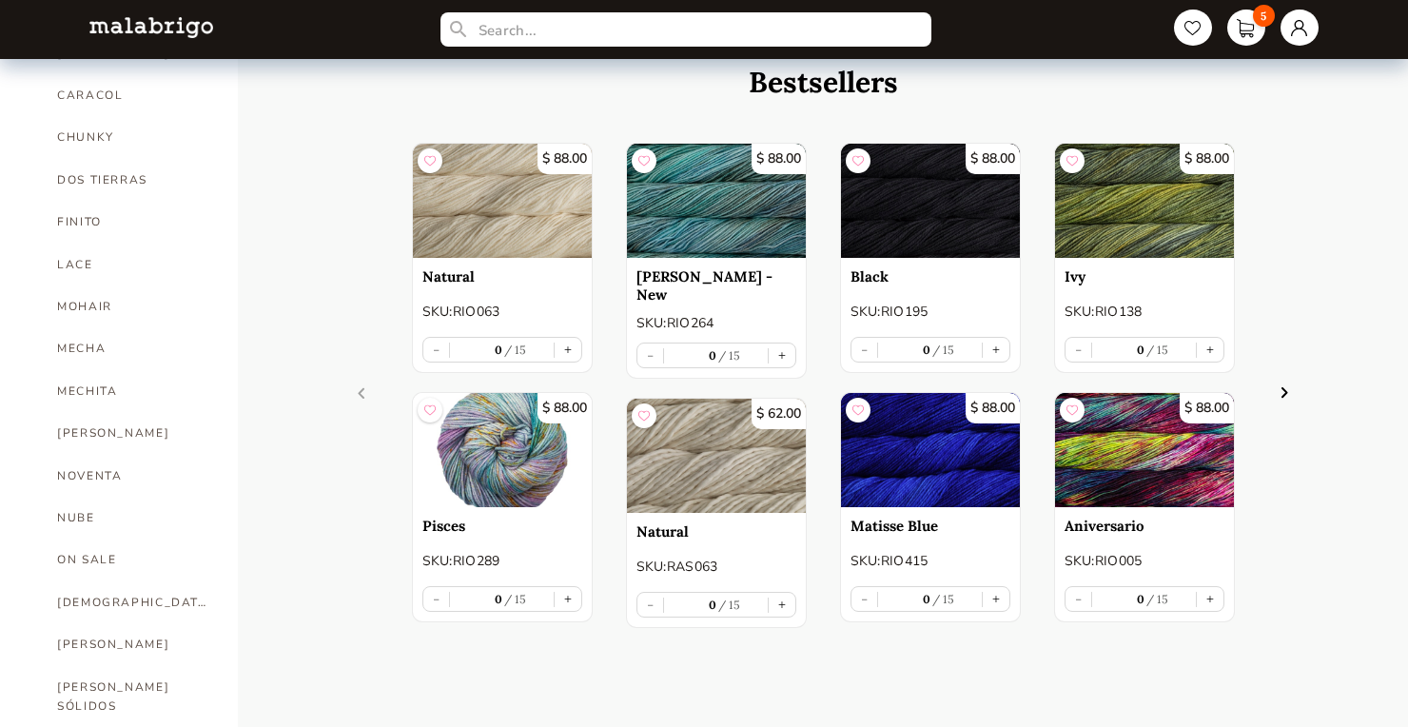
scroll to position [697, 0]
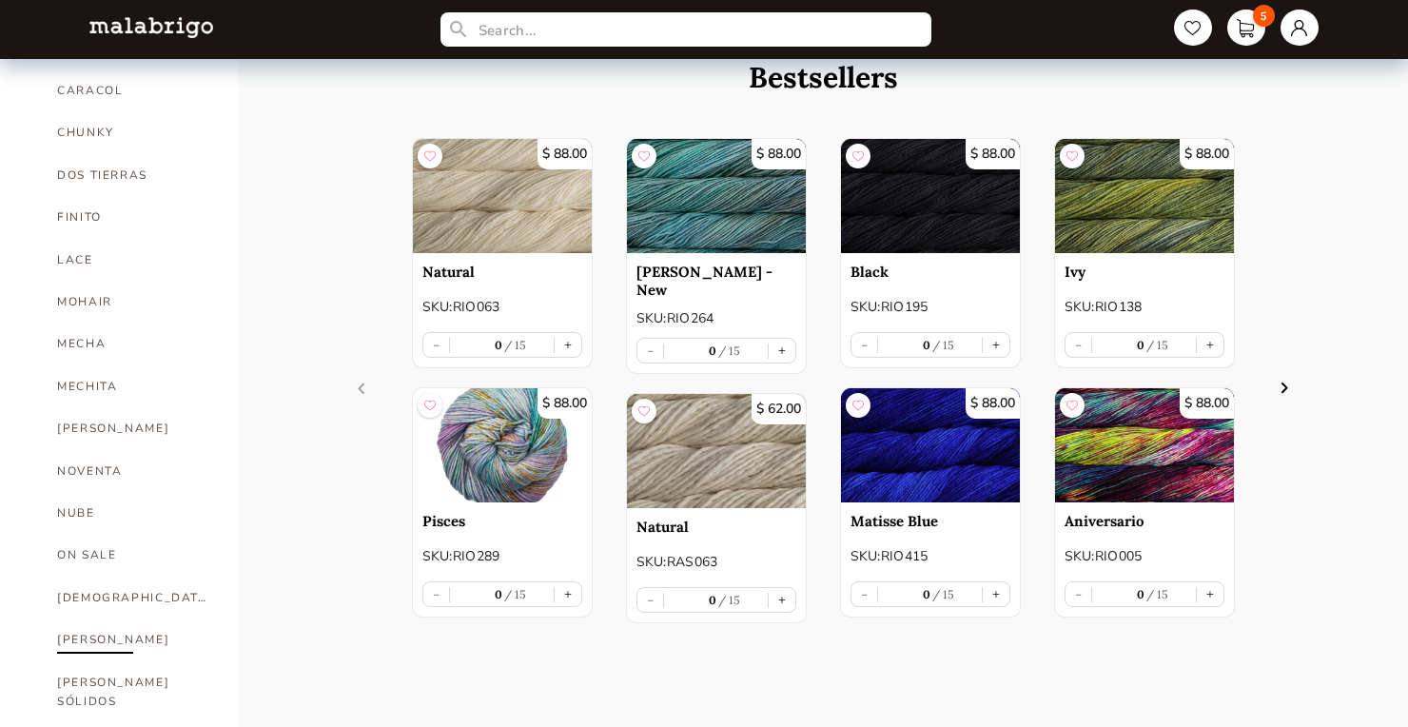
click at [66, 618] on link "[PERSON_NAME]" at bounding box center [133, 639] width 152 height 42
select select "INDEX"
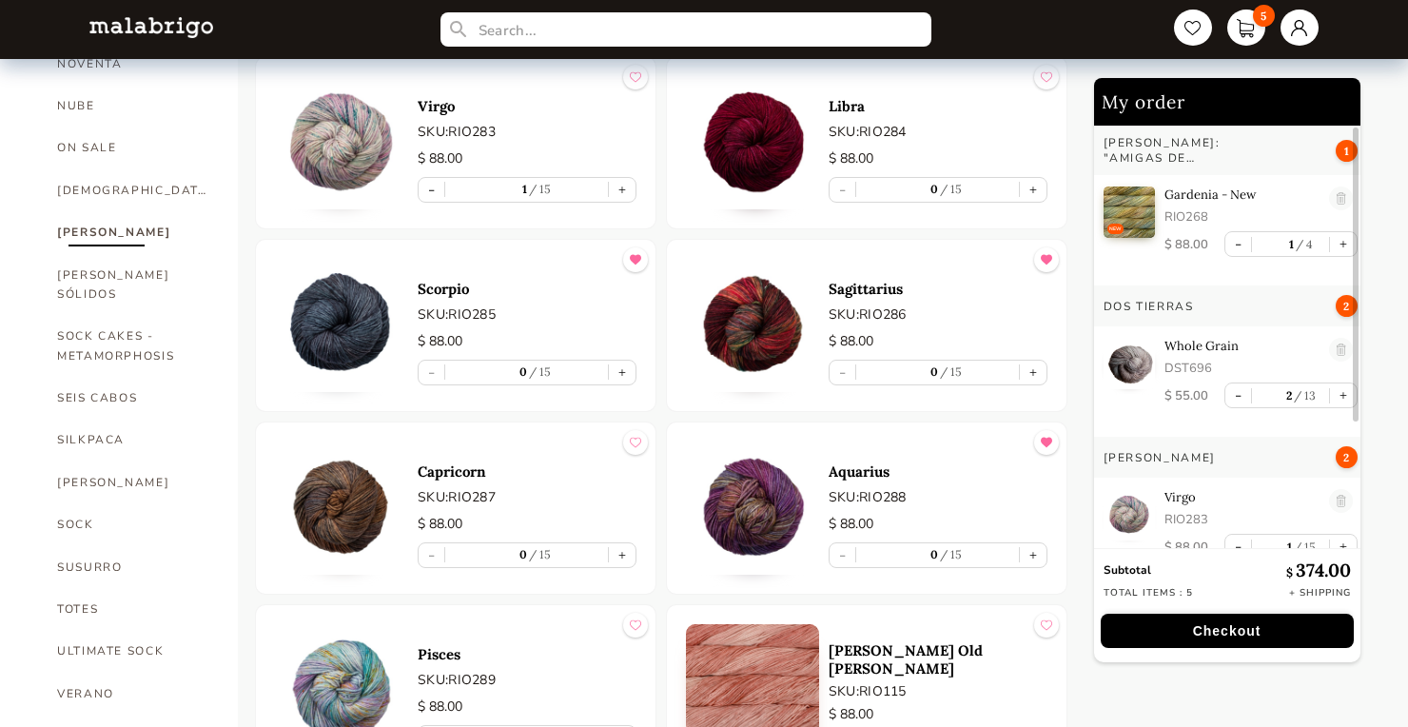
scroll to position [1161, 0]
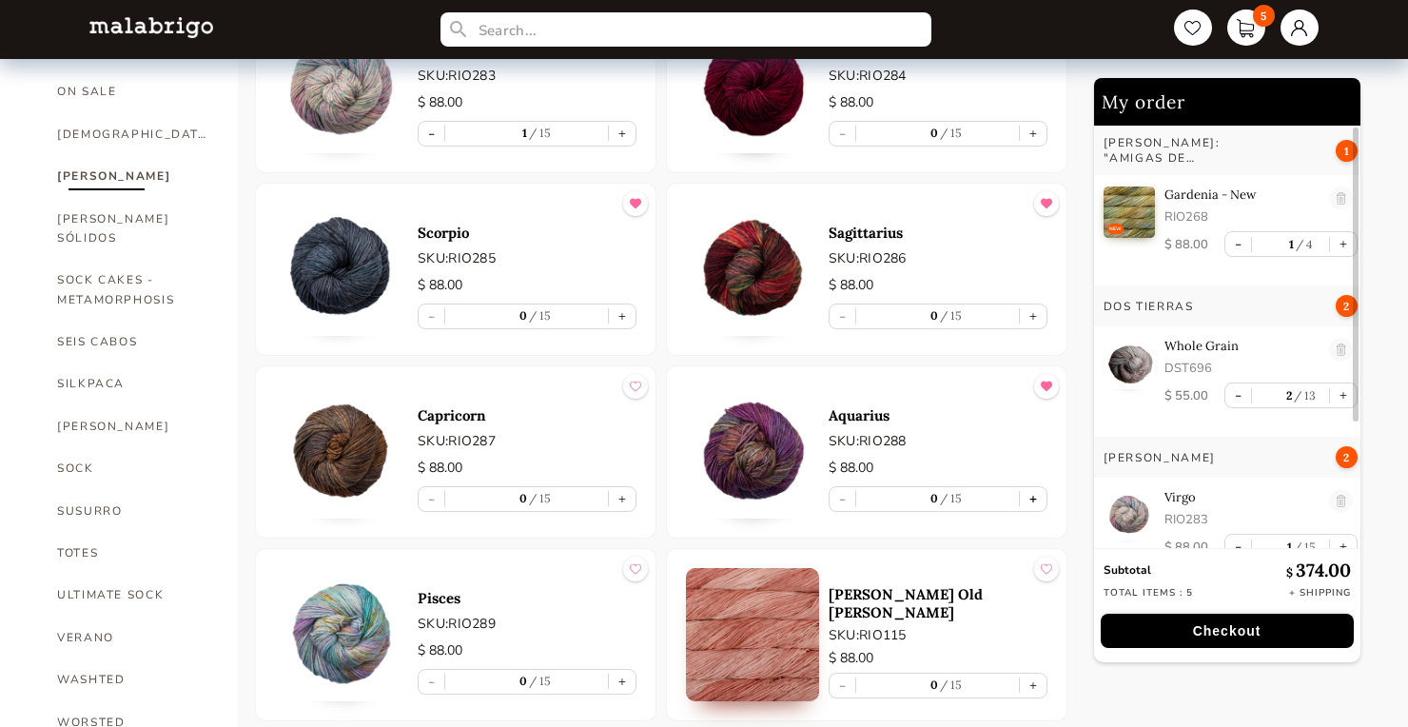
click at [1031, 498] on button "+" at bounding box center [1033, 499] width 27 height 24
type input "1"
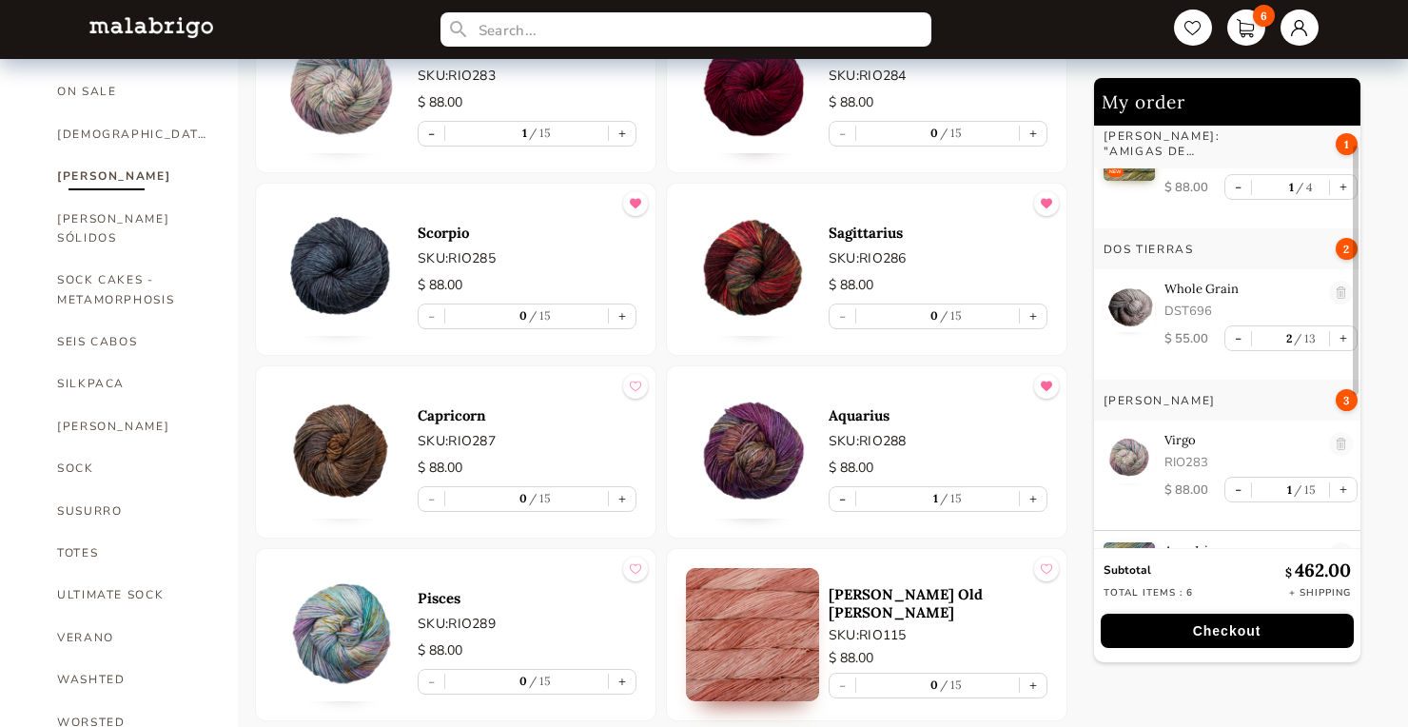
scroll to position [0, 0]
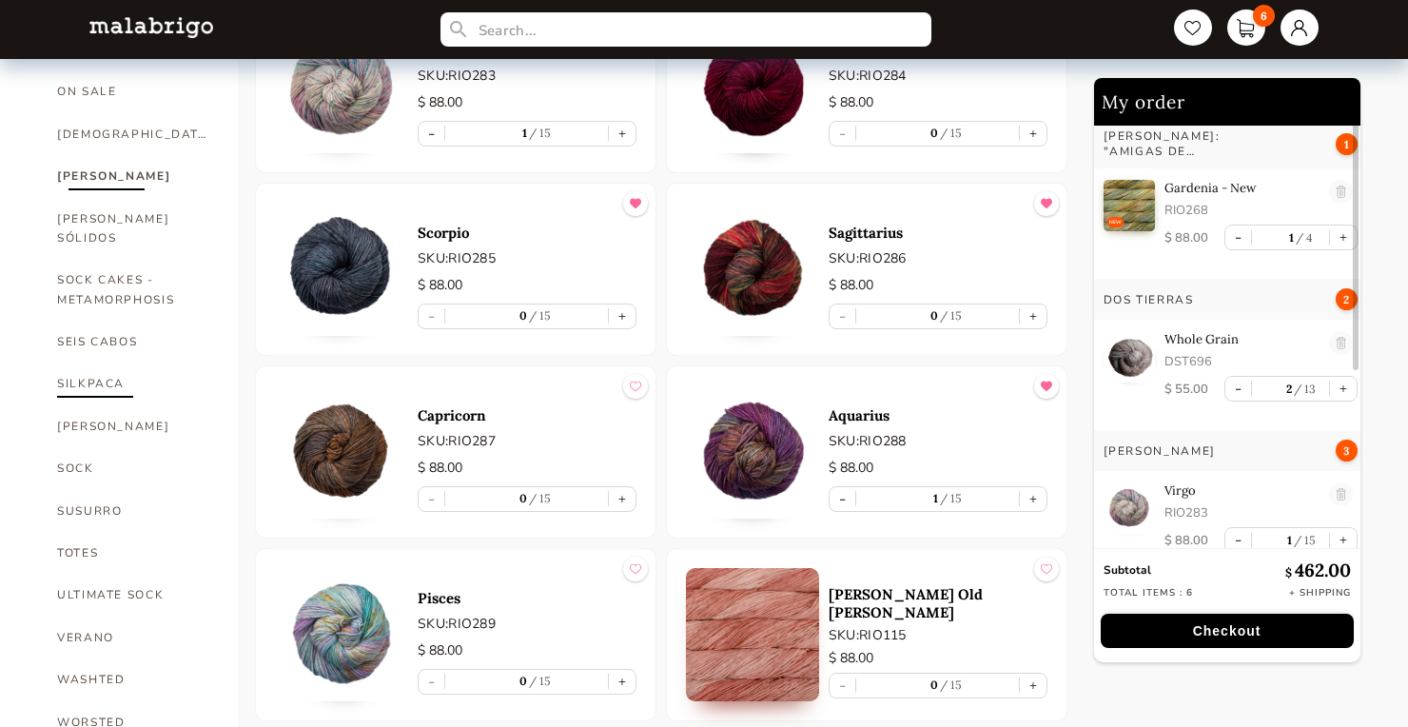
click at [77, 362] on link "SILKPACA" at bounding box center [133, 383] width 152 height 42
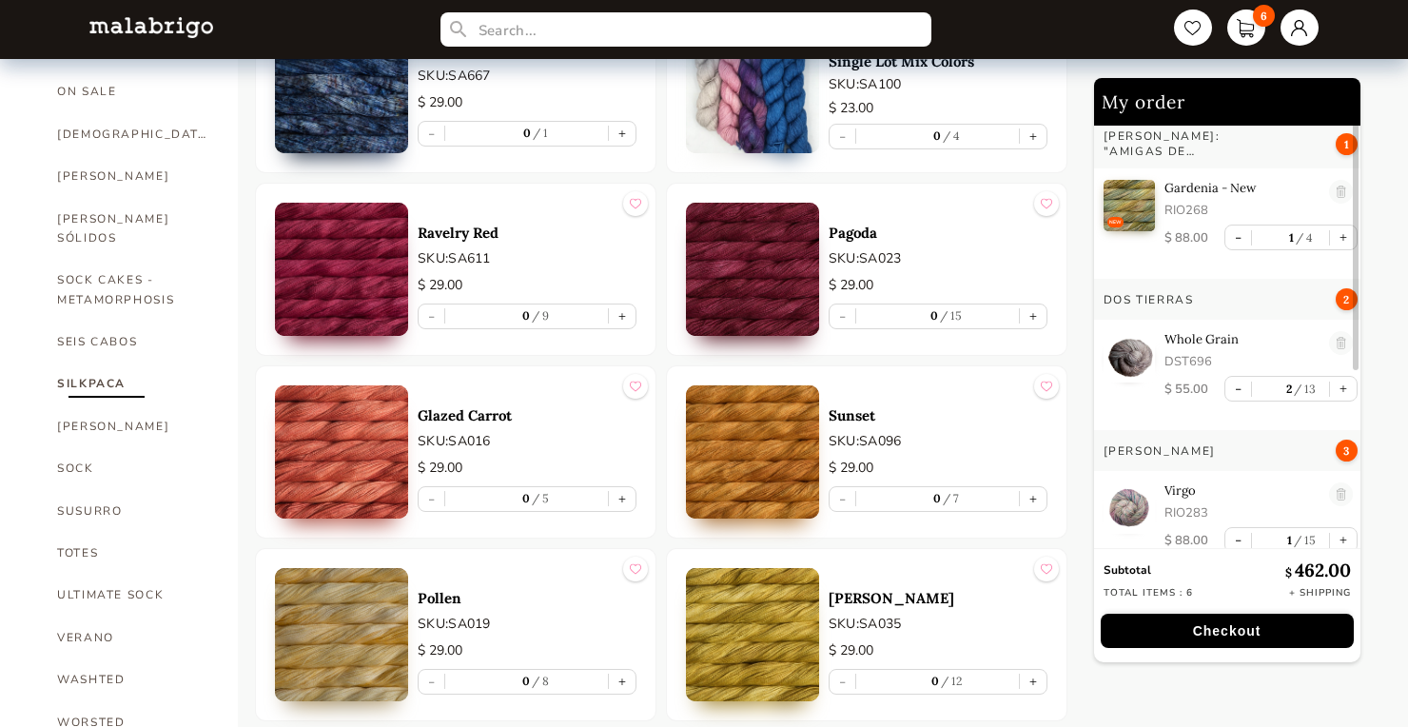
scroll to position [1169, 0]
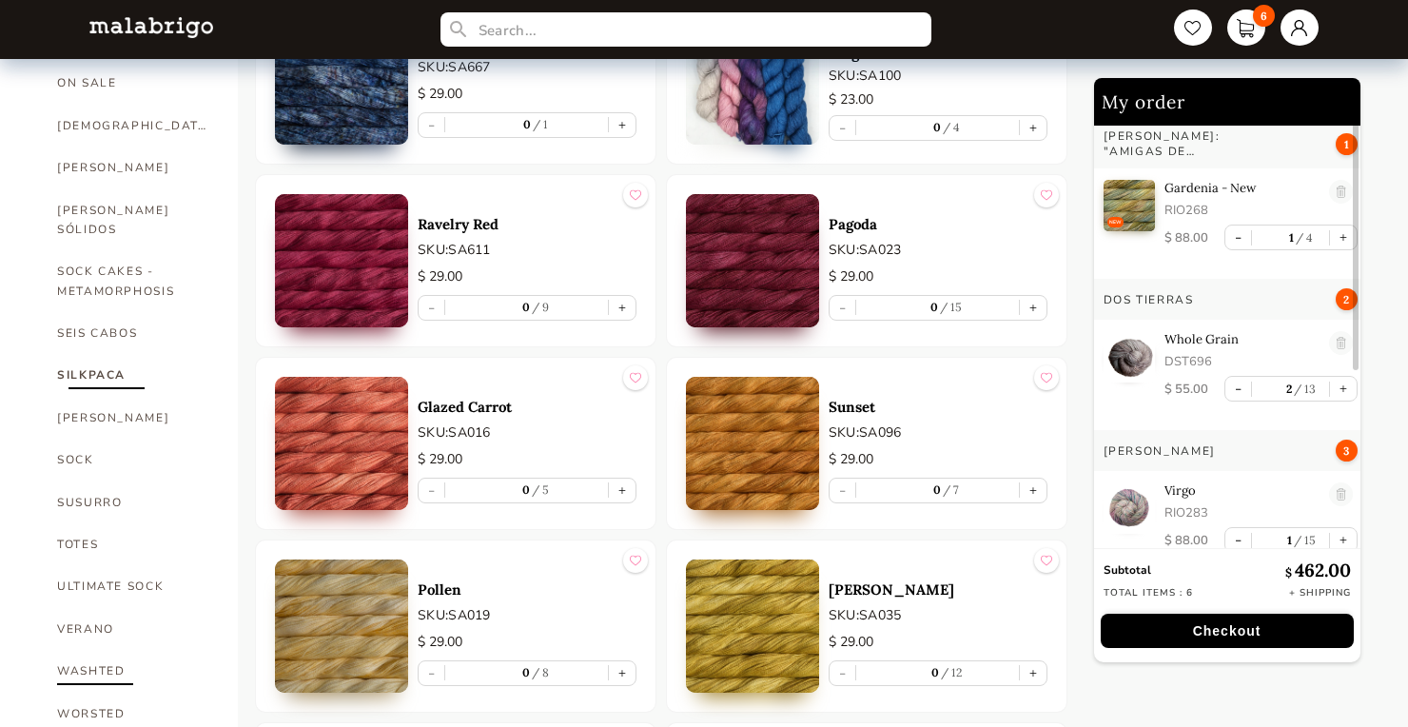
click at [97, 650] on link "WASHTED" at bounding box center [133, 671] width 152 height 42
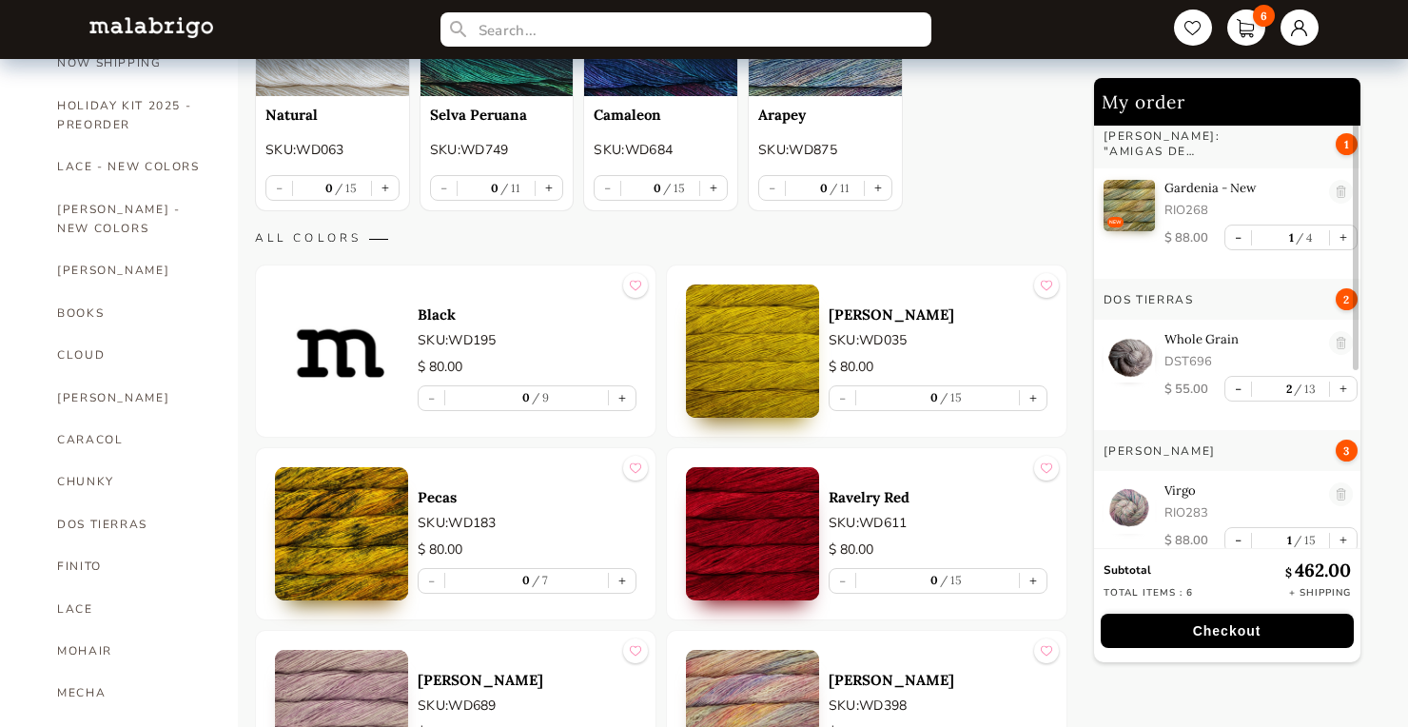
scroll to position [360, 0]
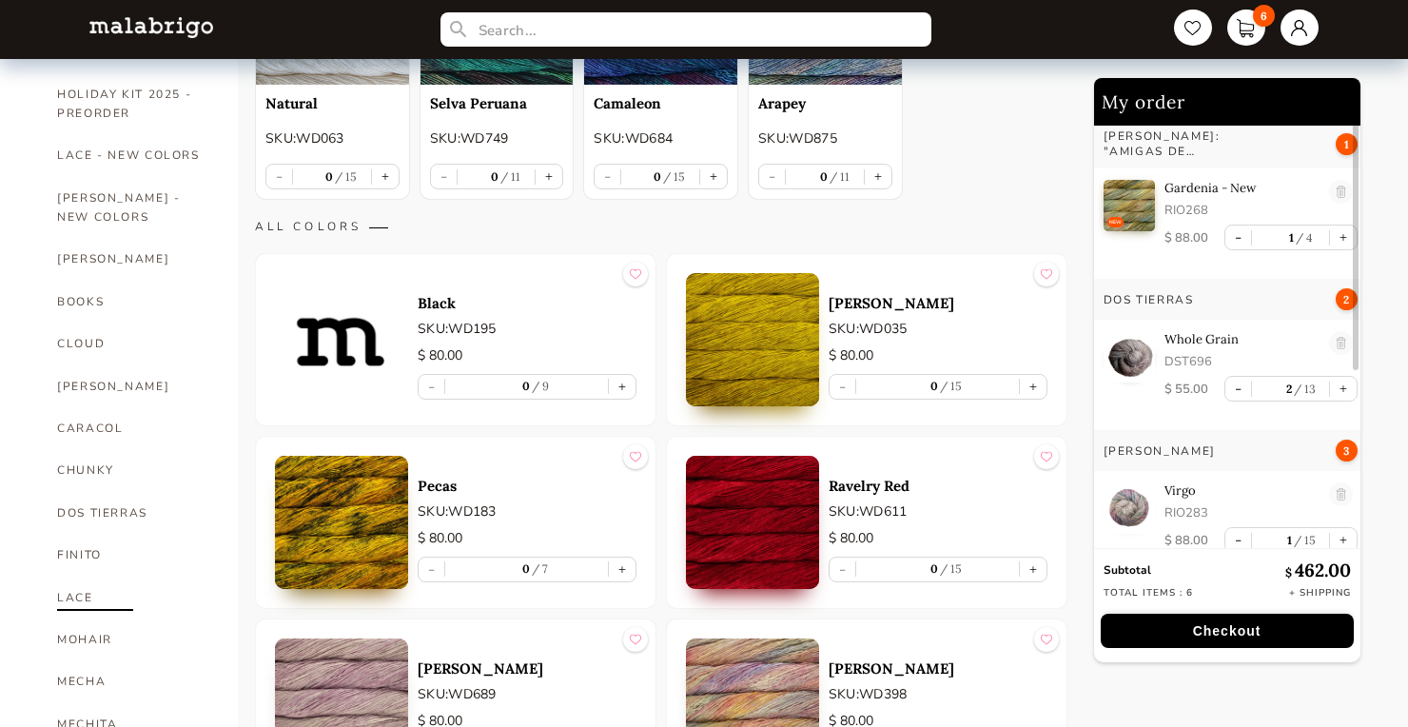
click at [69, 576] on link "LACE" at bounding box center [133, 597] width 152 height 42
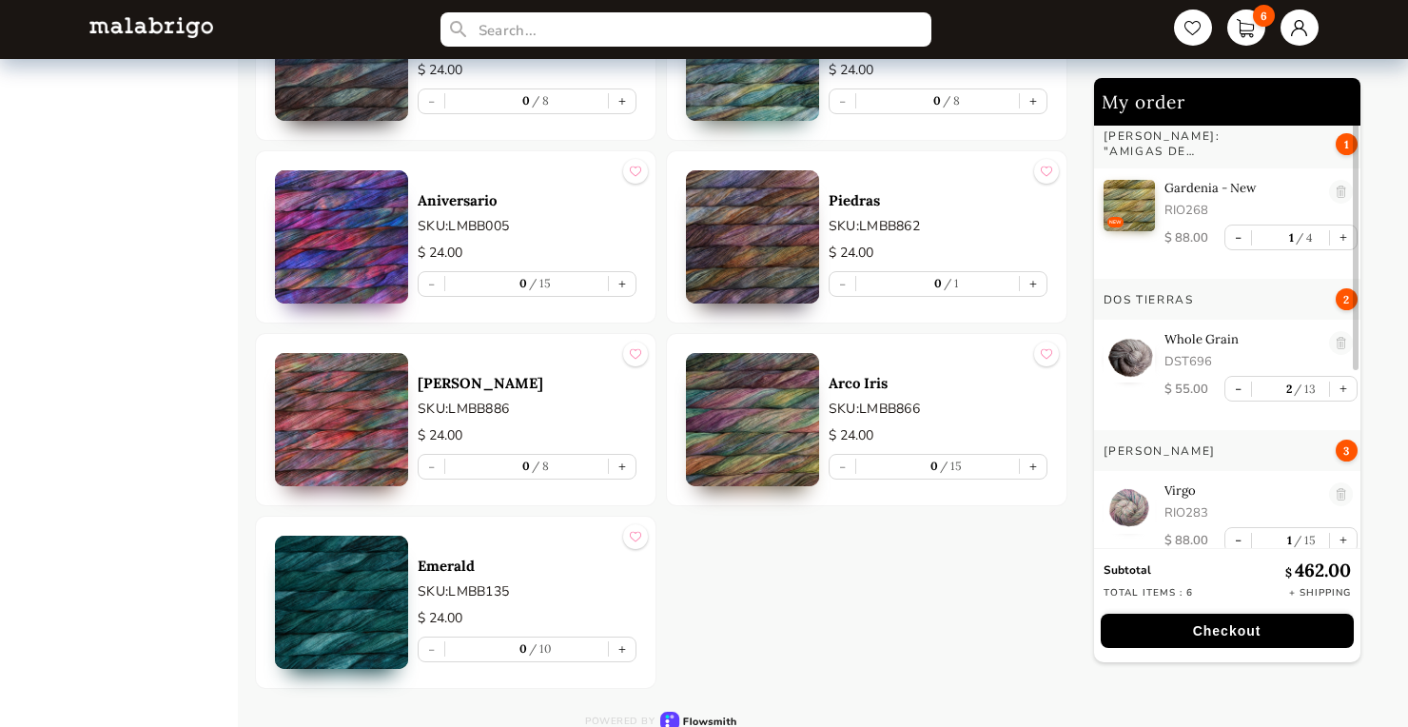
scroll to position [5218, 0]
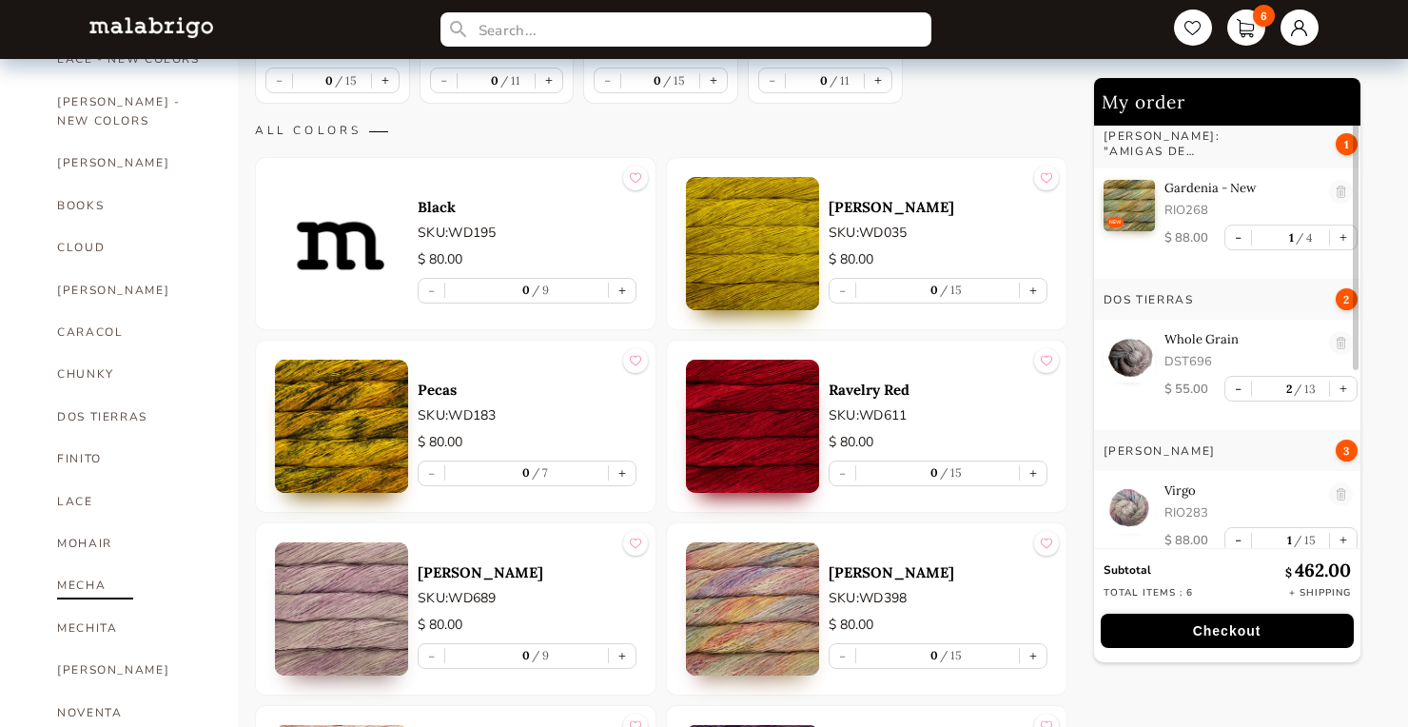
scroll to position [458, 0]
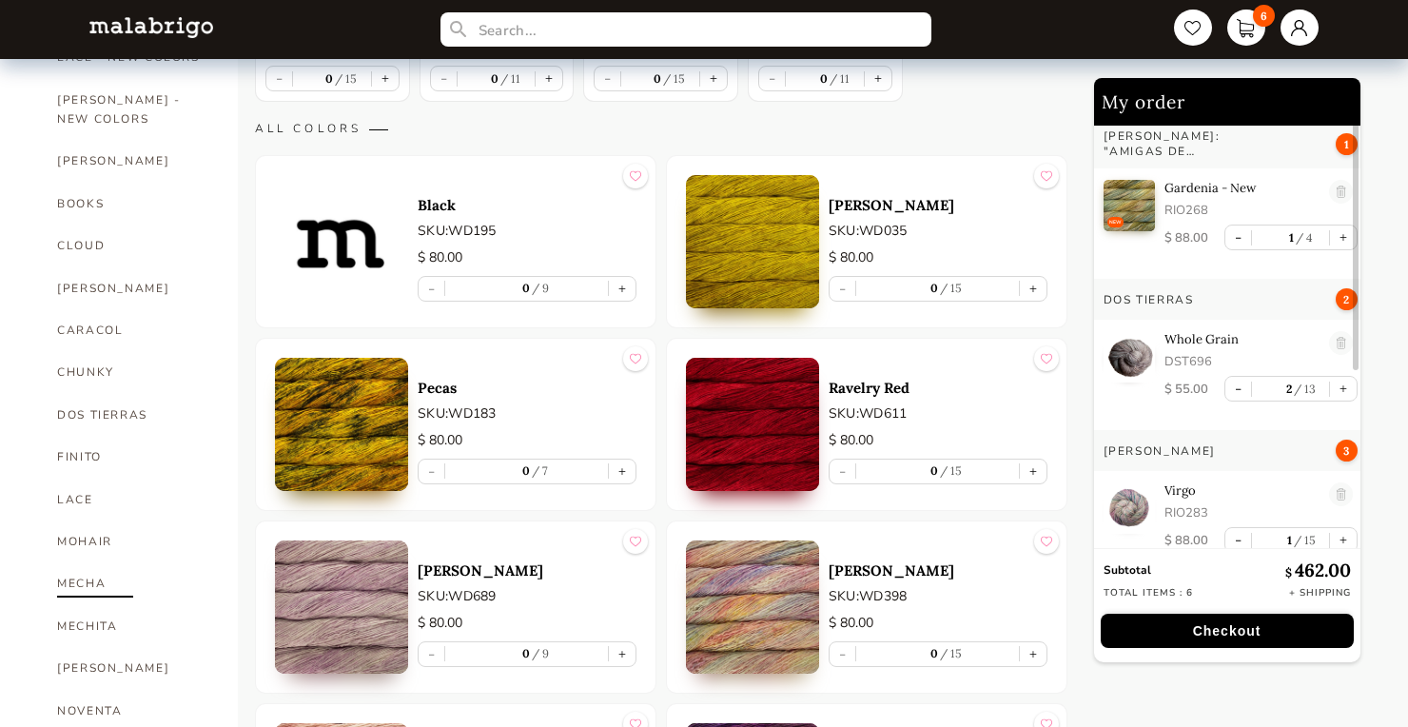
click at [82, 562] on link "MECHA" at bounding box center [133, 583] width 152 height 42
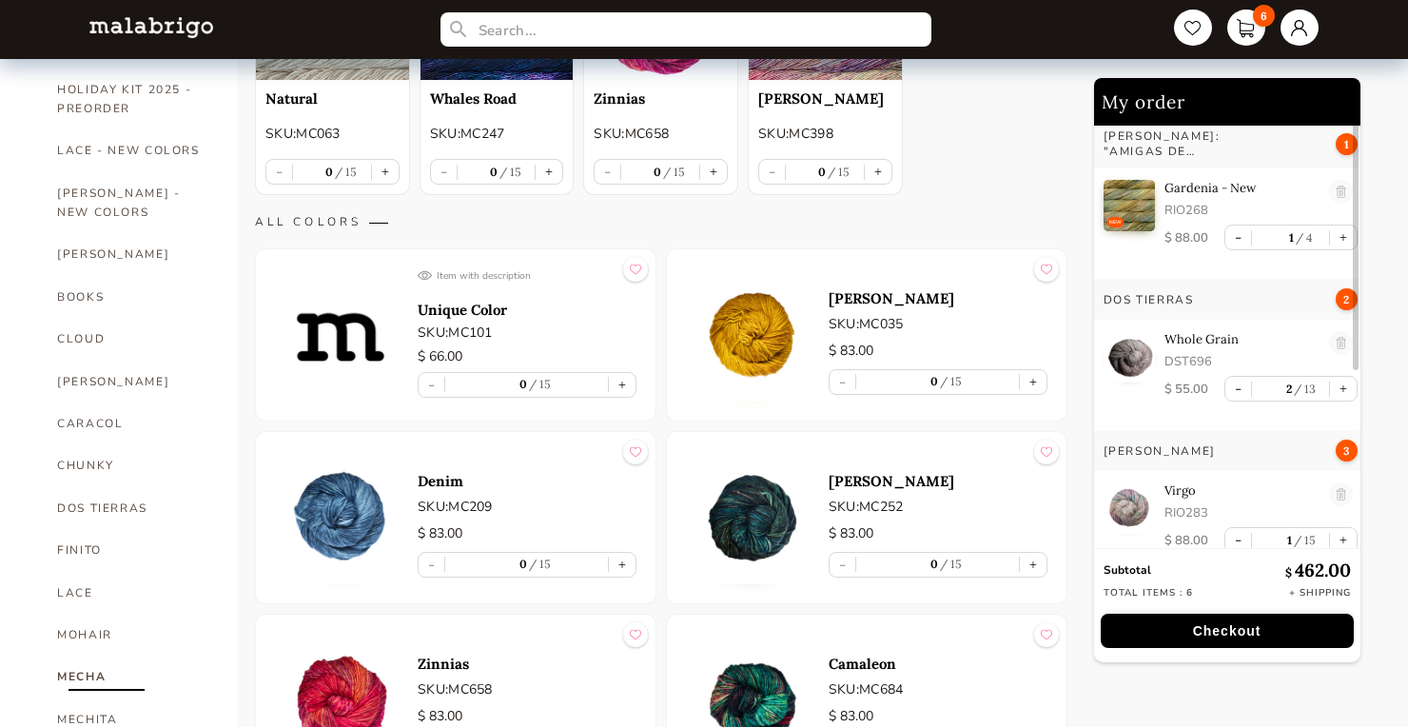
scroll to position [423, 0]
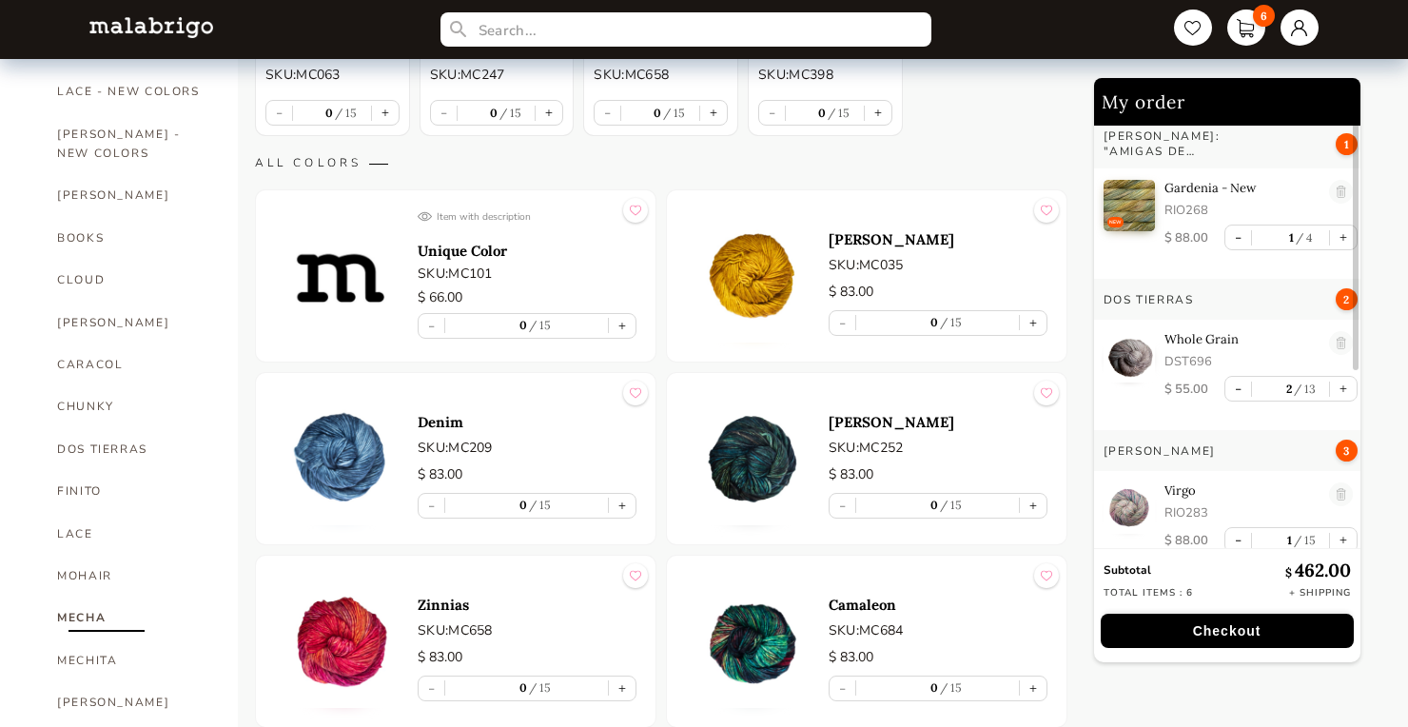
click at [728, 273] on img at bounding box center [752, 275] width 133 height 133
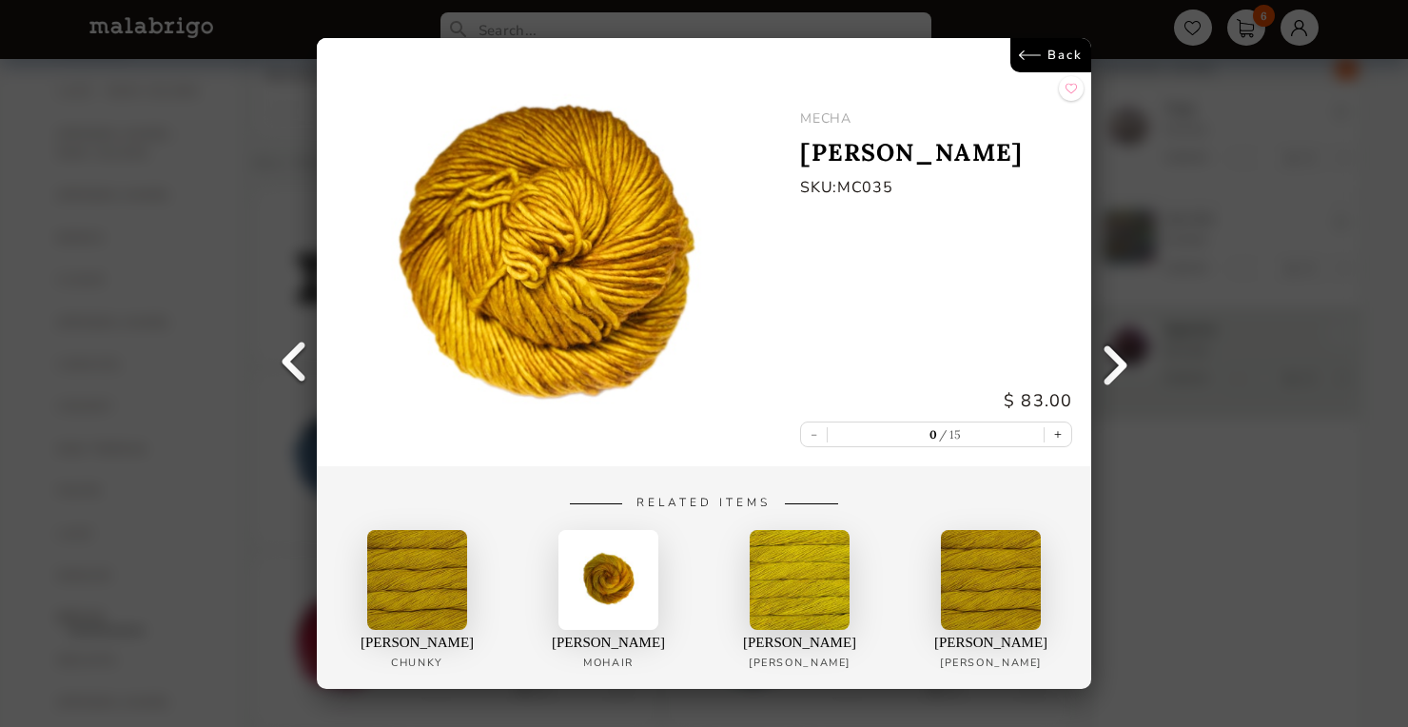
click at [1062, 58] on link "Back" at bounding box center [1050, 55] width 81 height 34
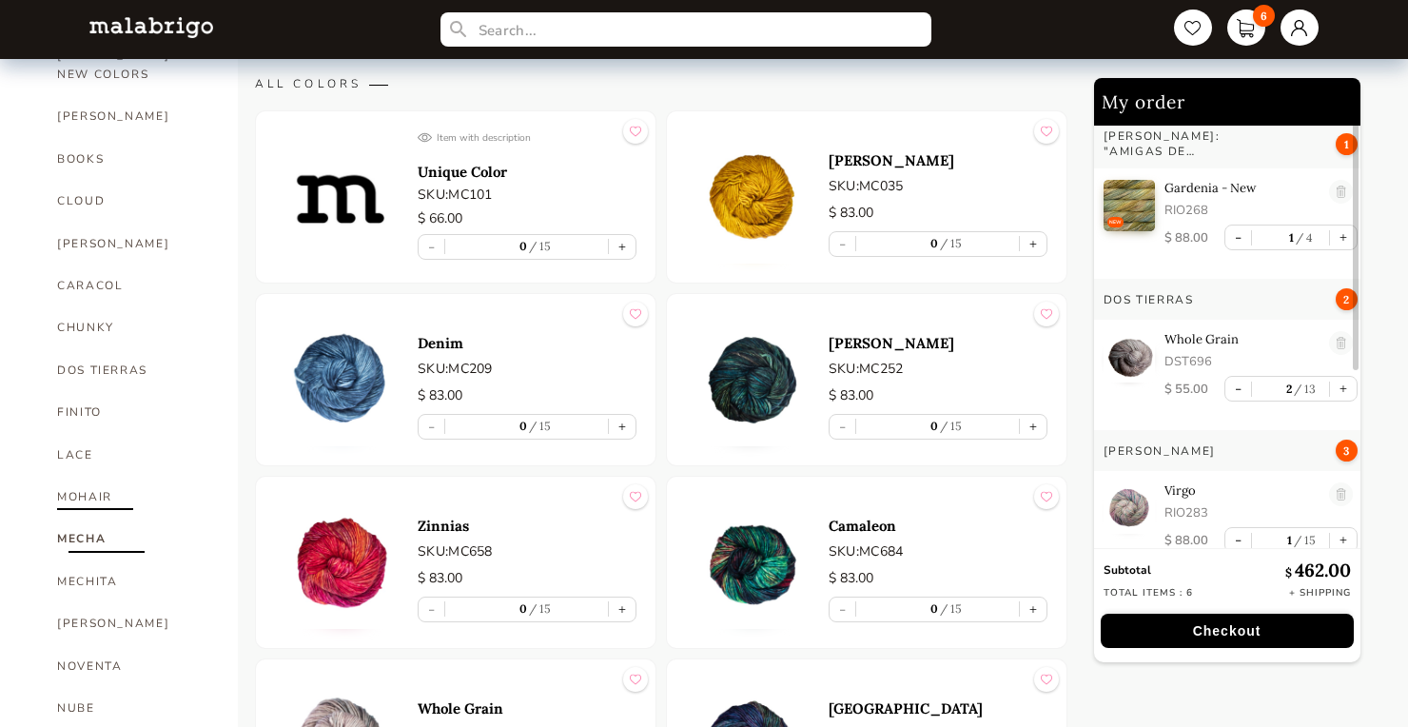
scroll to position [508, 0]
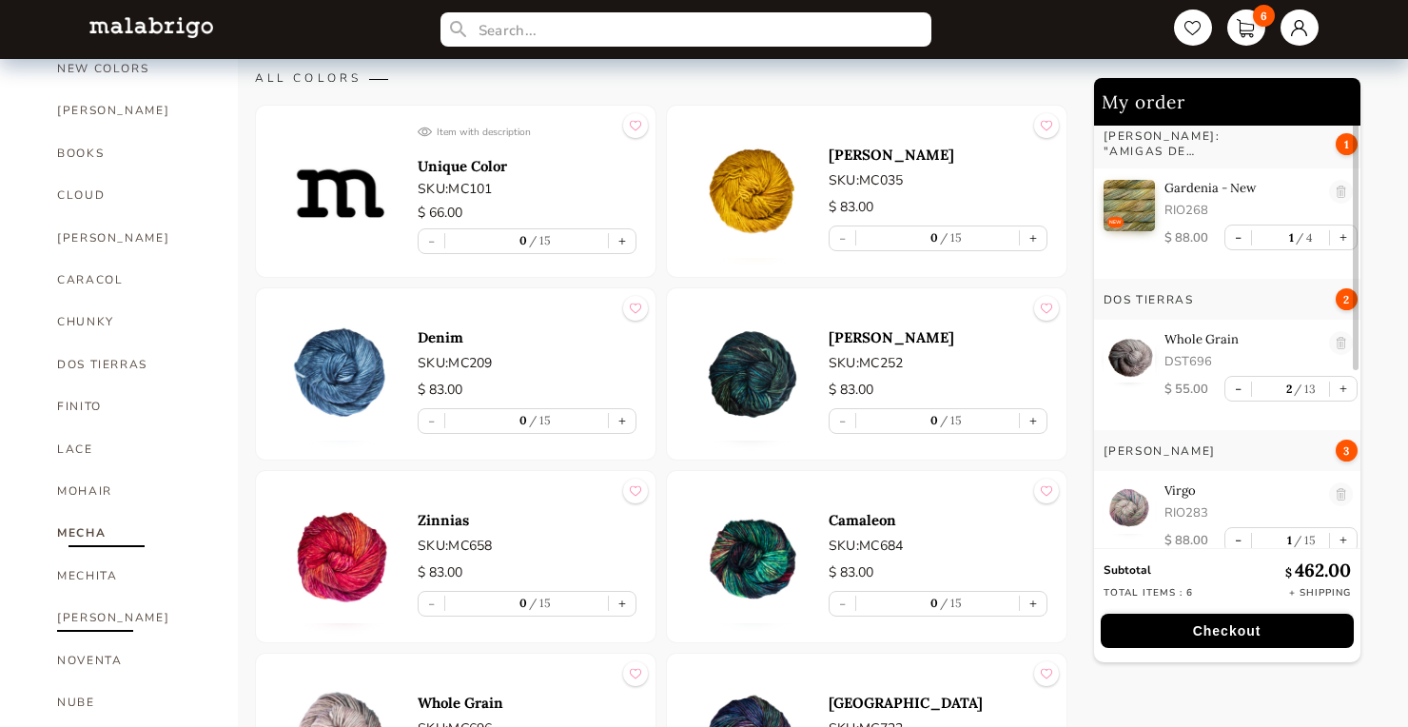
click at [71, 596] on link "[PERSON_NAME]" at bounding box center [133, 617] width 152 height 42
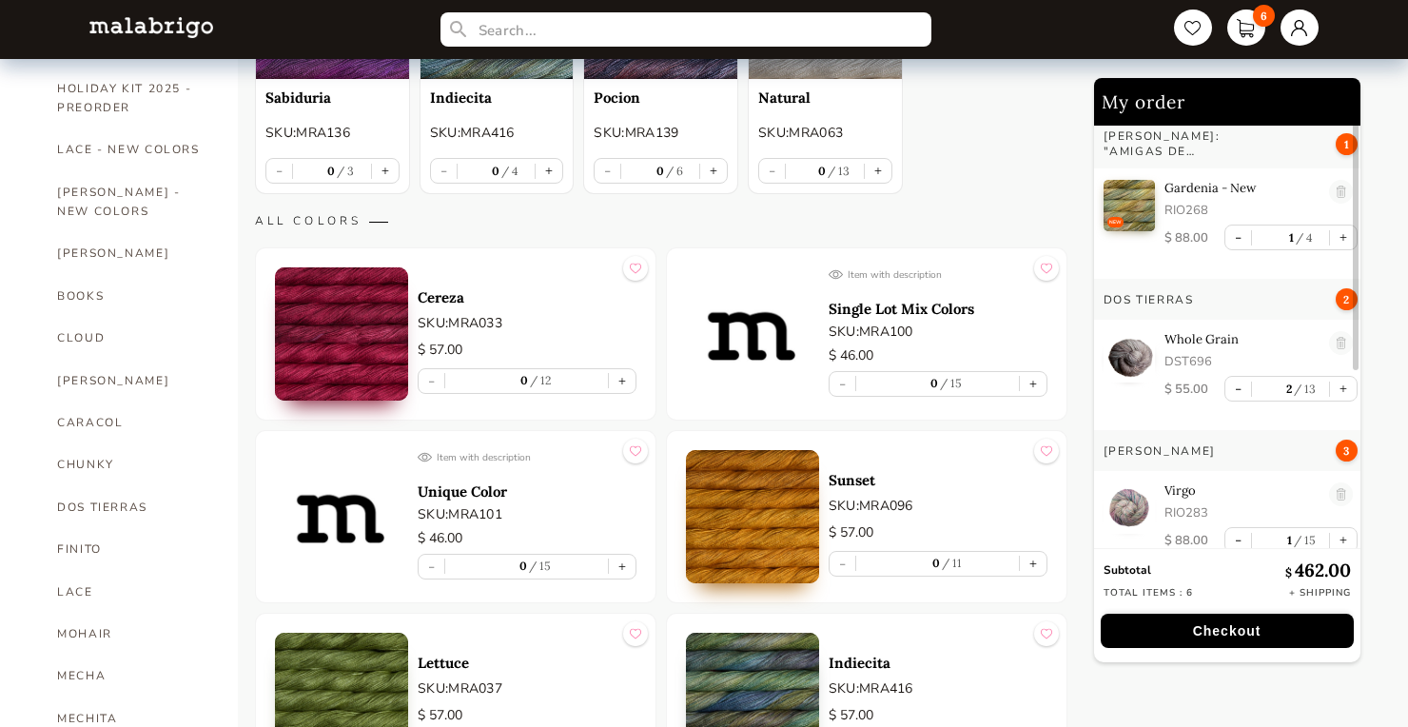
scroll to position [474, 0]
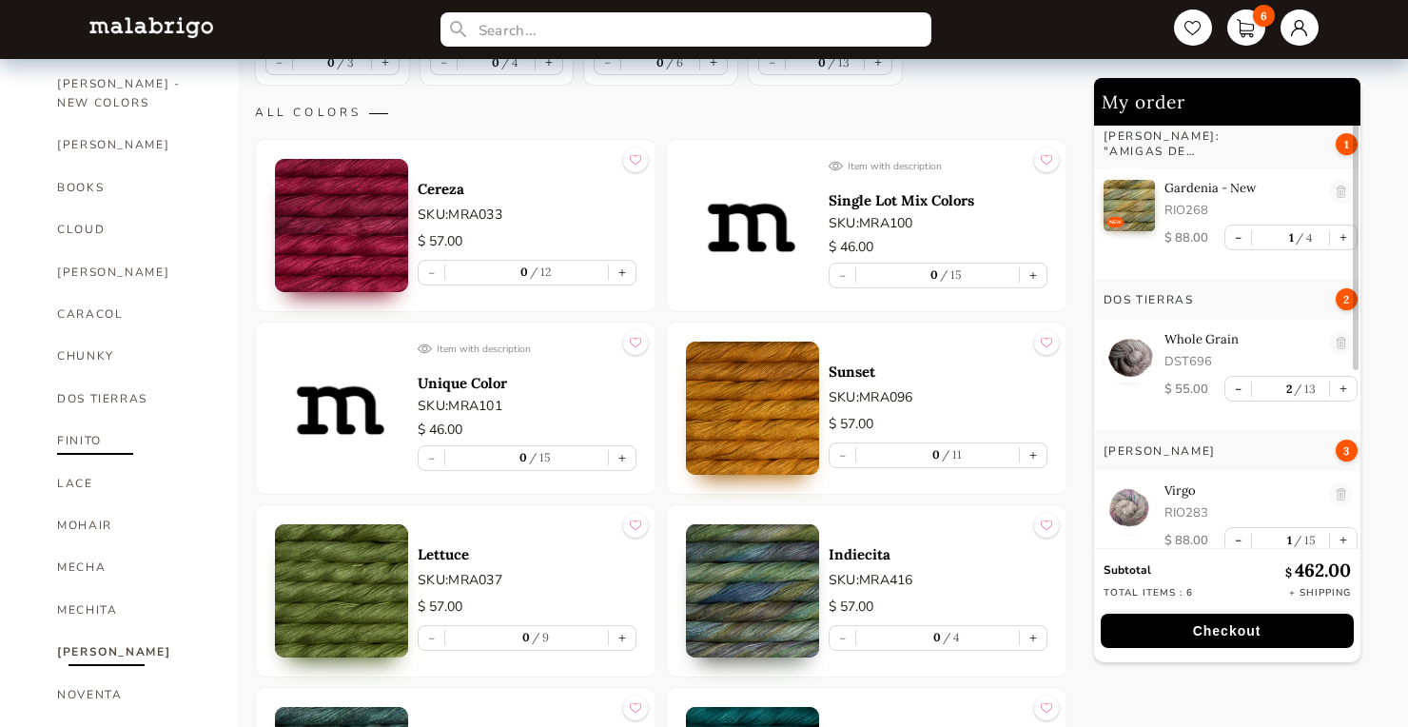
click at [93, 420] on link "FINITO" at bounding box center [133, 441] width 152 height 42
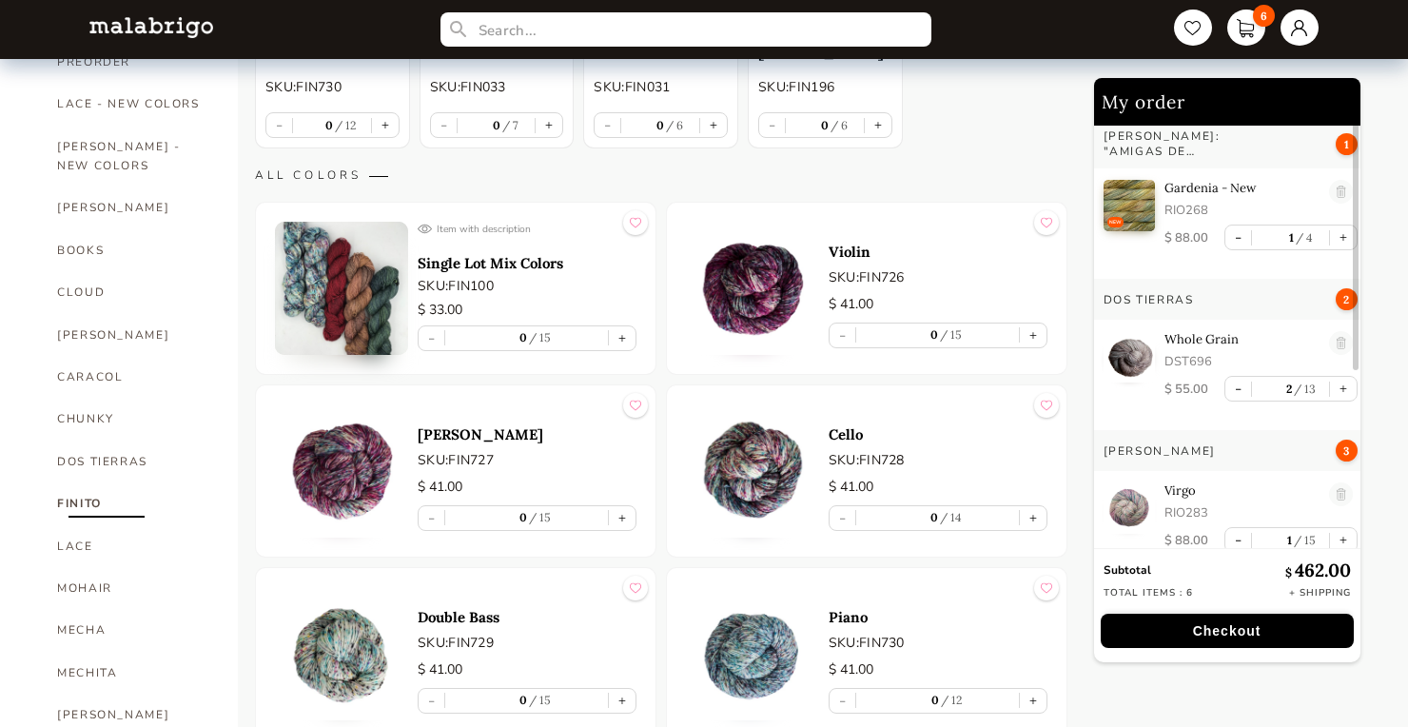
scroll to position [424, 0]
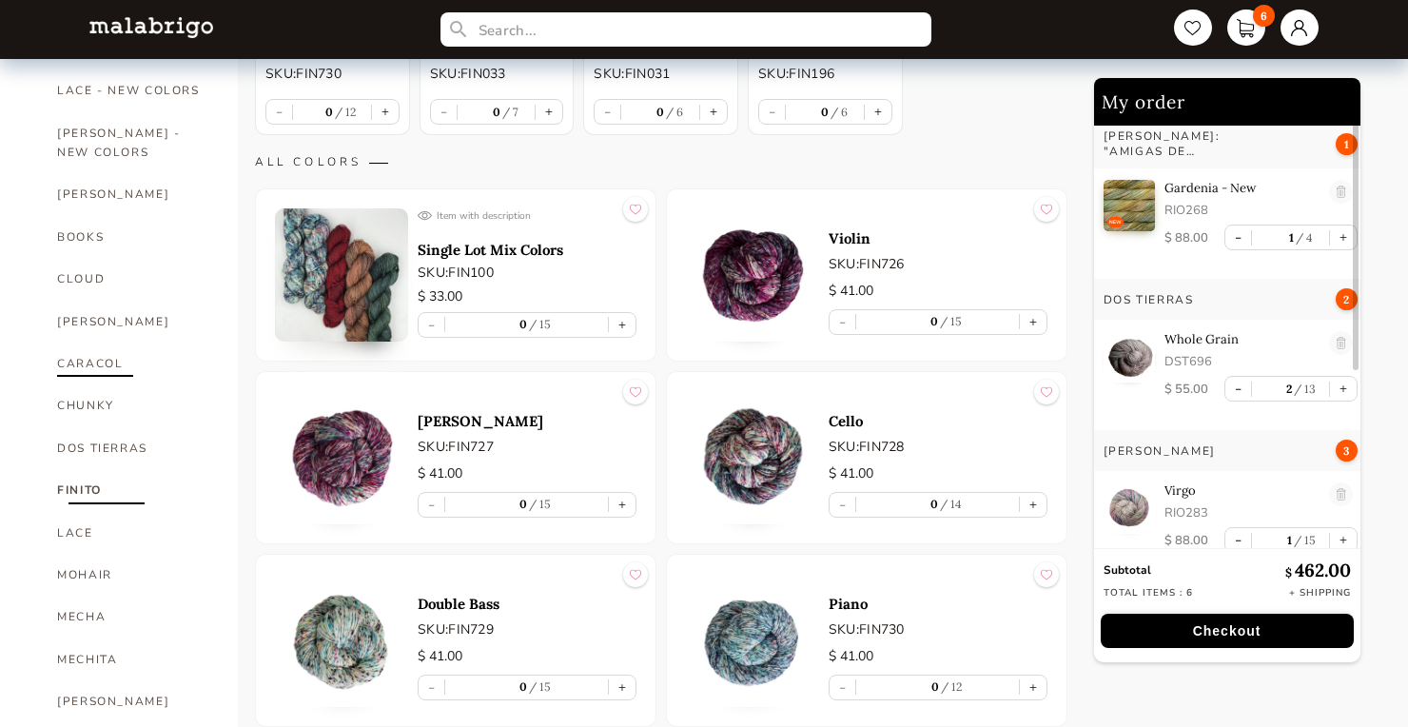
click at [77, 342] on link "CARACOL" at bounding box center [133, 363] width 152 height 42
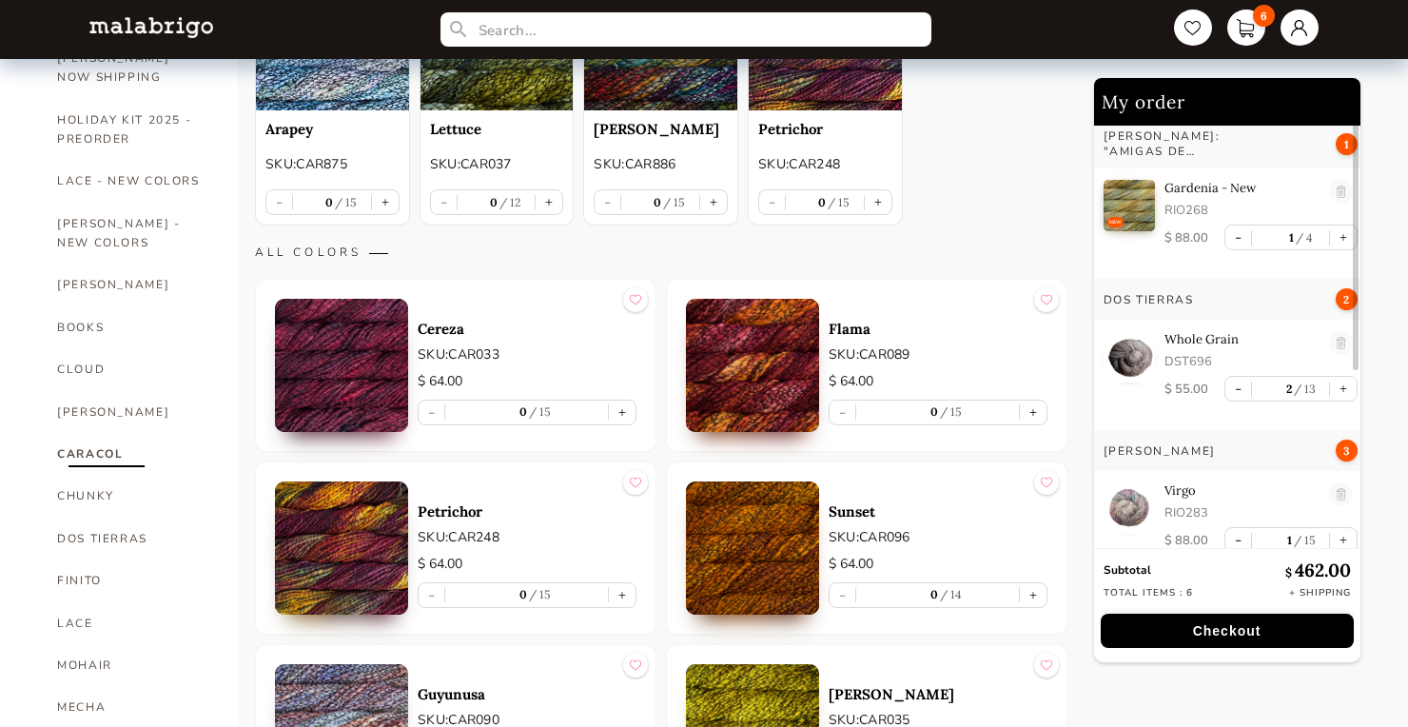
scroll to position [335, 0]
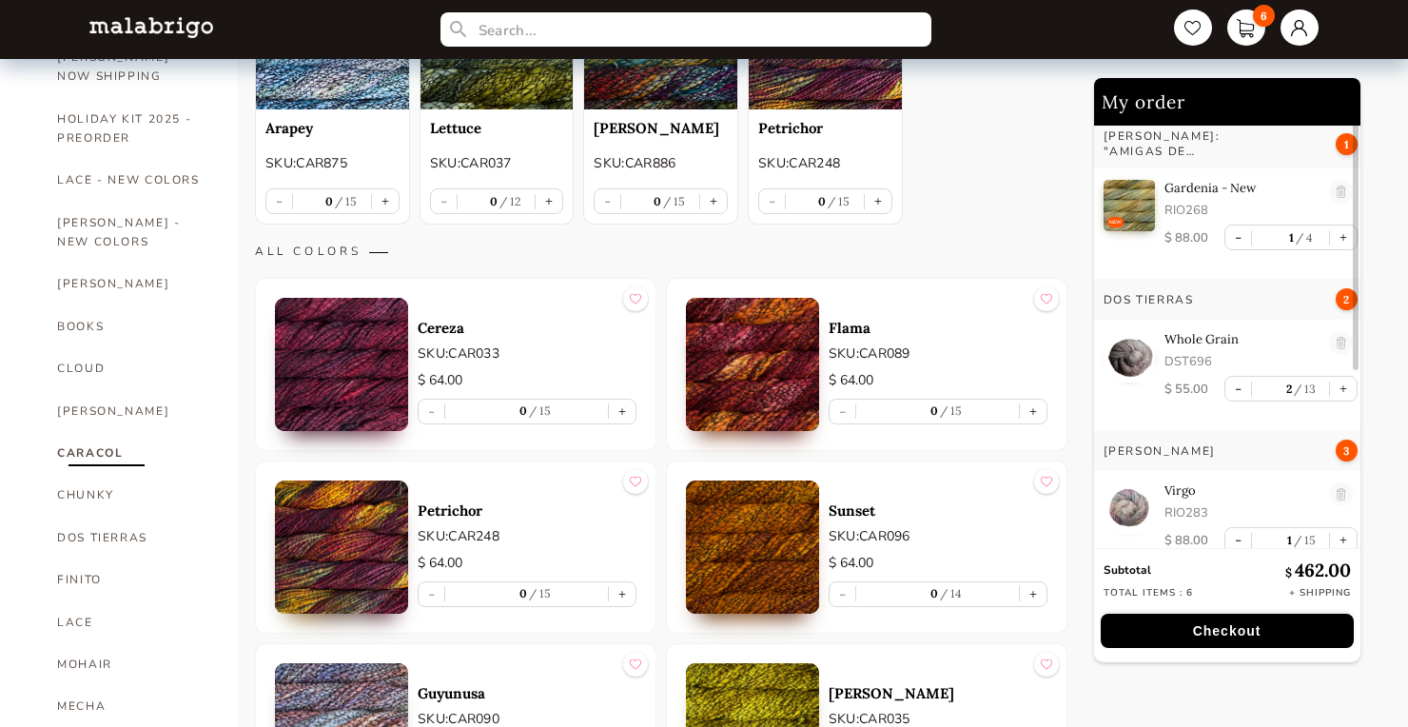
click at [786, 349] on img at bounding box center [752, 364] width 133 height 133
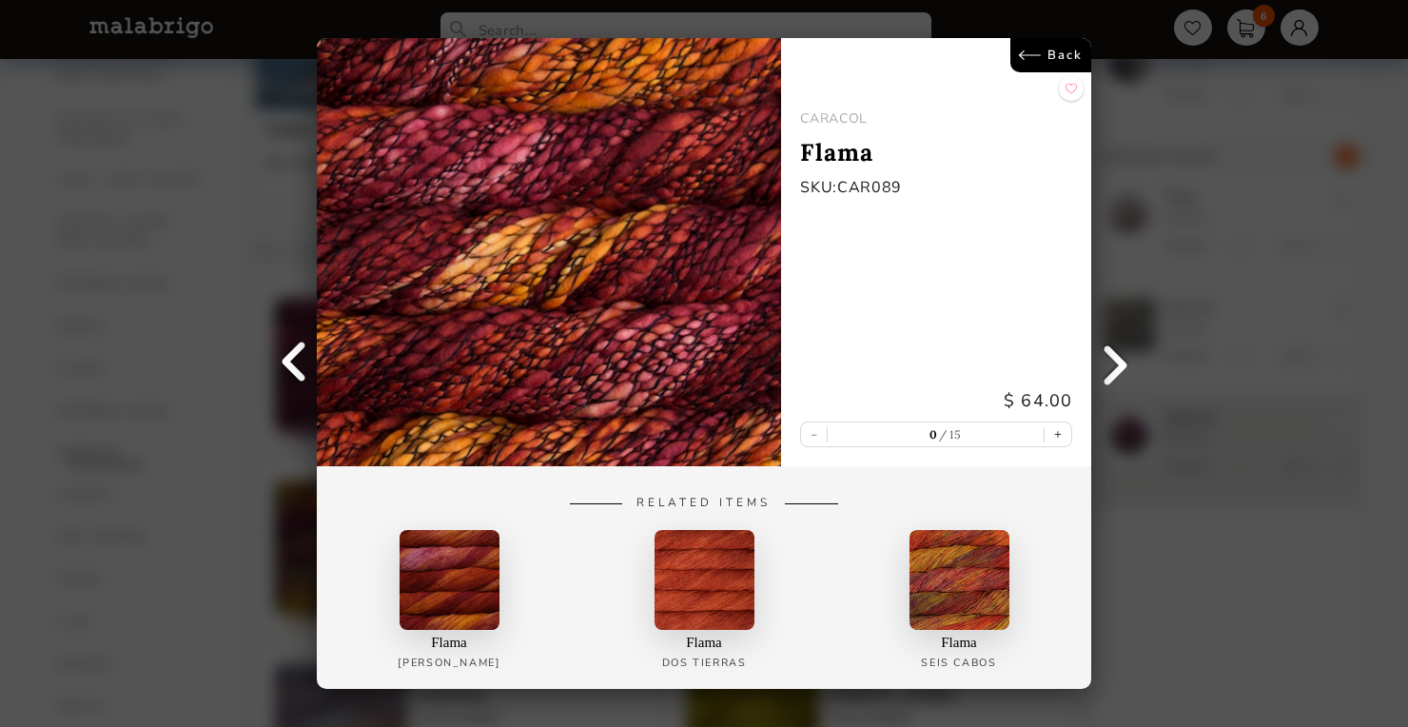
click at [1049, 60] on link "Back" at bounding box center [1050, 55] width 81 height 34
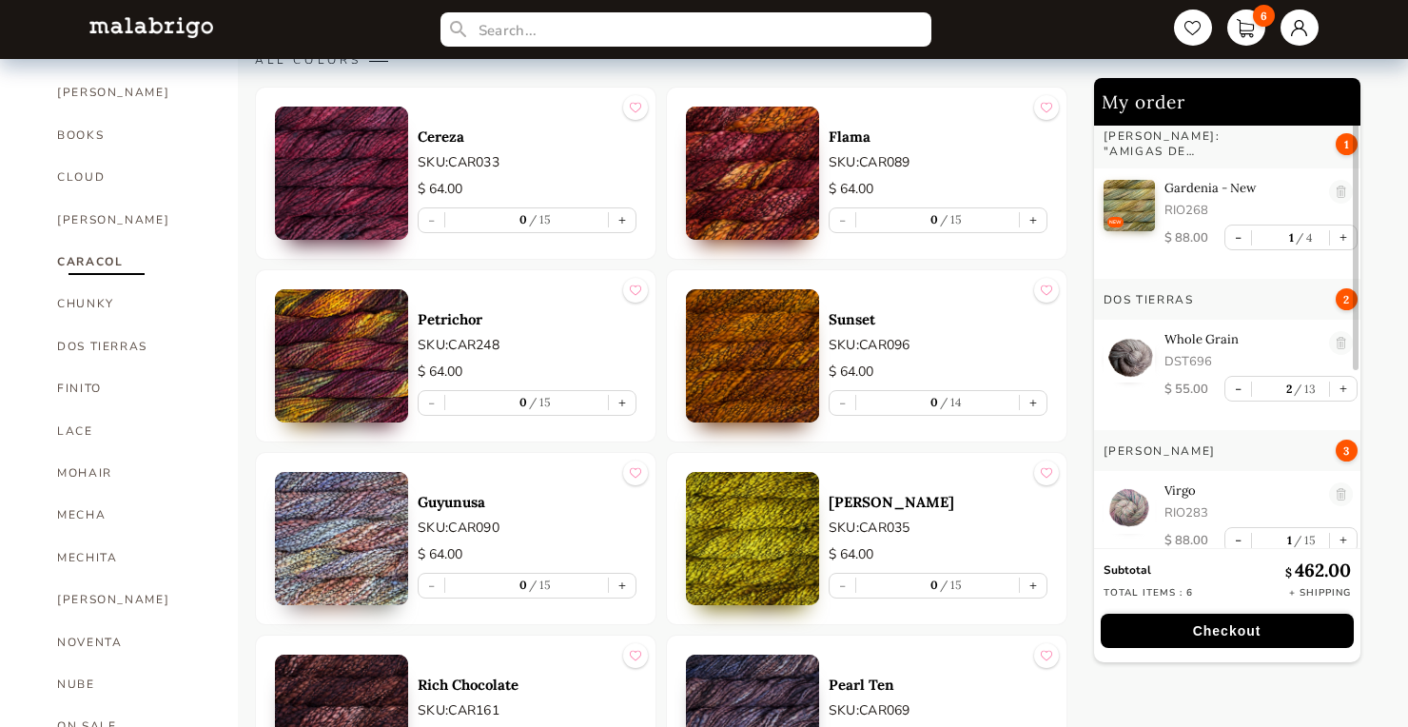
scroll to position [545, 0]
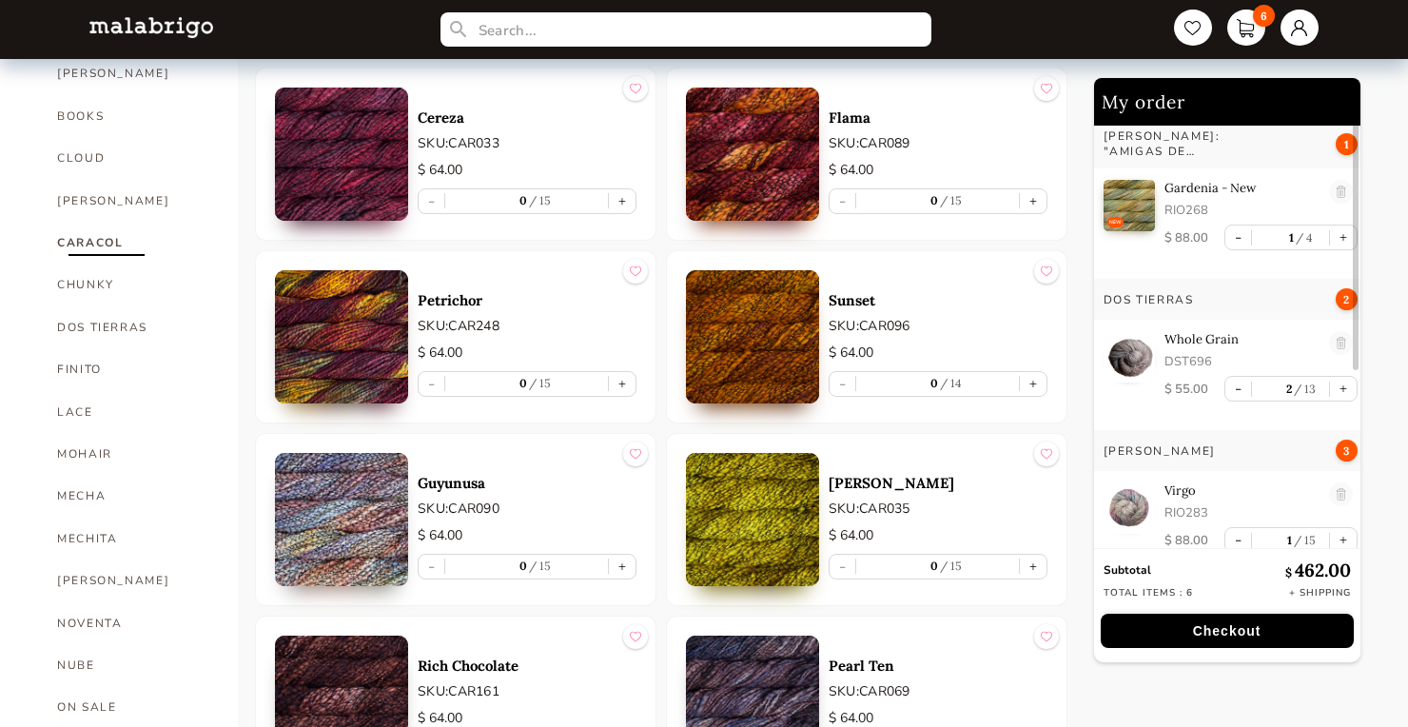
click at [360, 325] on img at bounding box center [341, 336] width 133 height 133
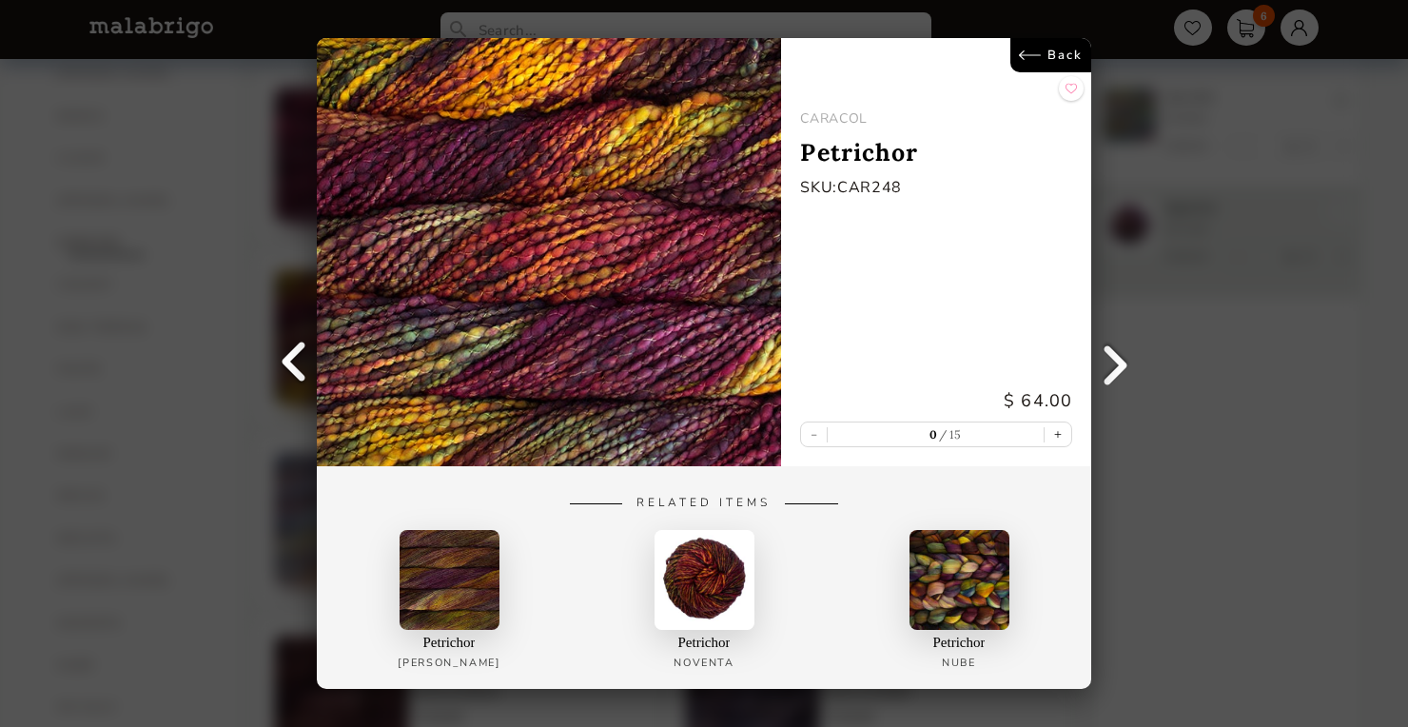
click at [1053, 52] on link "Back" at bounding box center [1050, 55] width 81 height 34
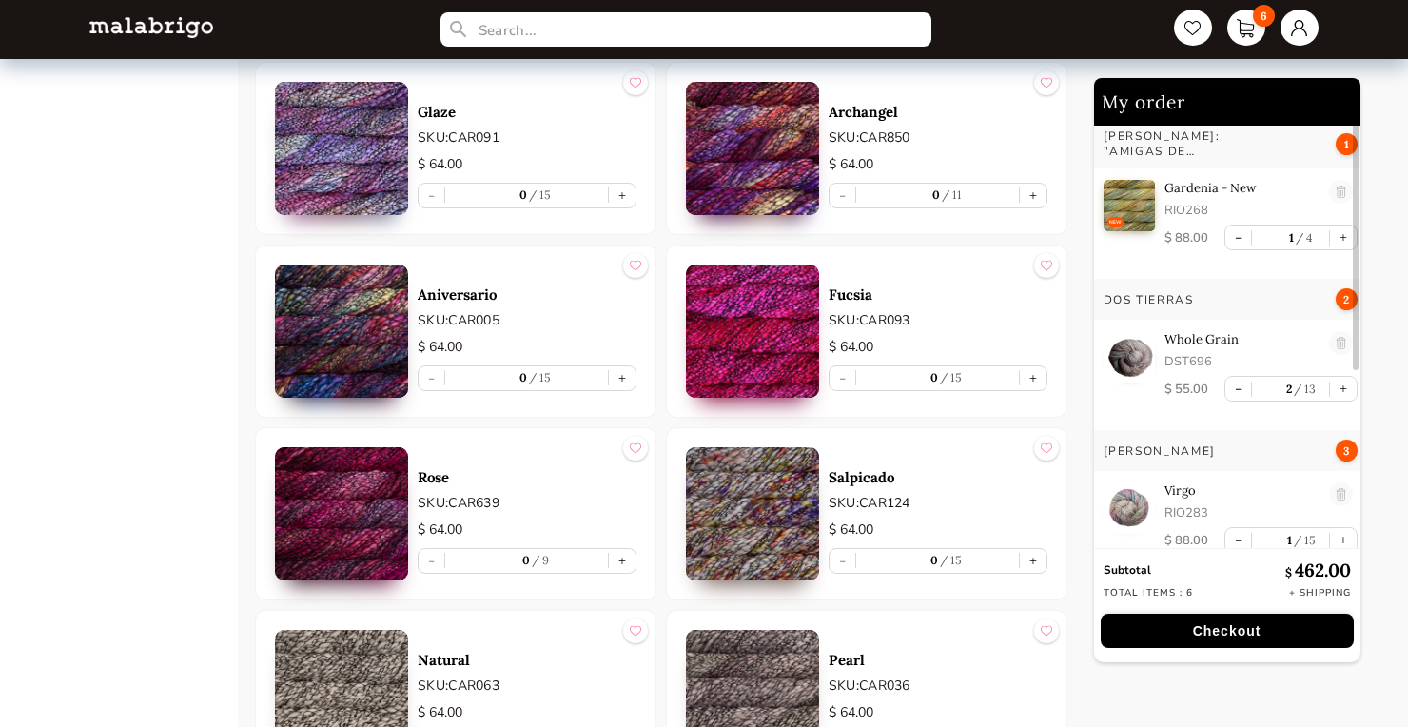
scroll to position [3391, 0]
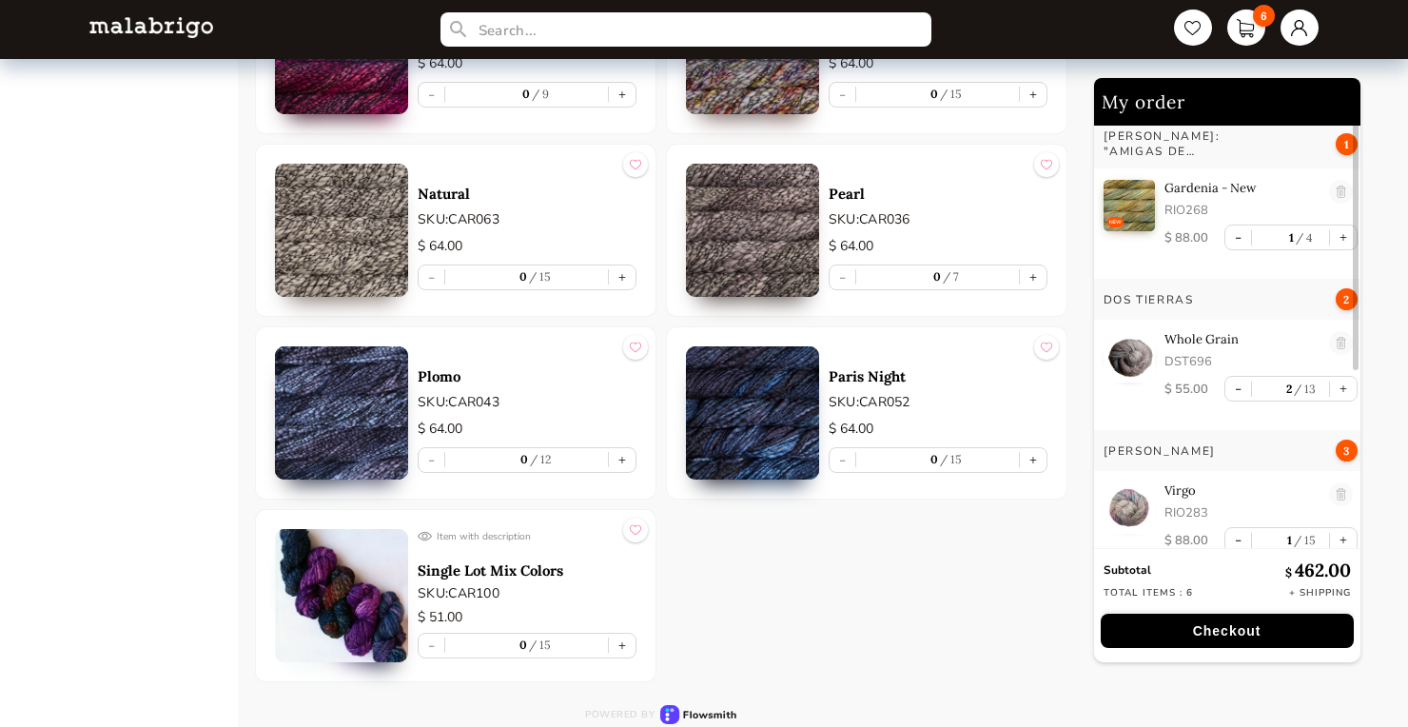
click at [350, 247] on img at bounding box center [341, 230] width 133 height 133
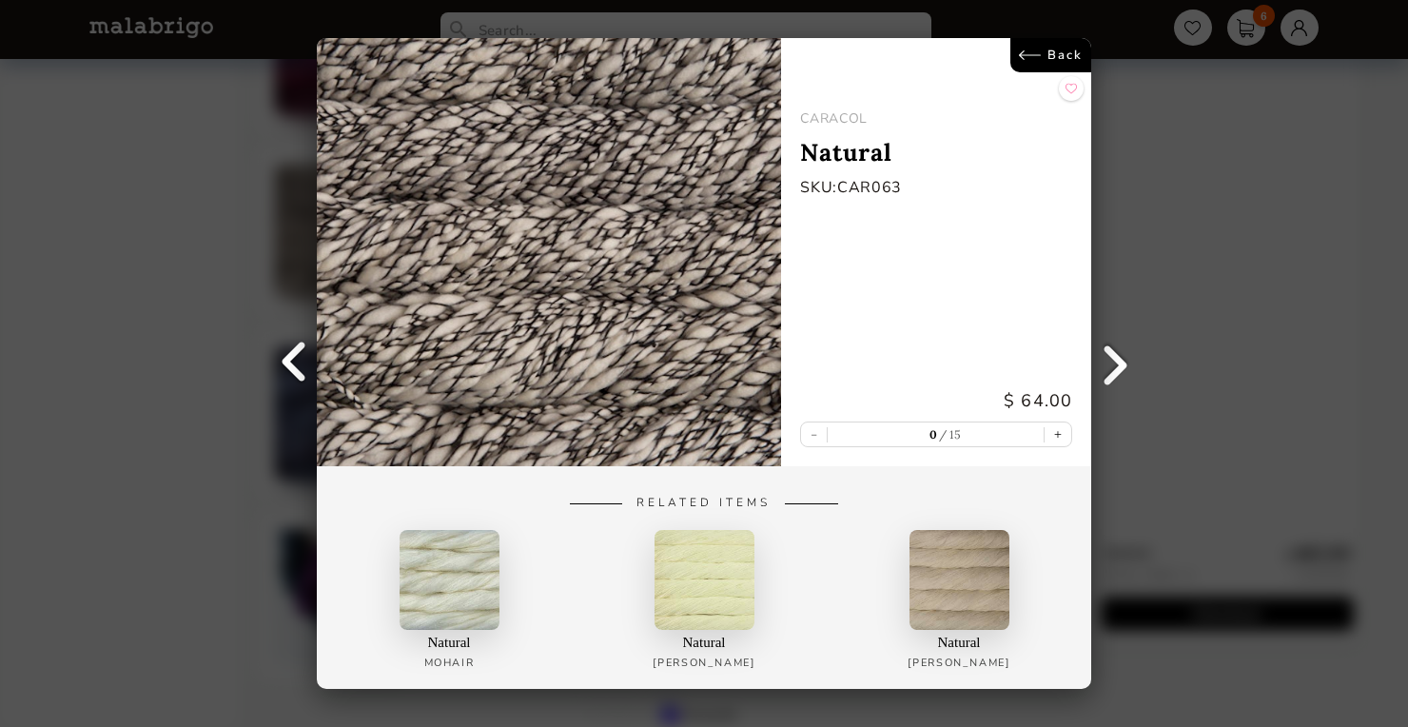
click at [1043, 62] on link "Back" at bounding box center [1050, 55] width 81 height 34
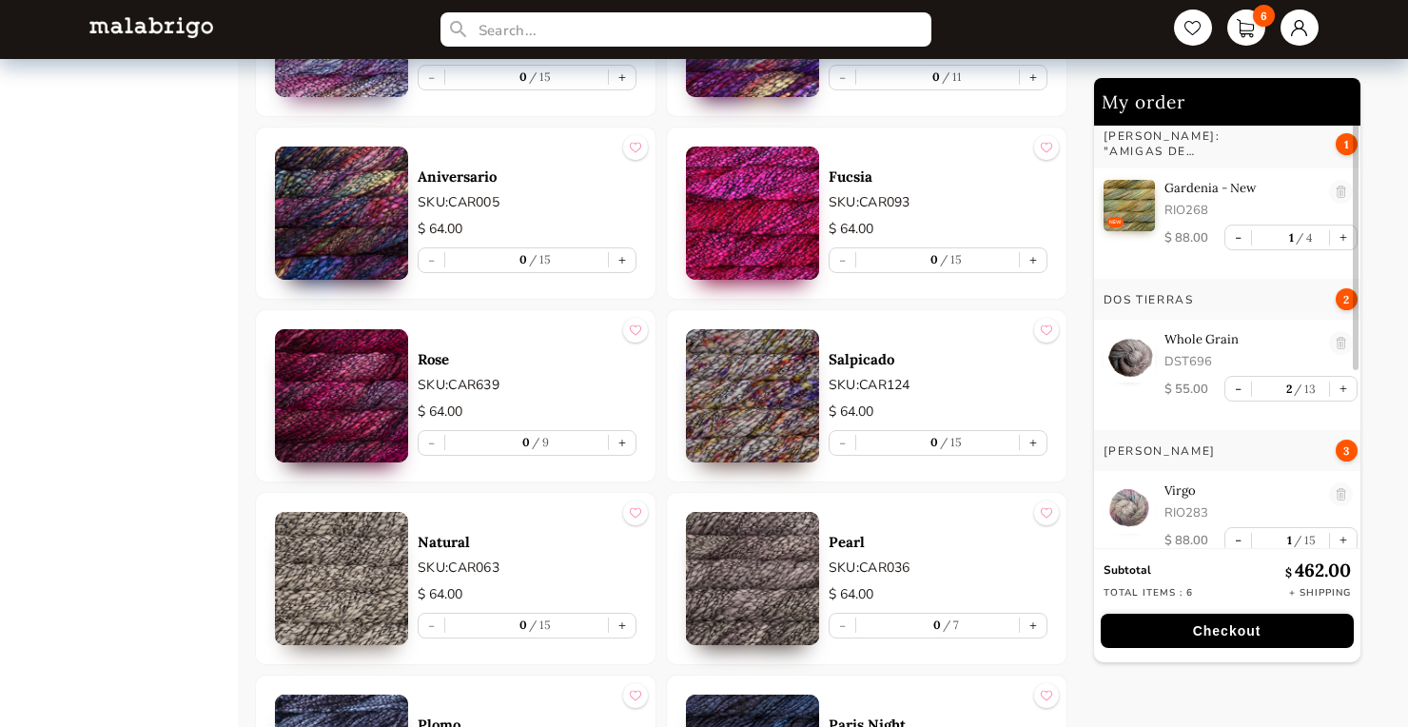
scroll to position [2999, 0]
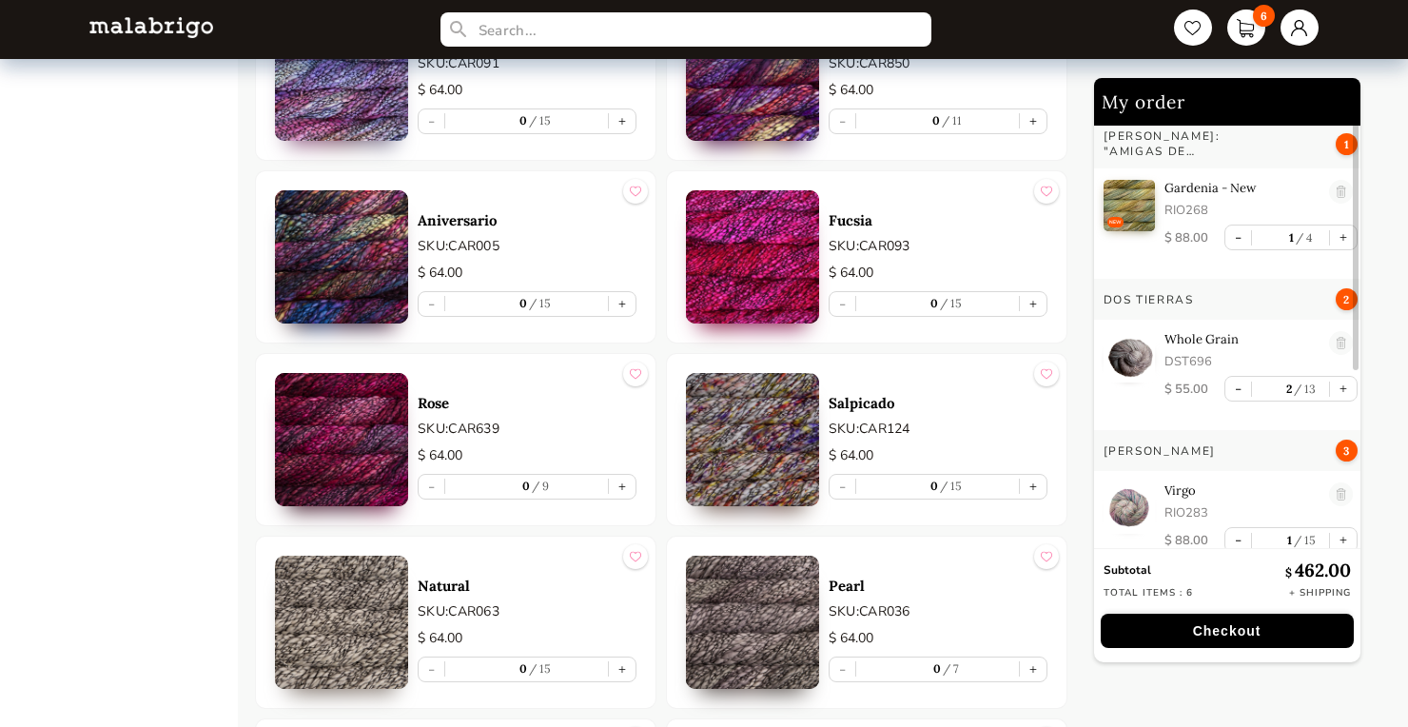
click at [790, 478] on img at bounding box center [752, 439] width 133 height 133
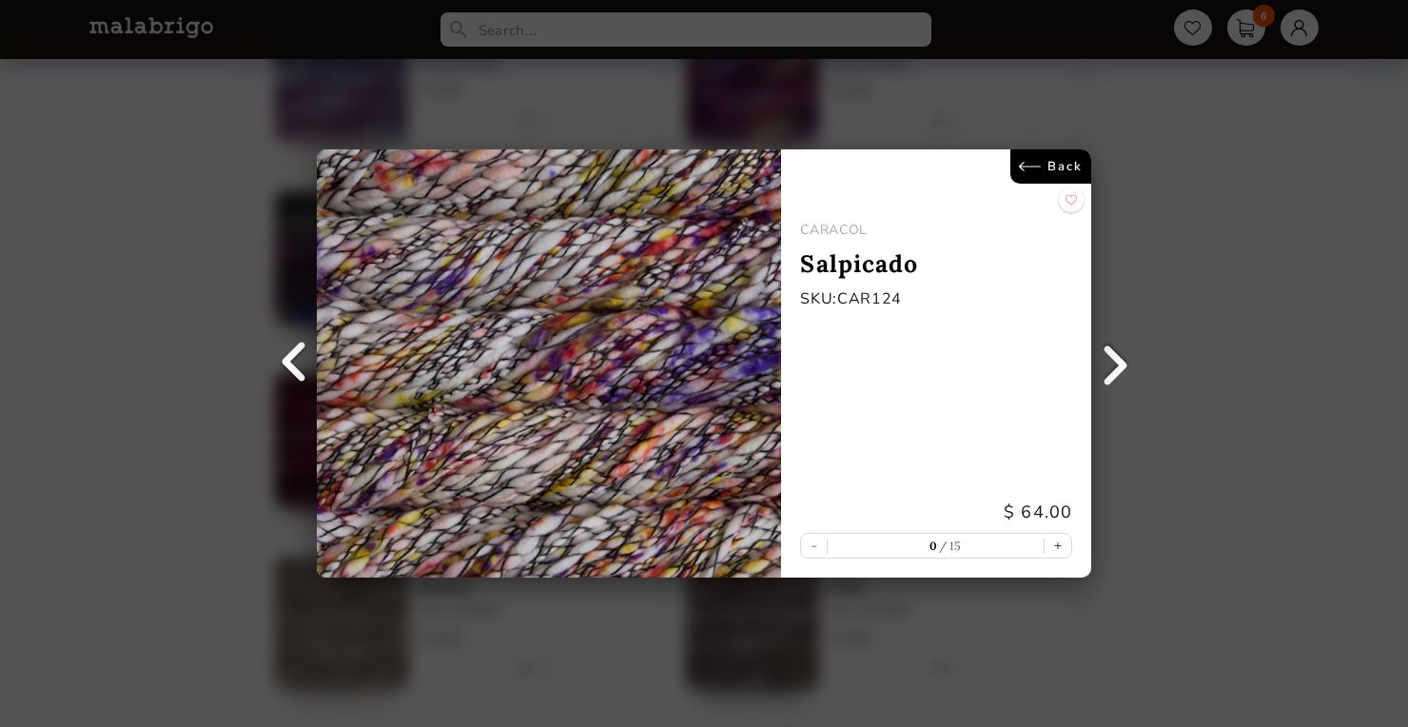
click at [1057, 166] on link "Back" at bounding box center [1050, 166] width 81 height 34
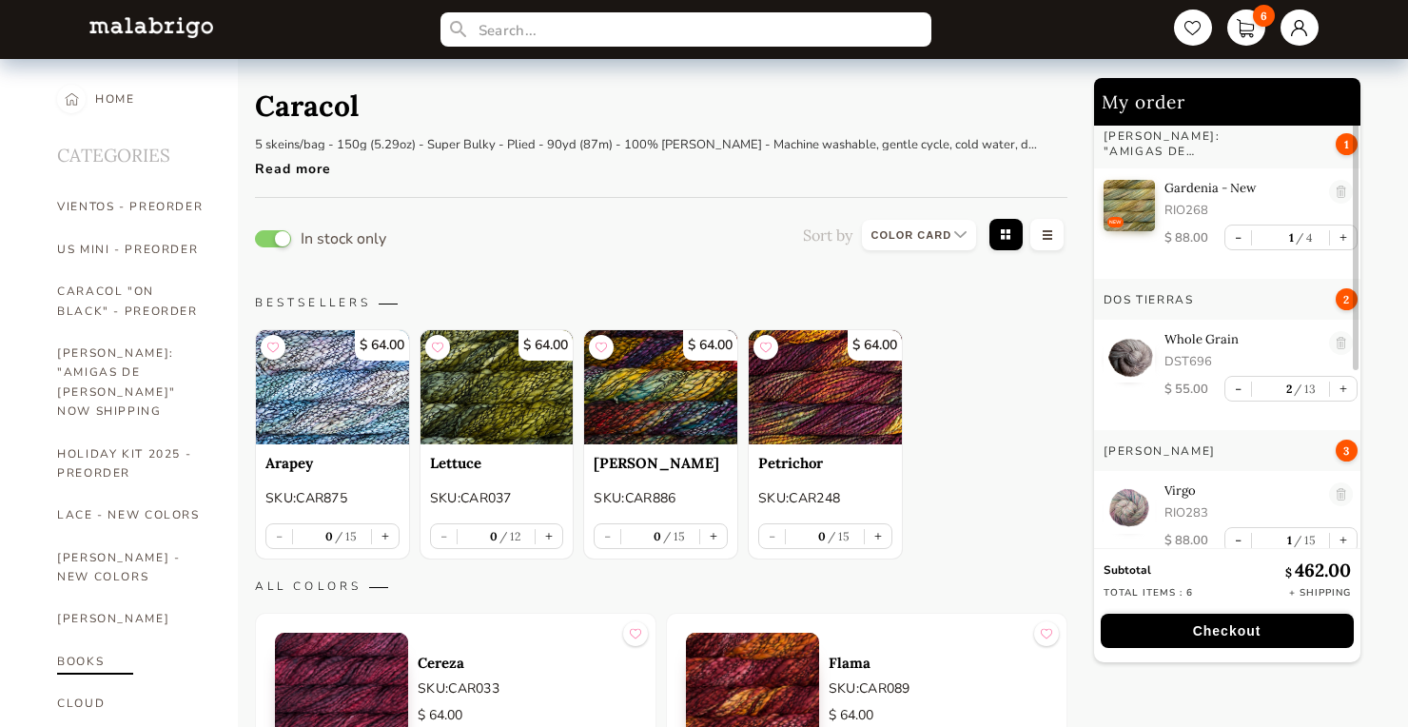
click at [76, 640] on link "BOOKS" at bounding box center [133, 661] width 152 height 42
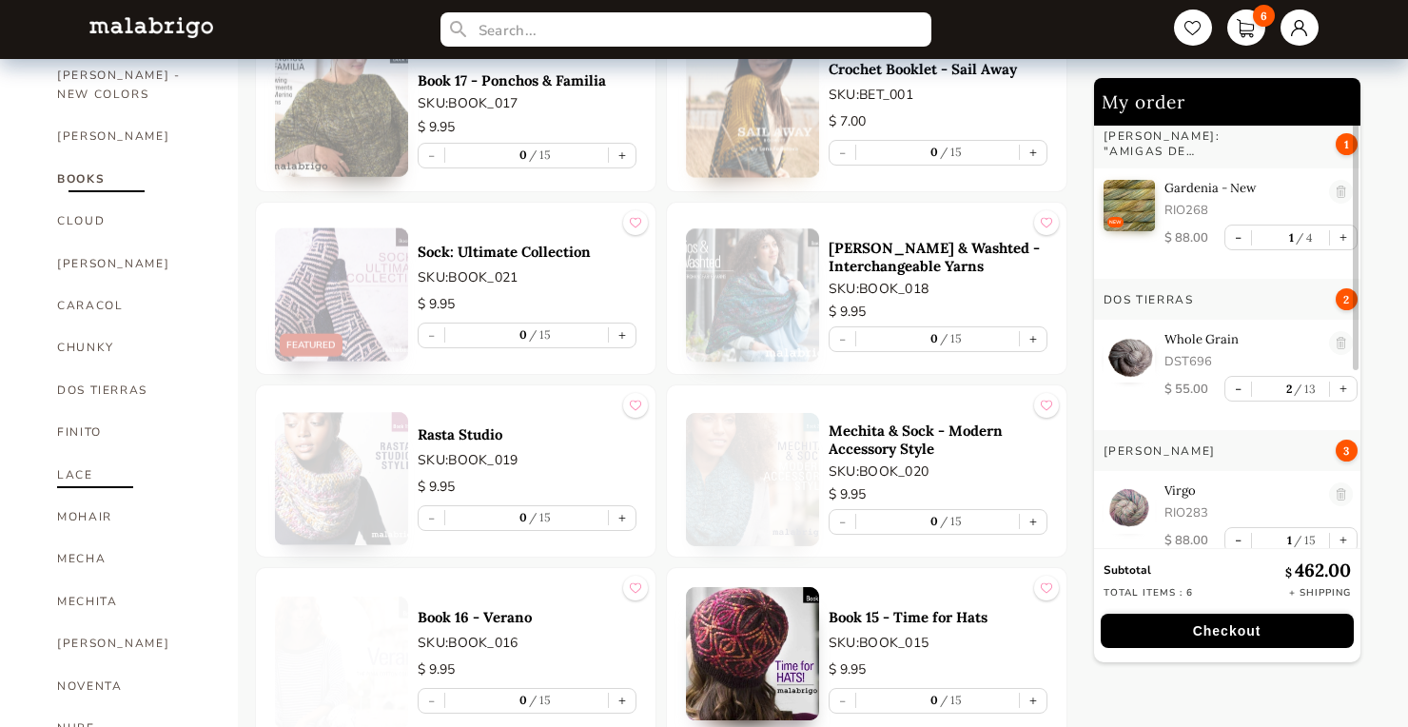
scroll to position [480, 0]
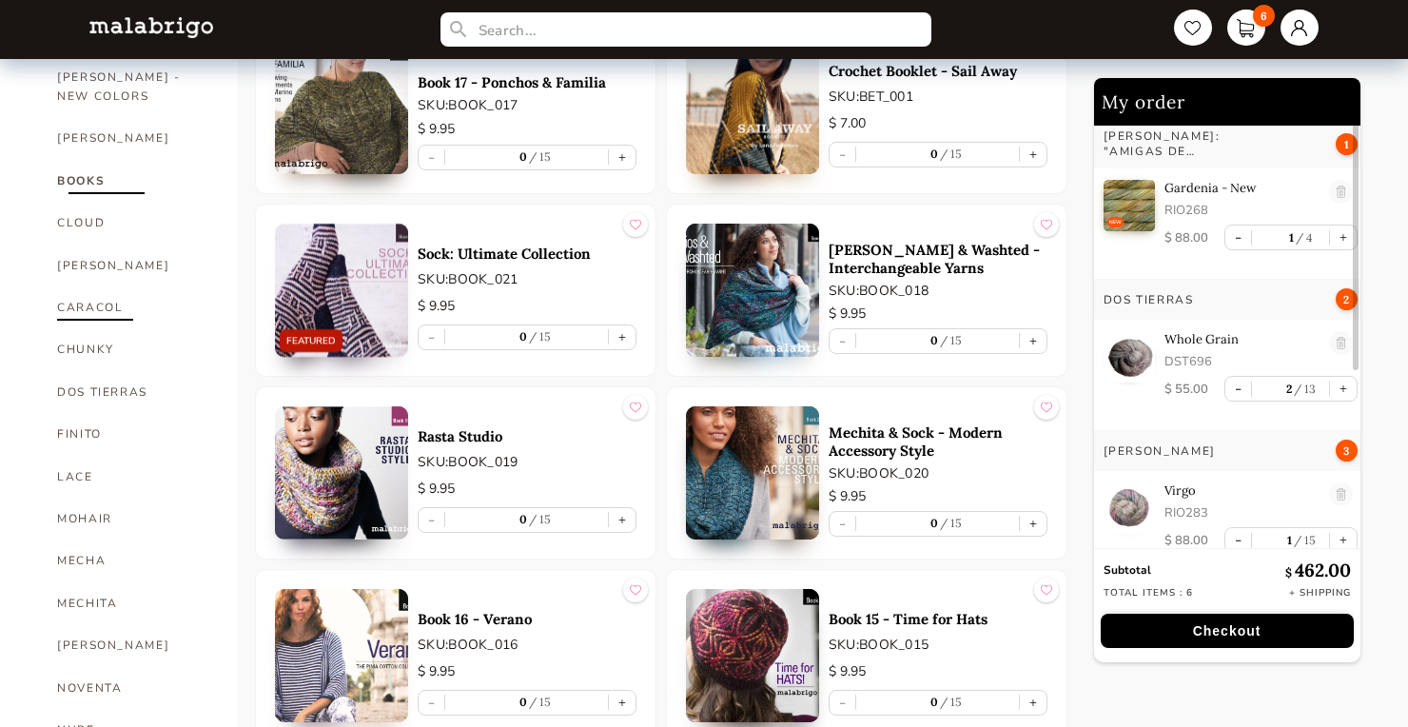
click at [60, 286] on link "CARACOL" at bounding box center [133, 307] width 152 height 42
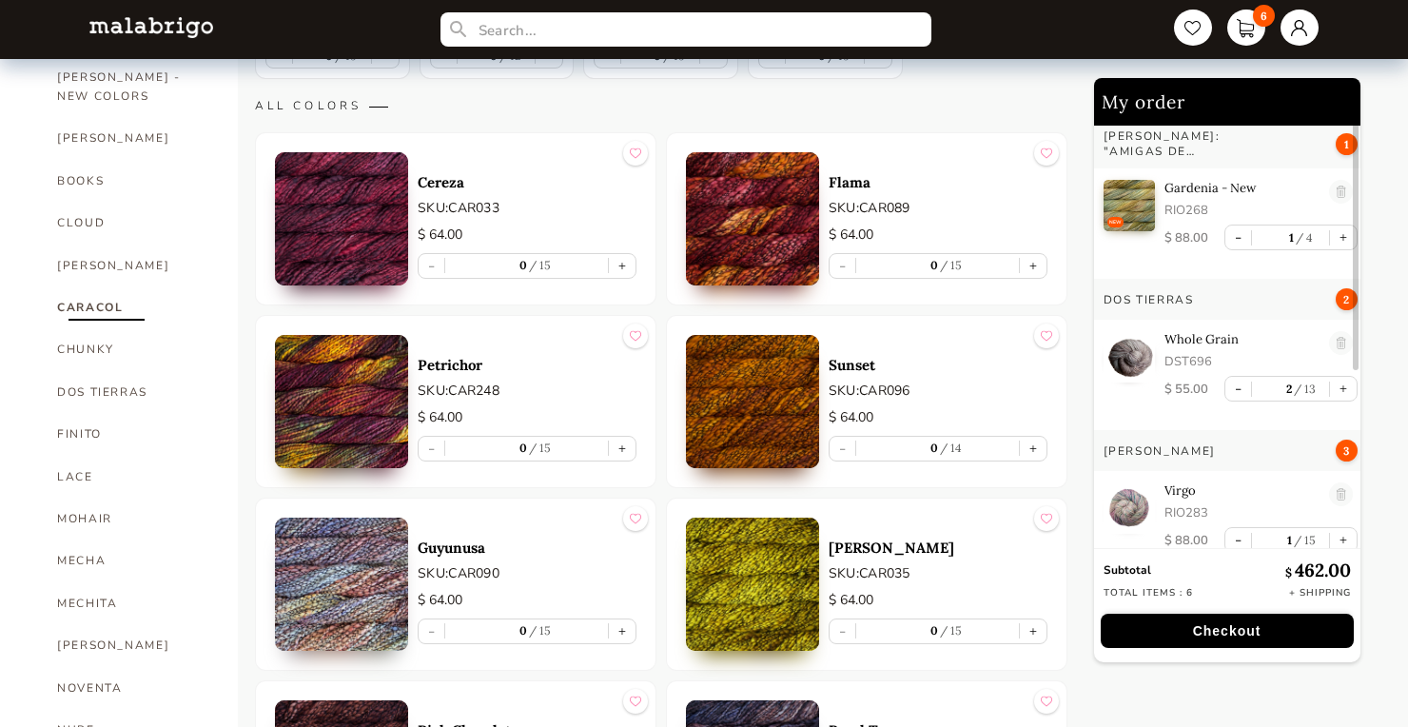
click at [355, 546] on img at bounding box center [341, 583] width 133 height 133
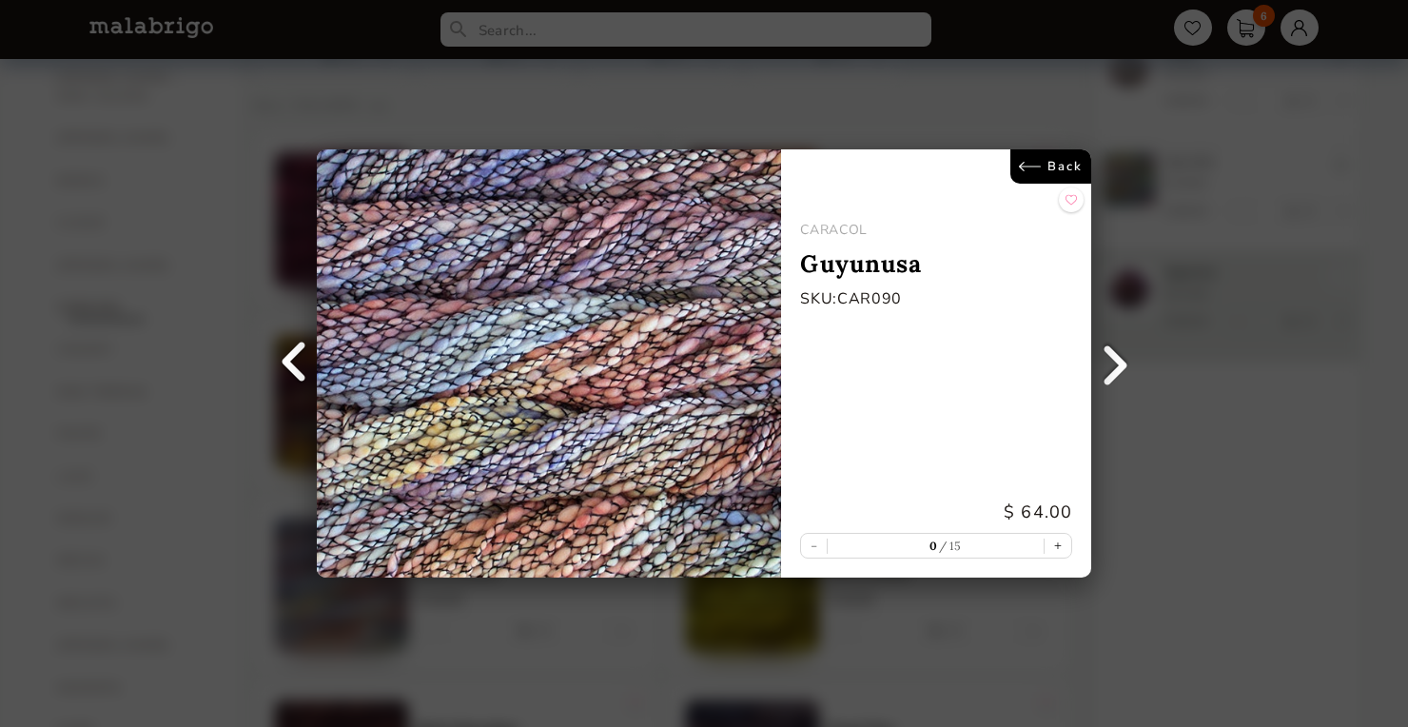
click at [1061, 164] on link "Back" at bounding box center [1050, 166] width 81 height 34
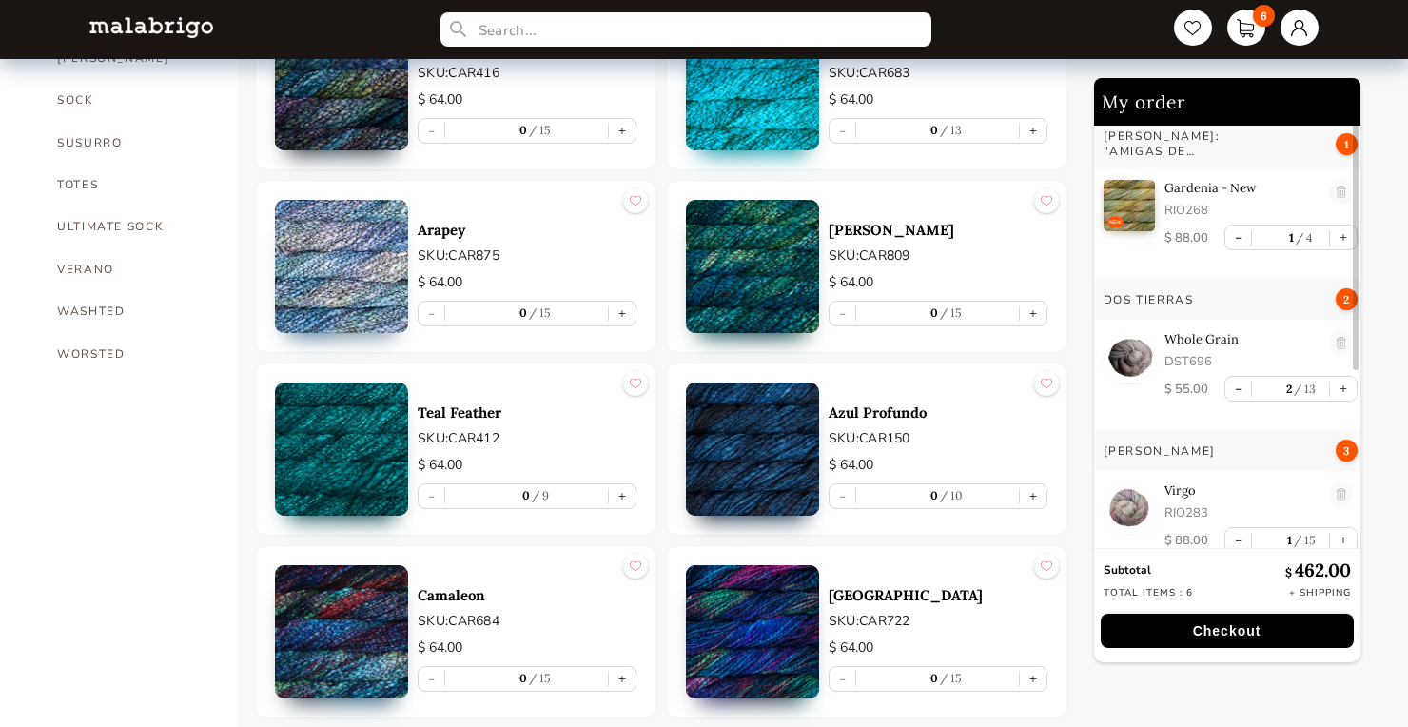
scroll to position [1538, 0]
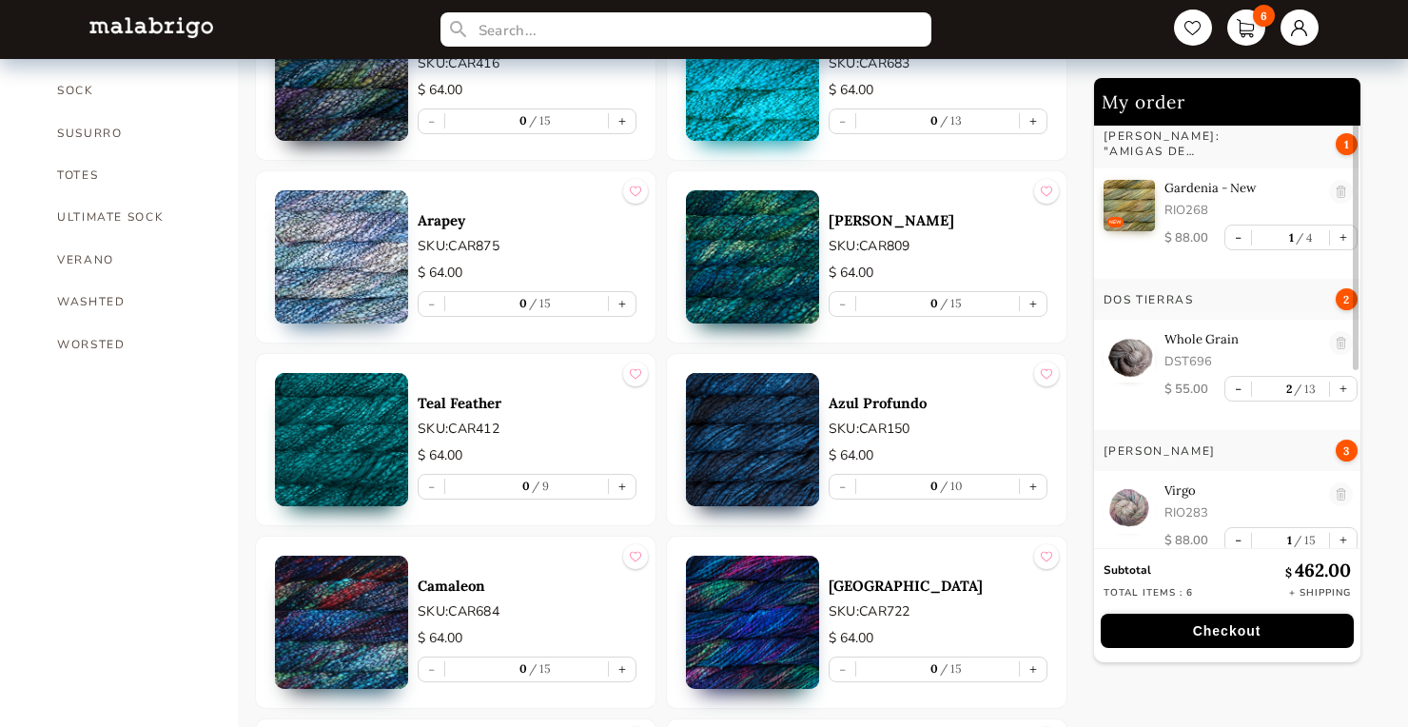
click at [374, 203] on img at bounding box center [341, 256] width 133 height 133
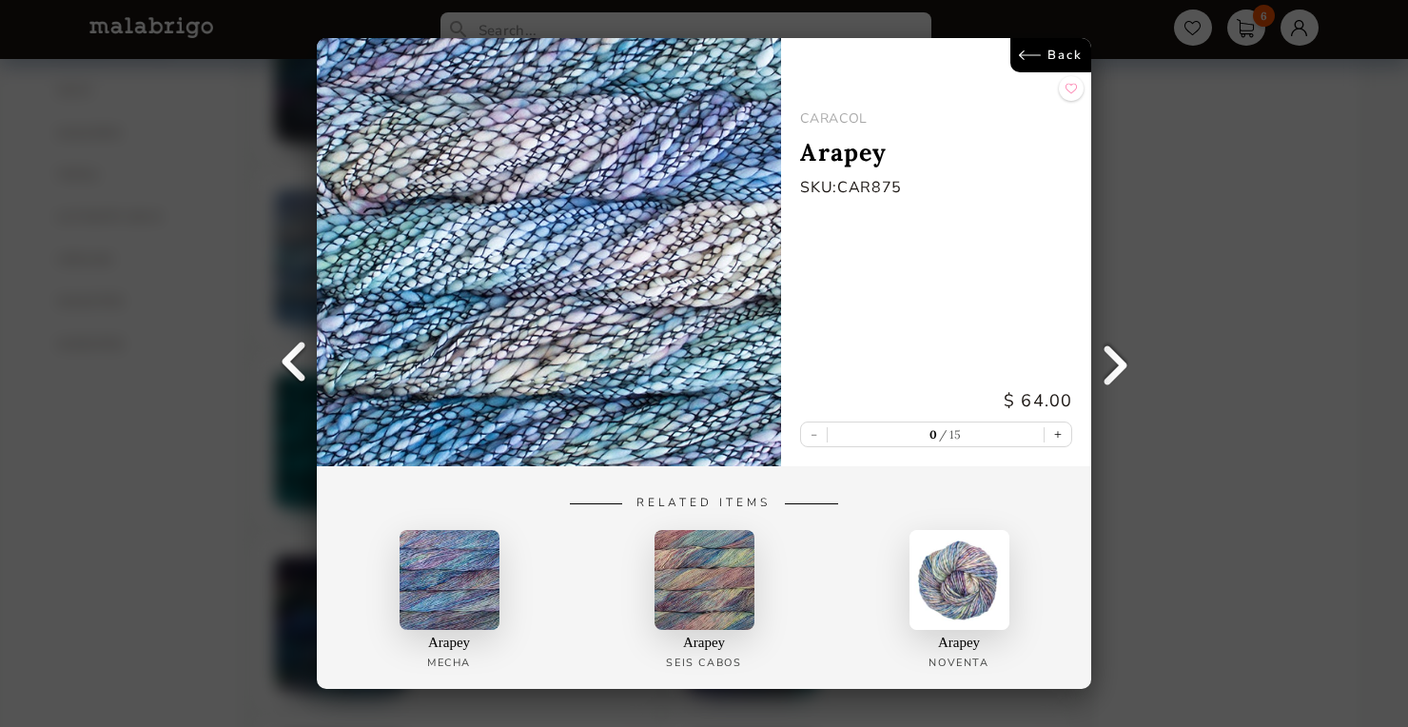
click at [1054, 47] on link "Back" at bounding box center [1050, 55] width 81 height 34
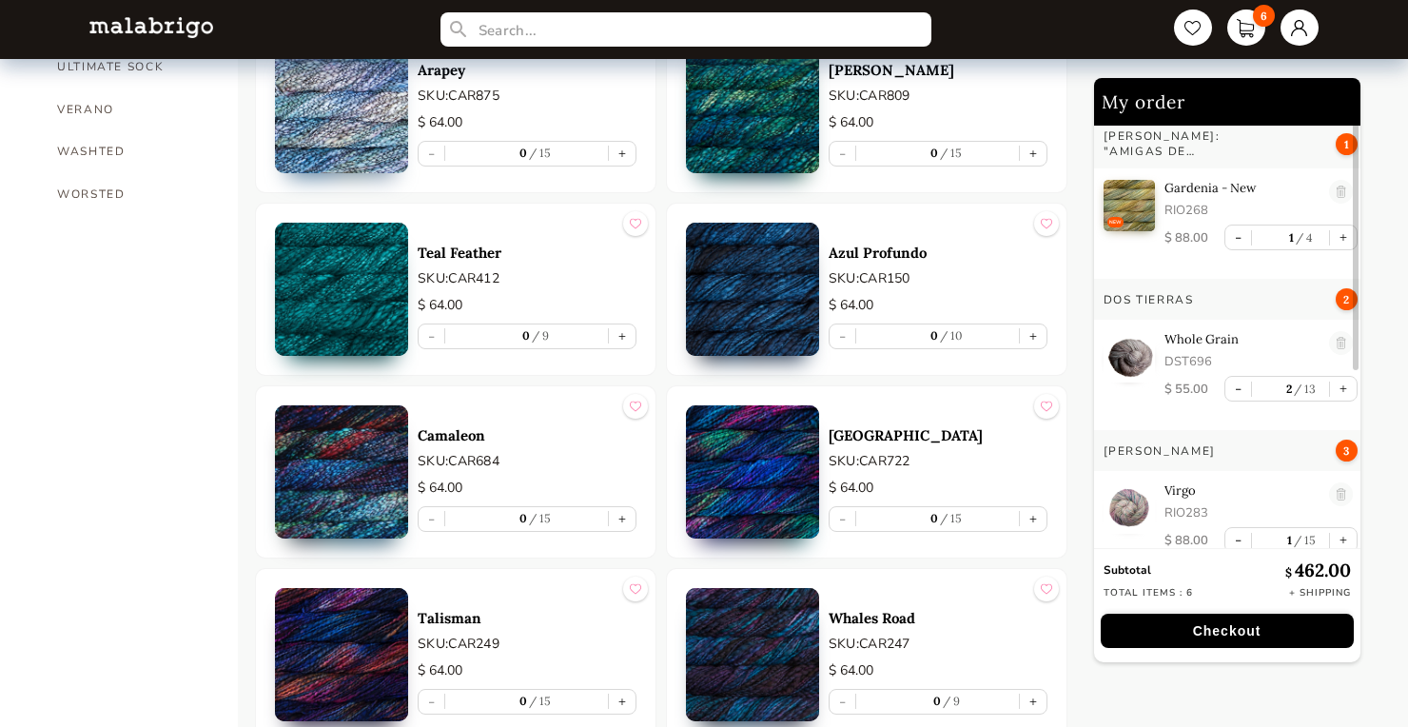
scroll to position [1708, 0]
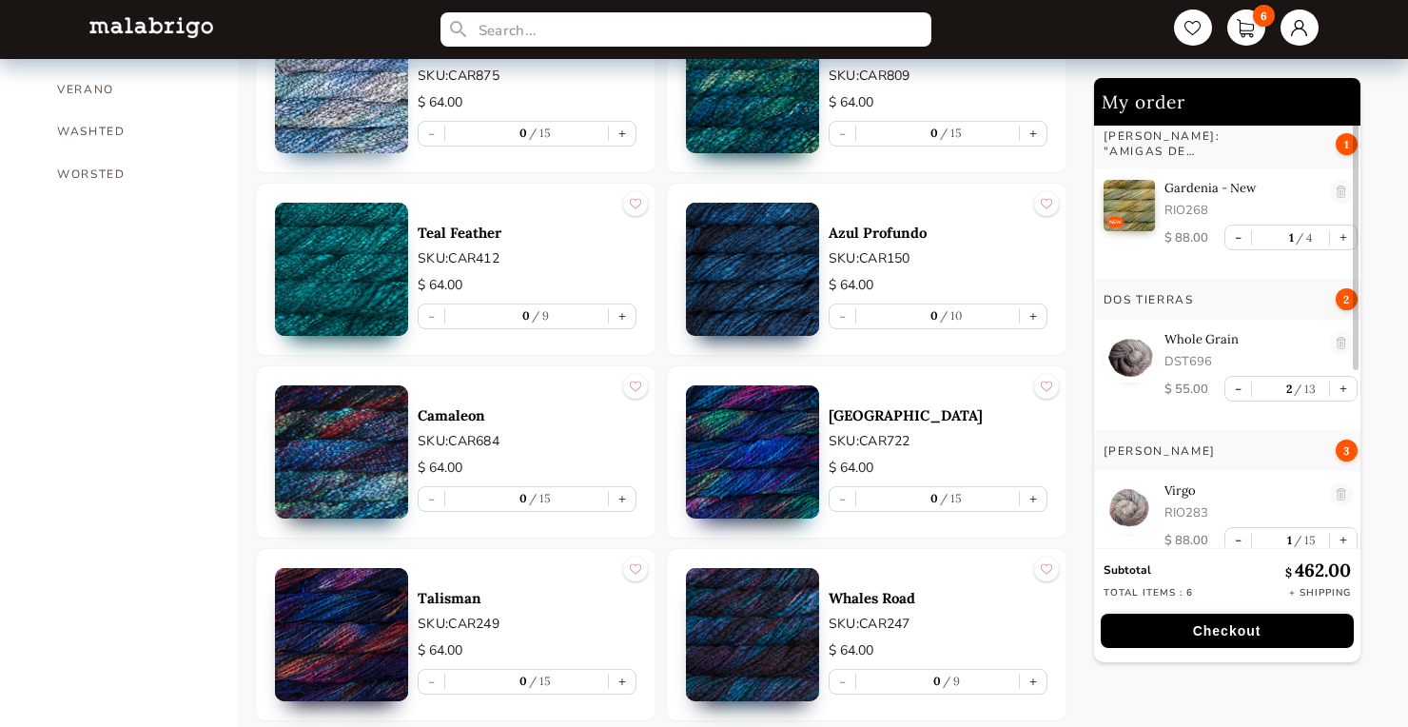
click at [383, 464] on img at bounding box center [341, 451] width 133 height 133
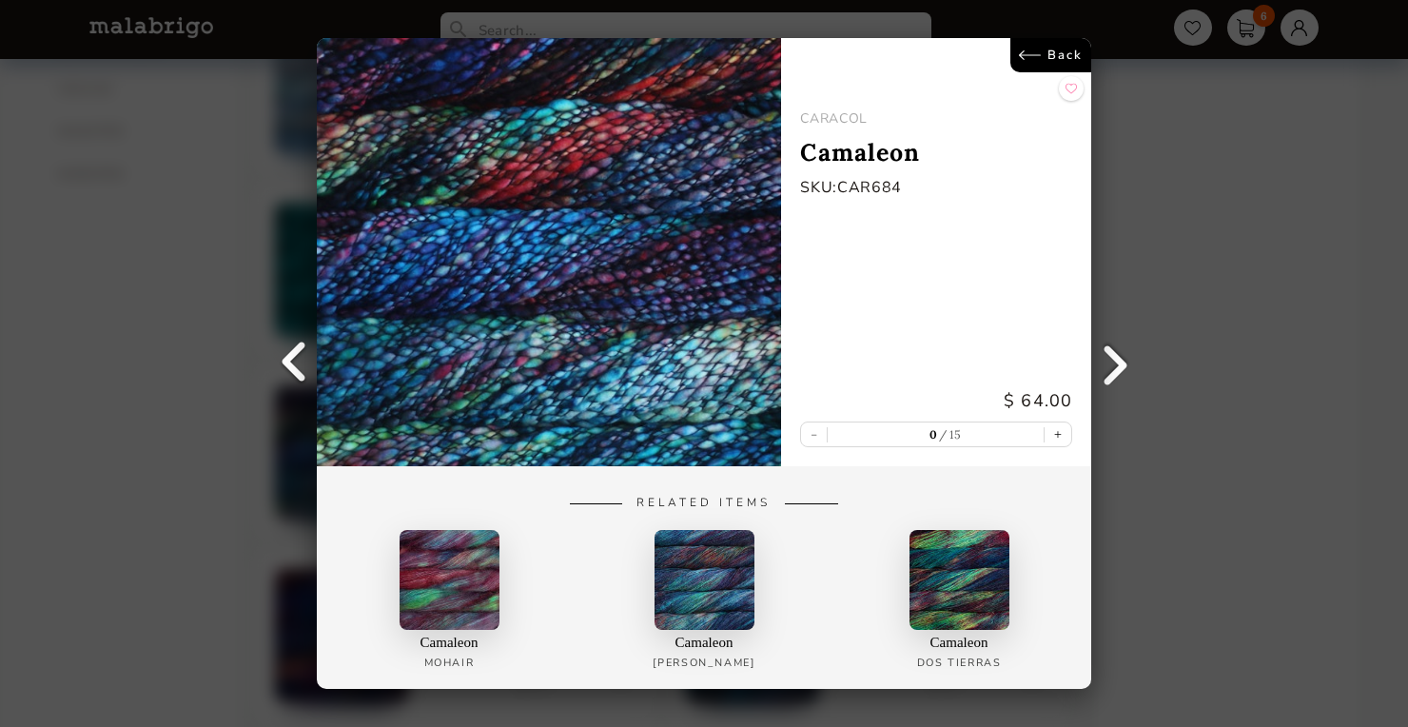
click at [1060, 49] on link "Back" at bounding box center [1050, 55] width 81 height 34
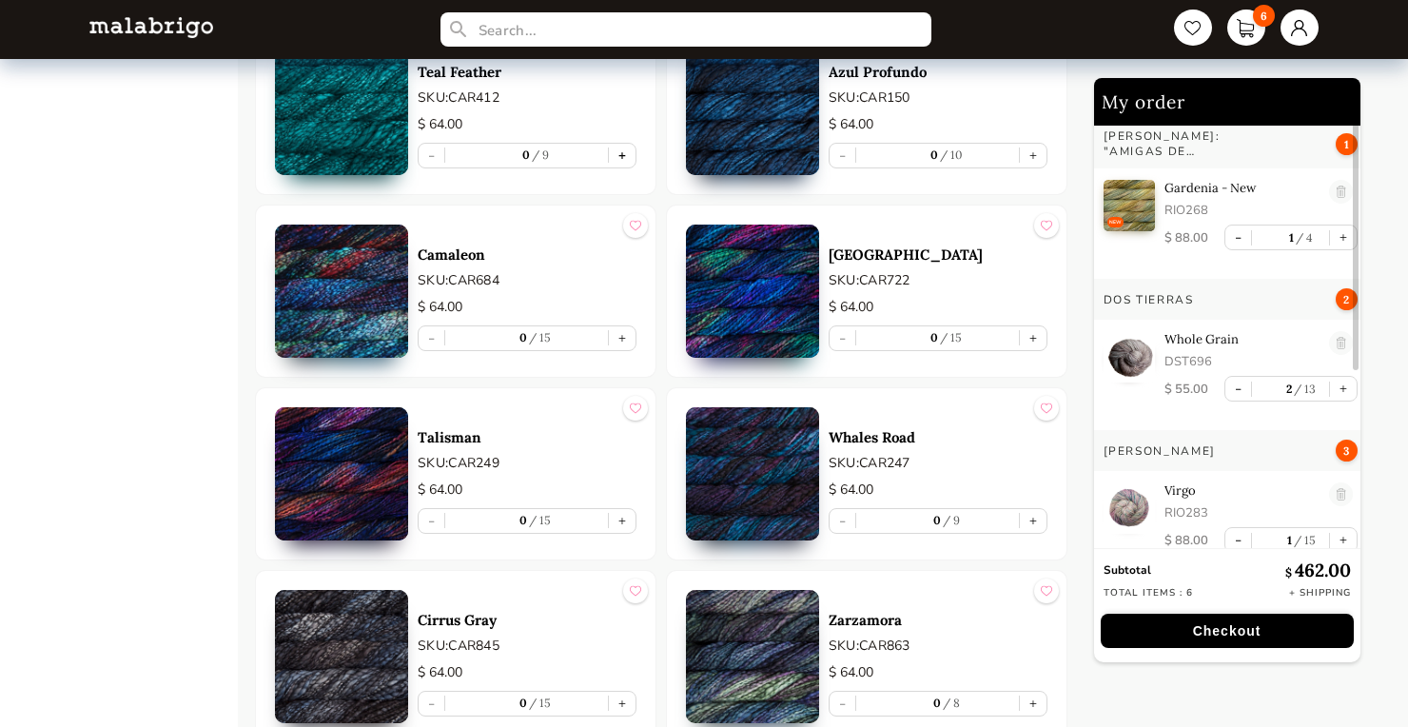
scroll to position [1934, 0]
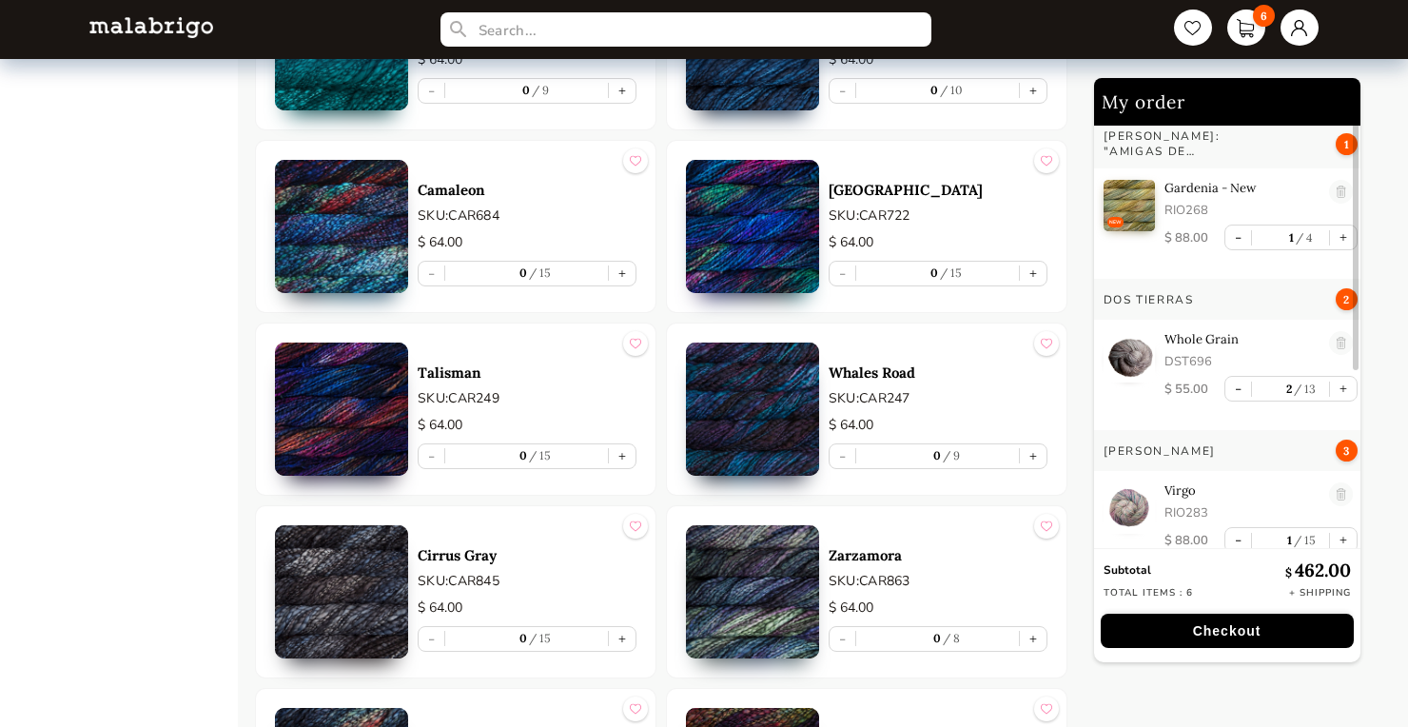
click at [302, 408] on img at bounding box center [341, 408] width 133 height 133
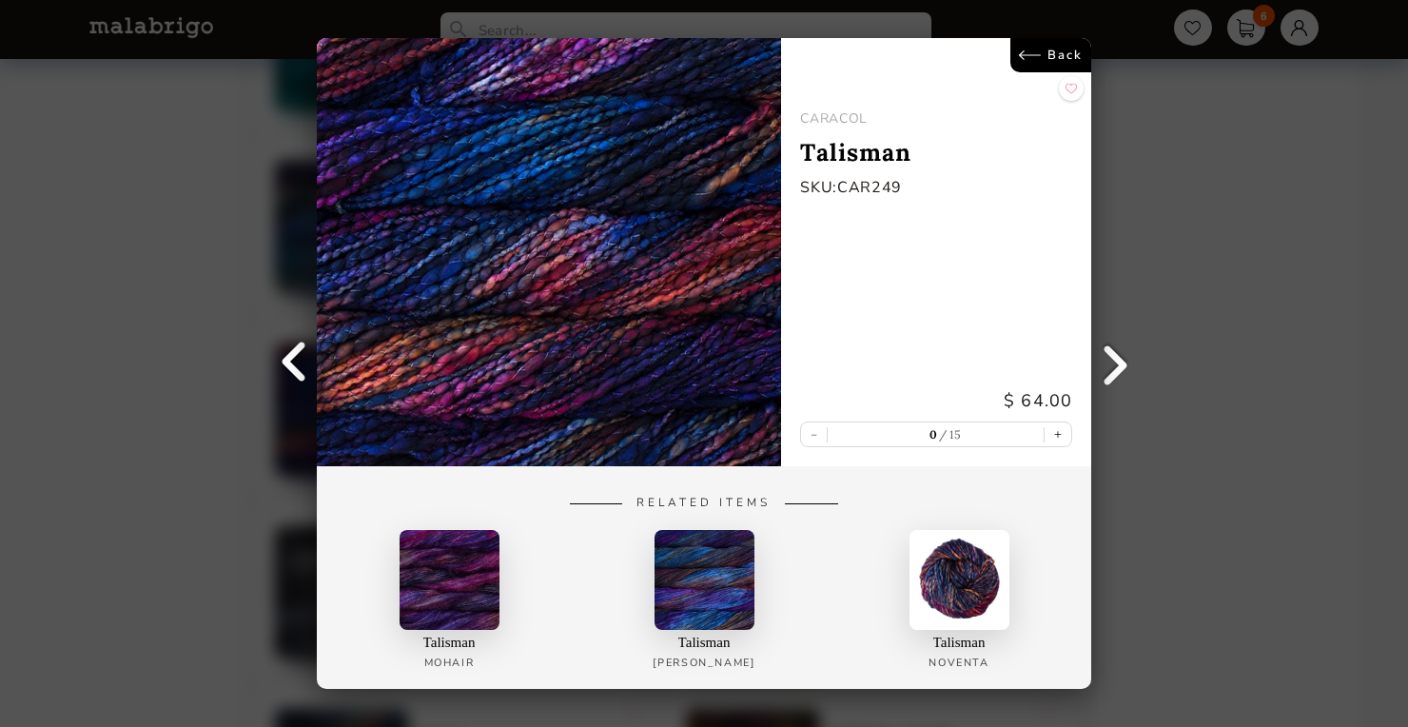
click at [1060, 53] on link "Back" at bounding box center [1050, 55] width 81 height 34
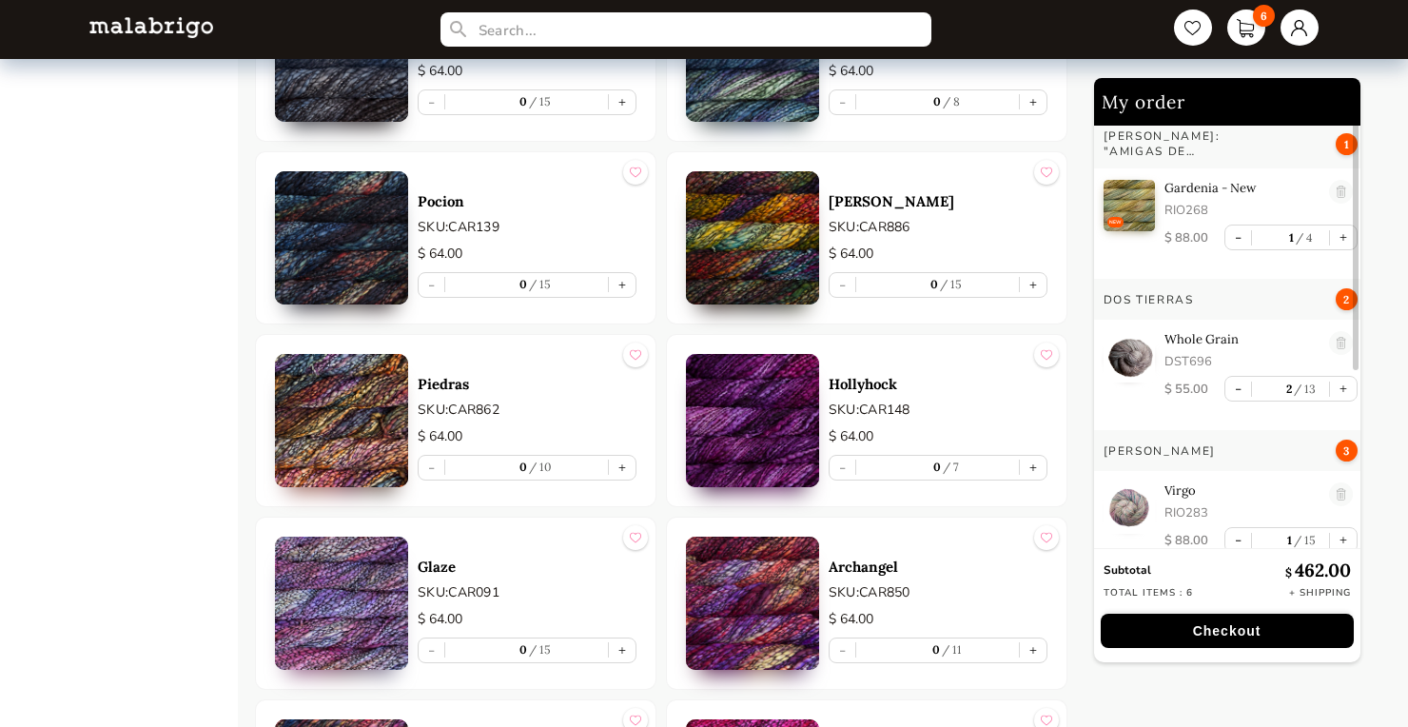
scroll to position [2618, 0]
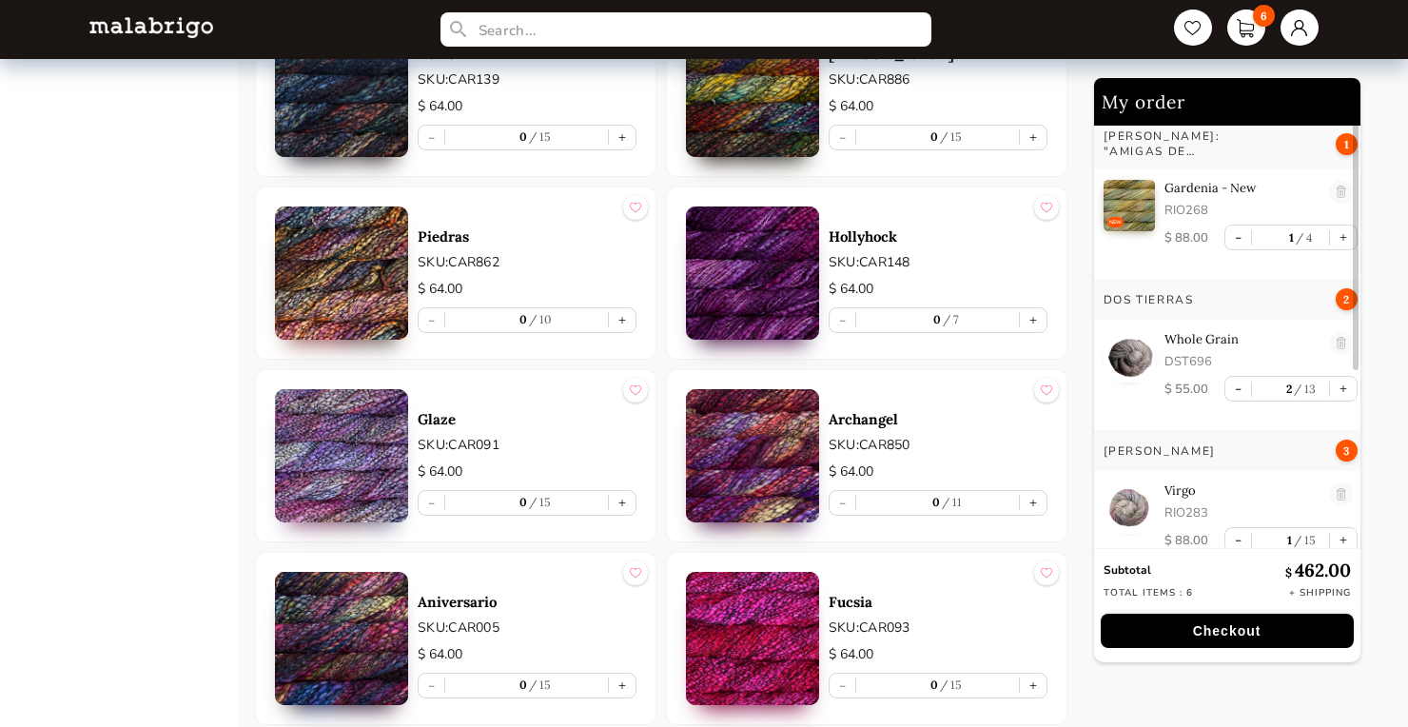
click at [328, 298] on img at bounding box center [341, 272] width 133 height 133
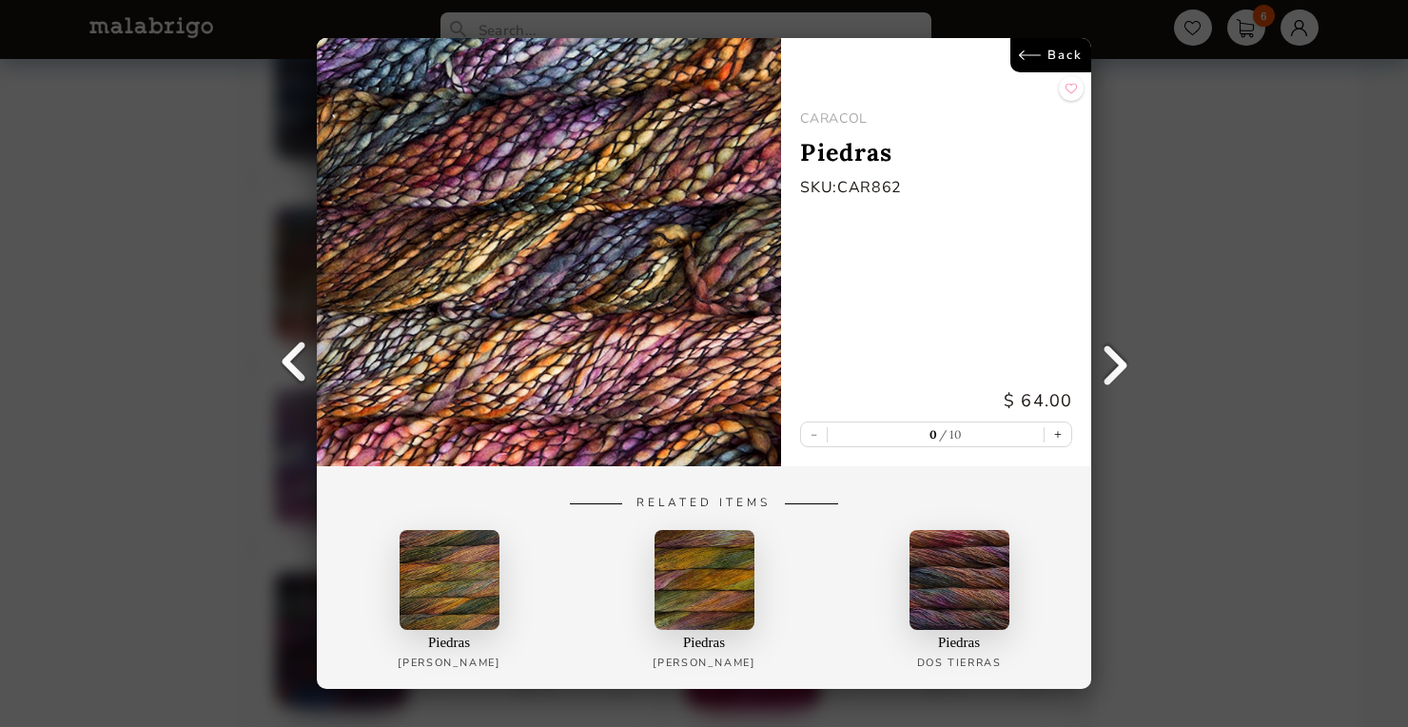
click at [1044, 51] on link "Back" at bounding box center [1050, 55] width 81 height 34
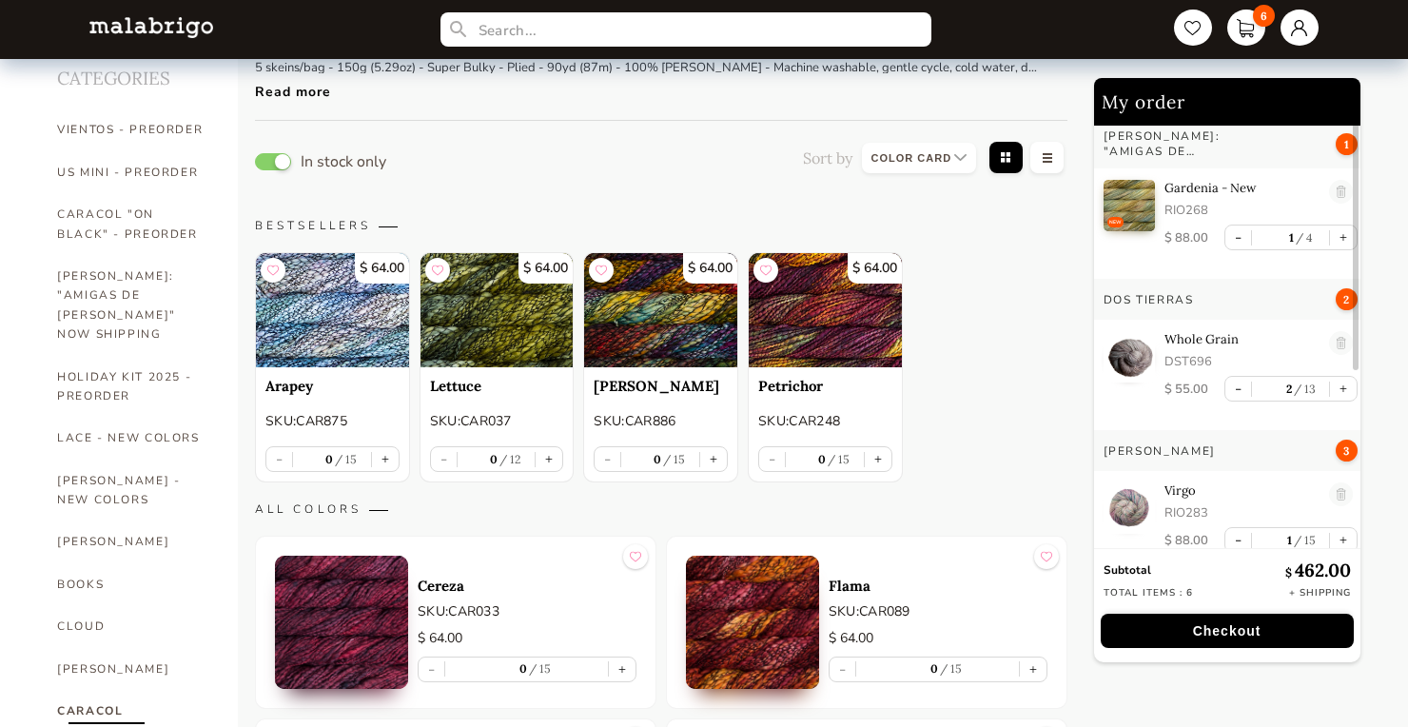
scroll to position [78, 0]
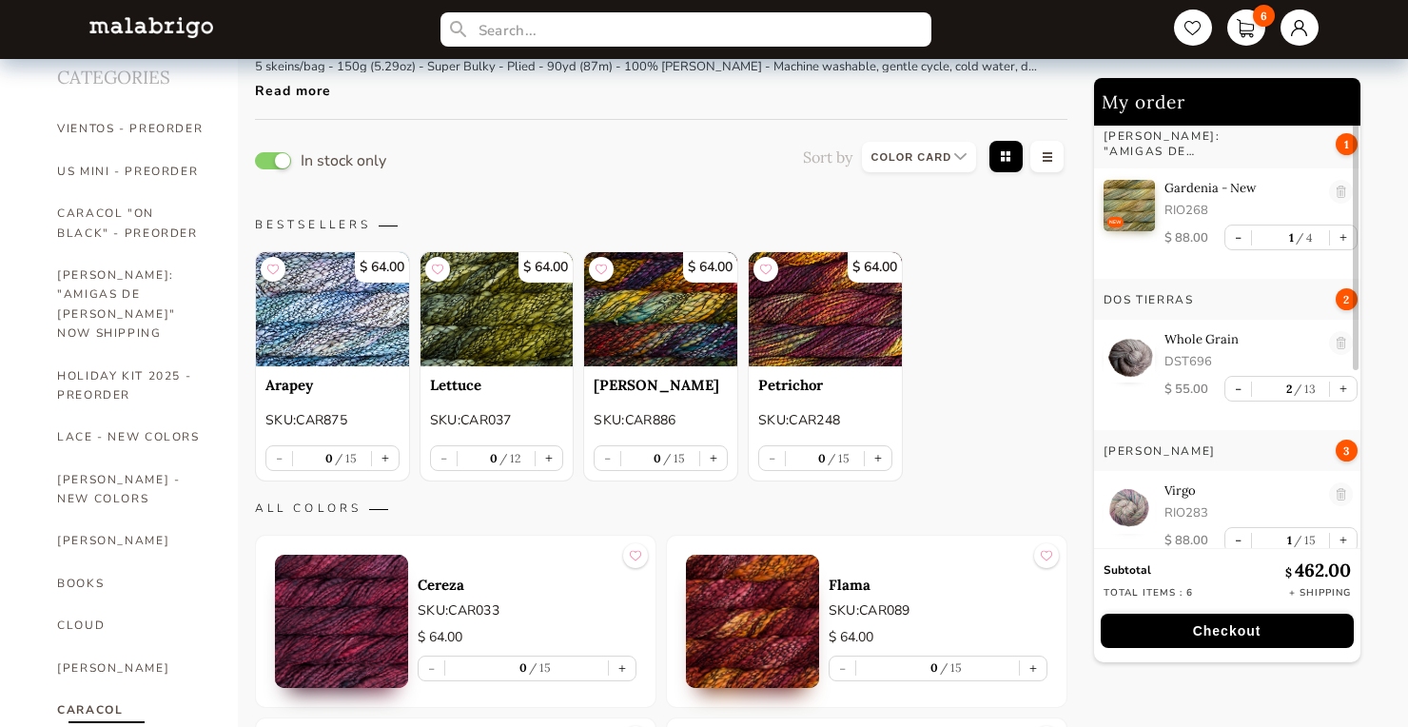
click at [449, 321] on img at bounding box center [496, 309] width 153 height 114
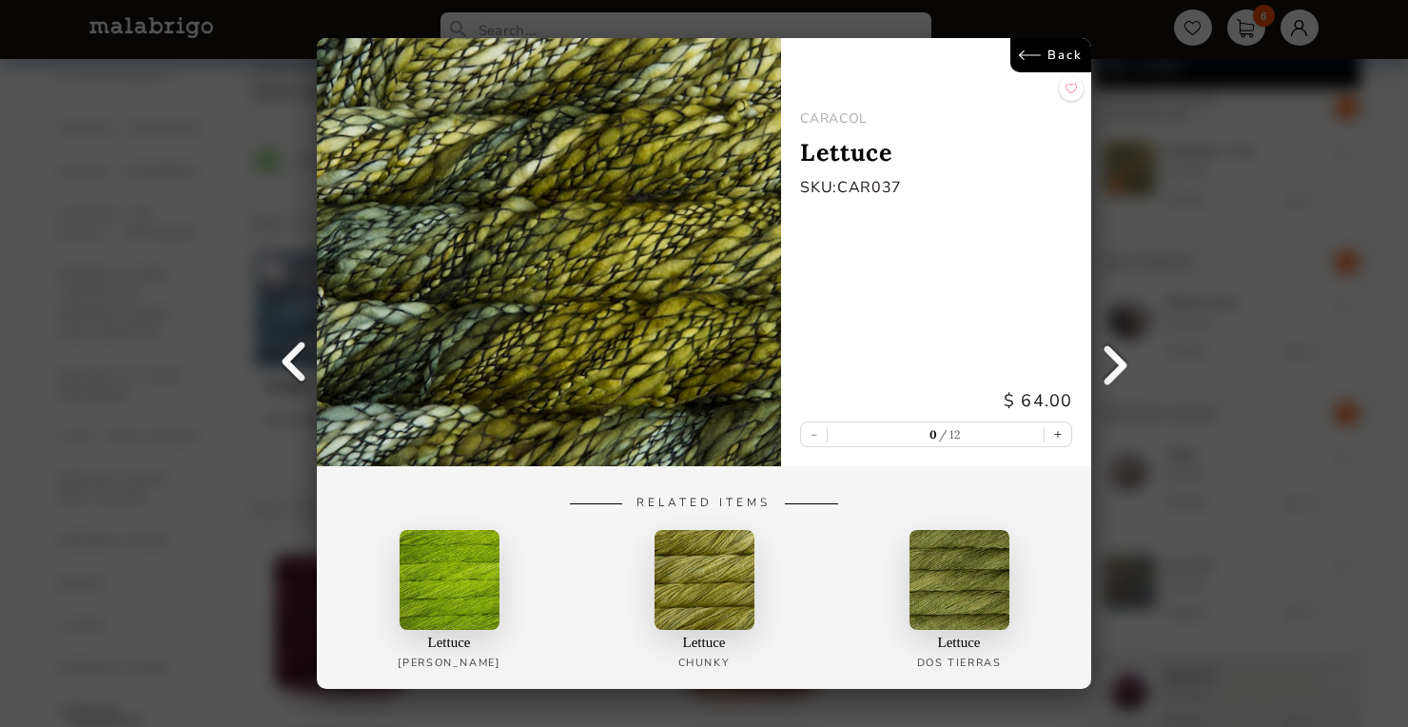
click at [1066, 60] on link "Back" at bounding box center [1050, 55] width 81 height 34
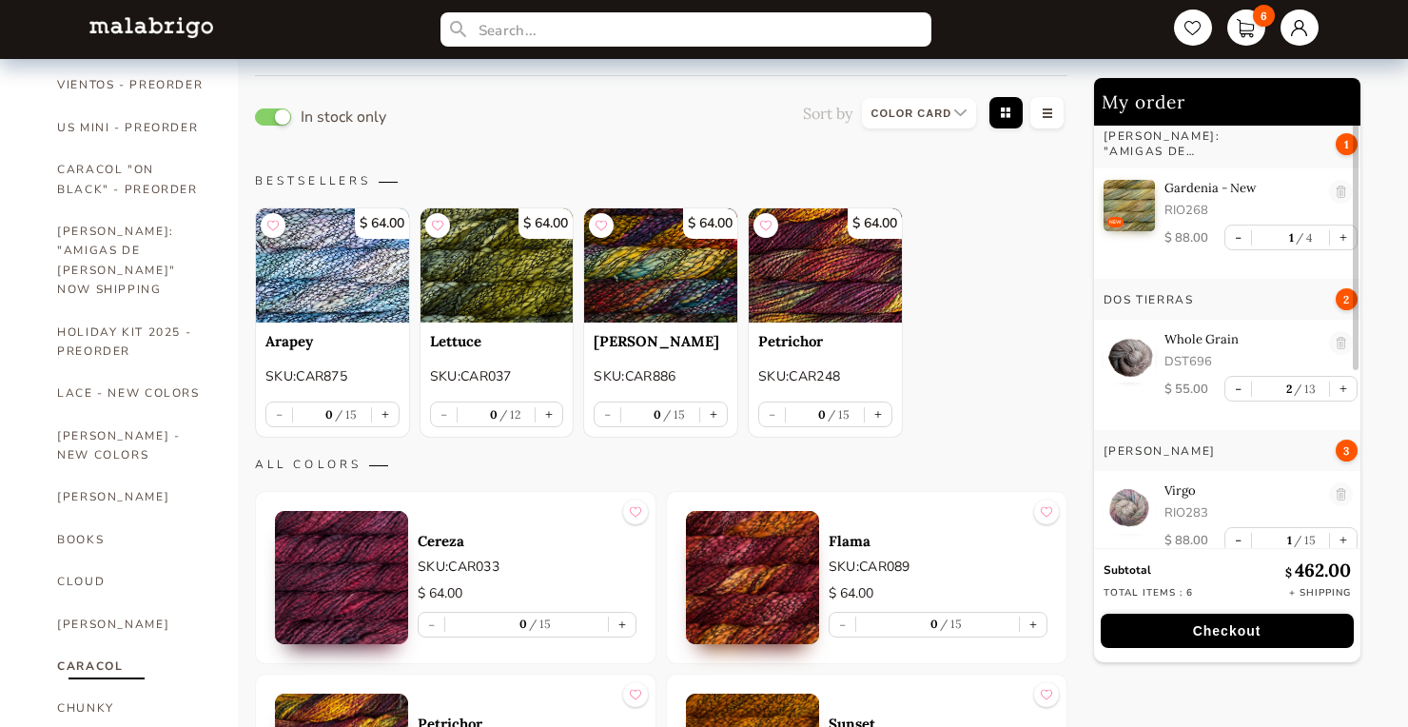
scroll to position [81, 0]
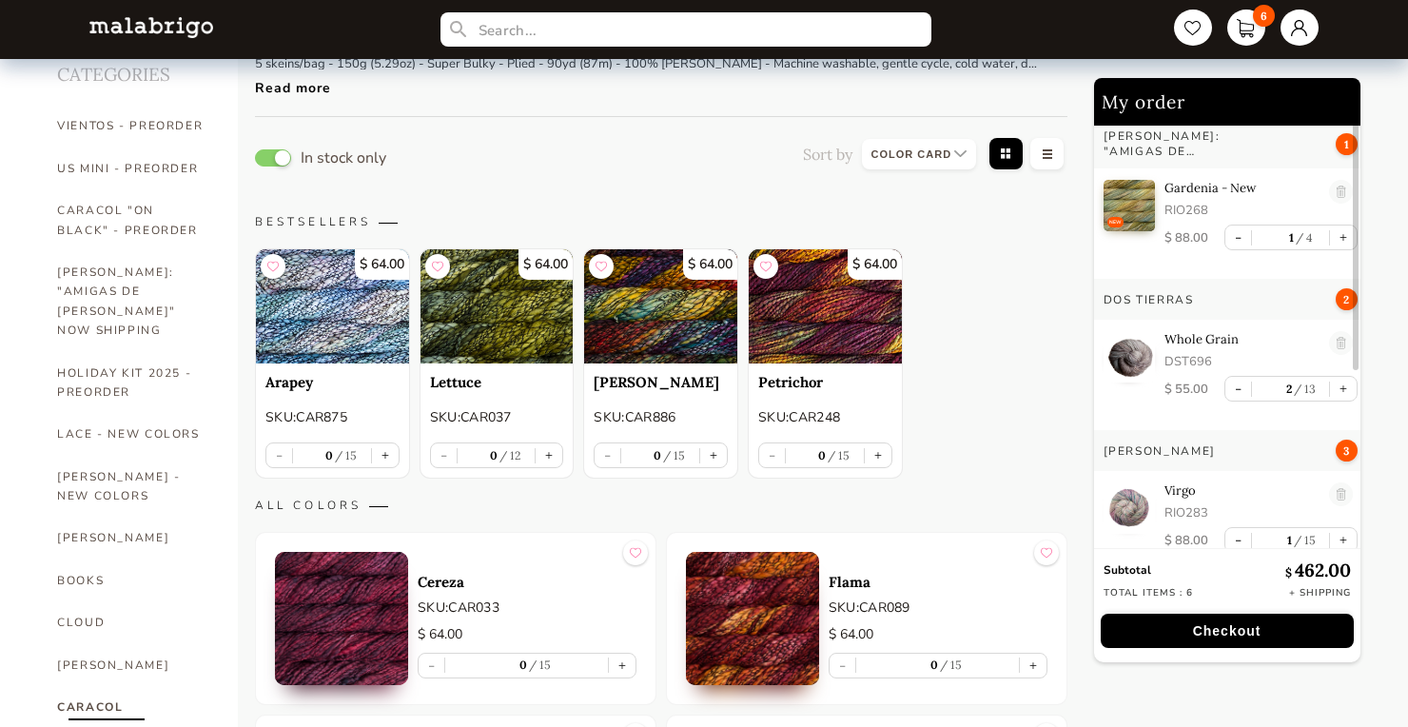
click at [757, 312] on img at bounding box center [825, 306] width 153 height 114
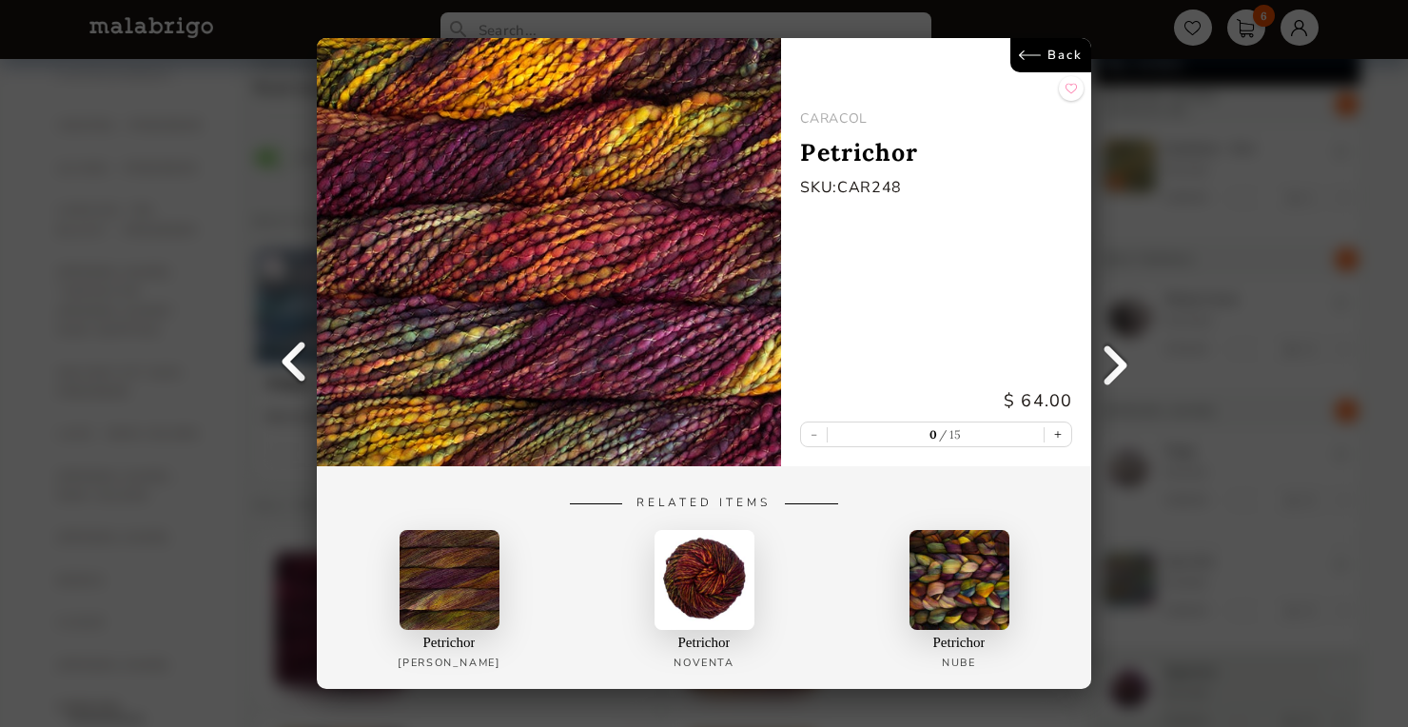
click at [1051, 49] on link "Back" at bounding box center [1050, 55] width 81 height 34
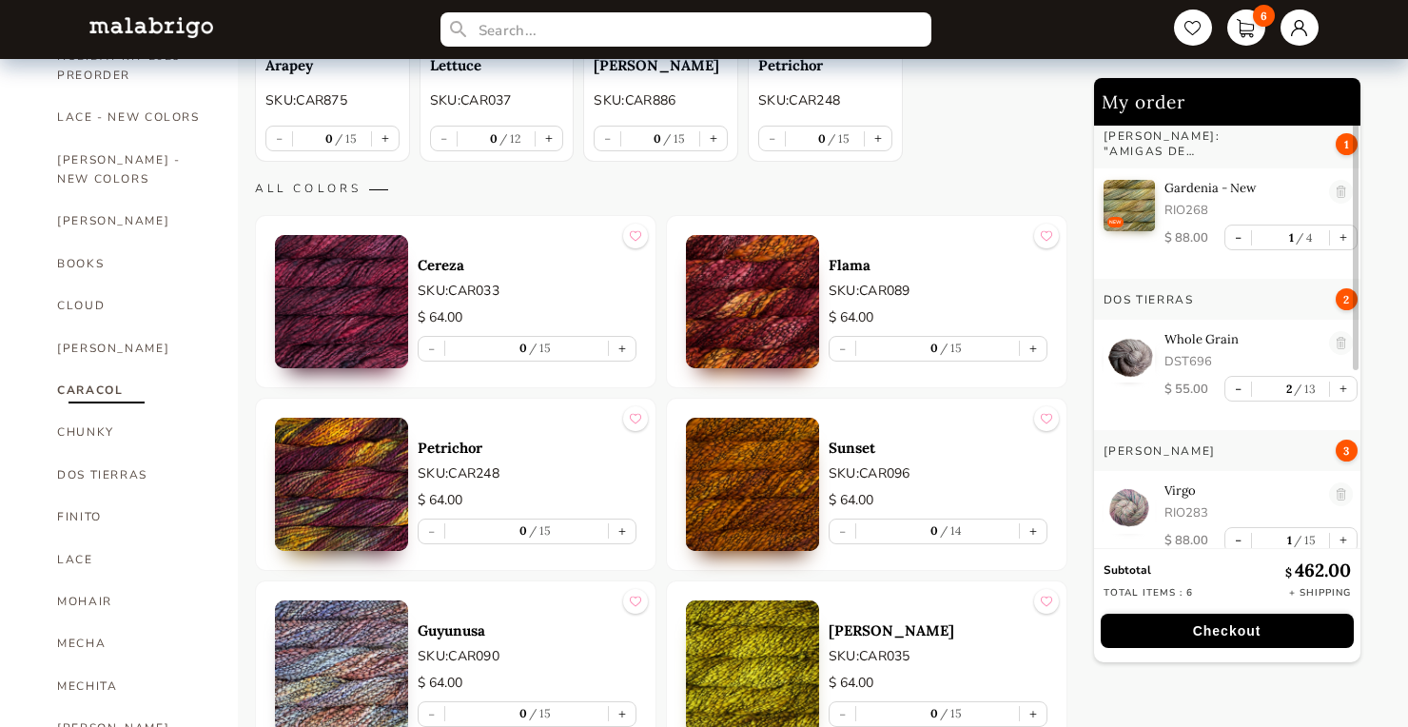
scroll to position [420, 0]
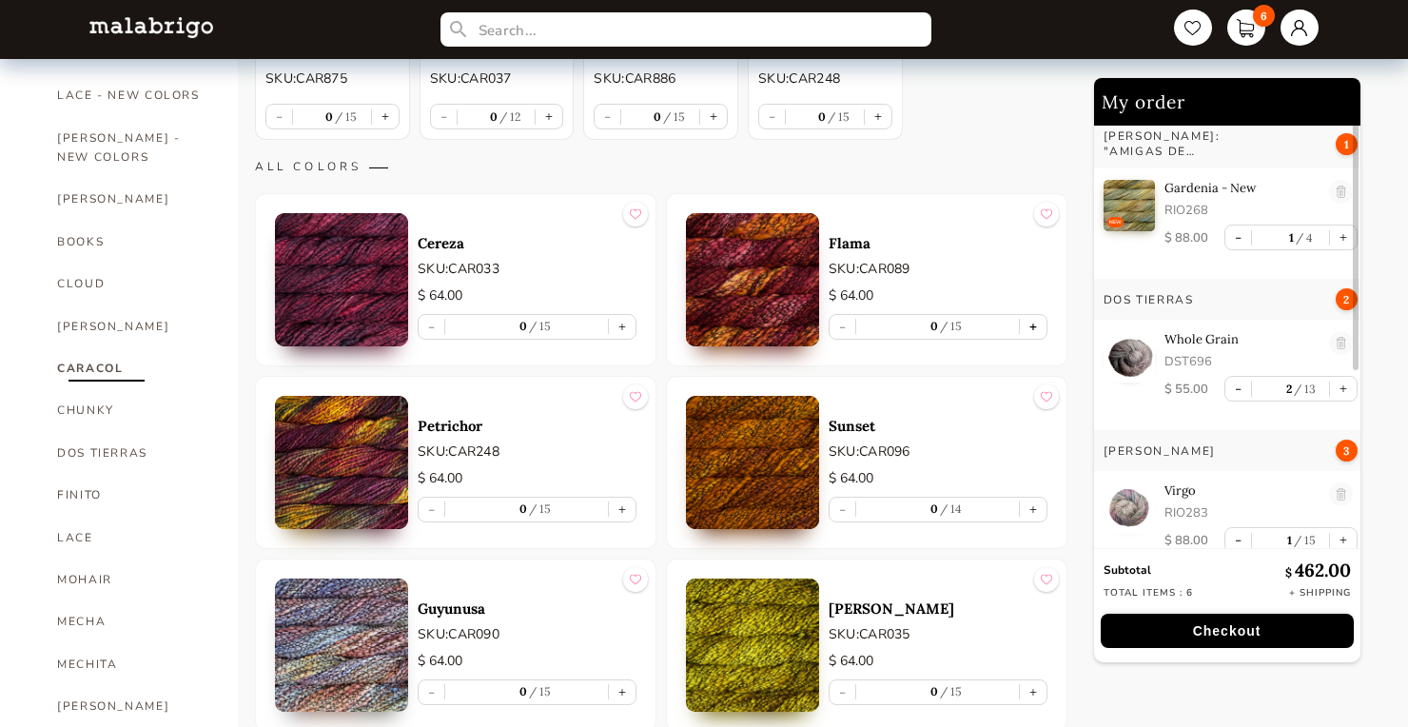
click at [1027, 322] on button "+" at bounding box center [1033, 327] width 27 height 24
type input "1"
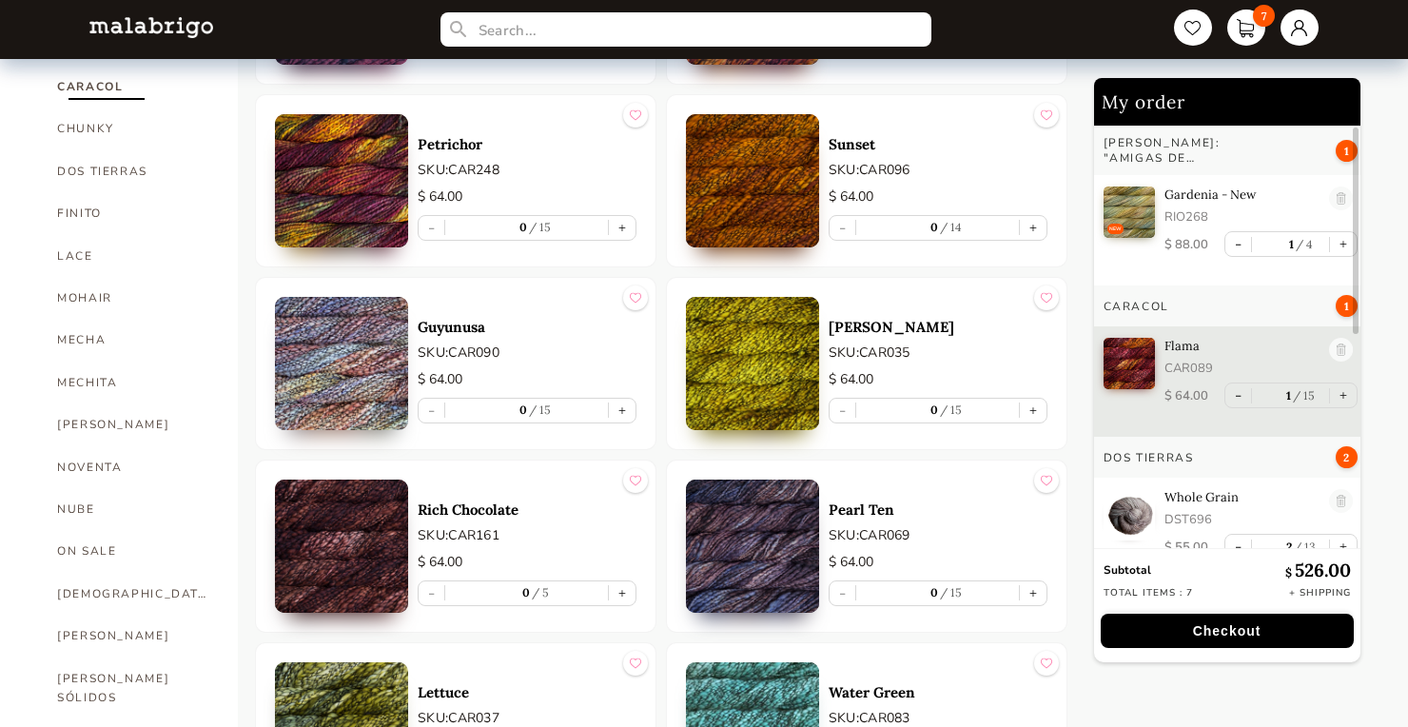
scroll to position [715, 0]
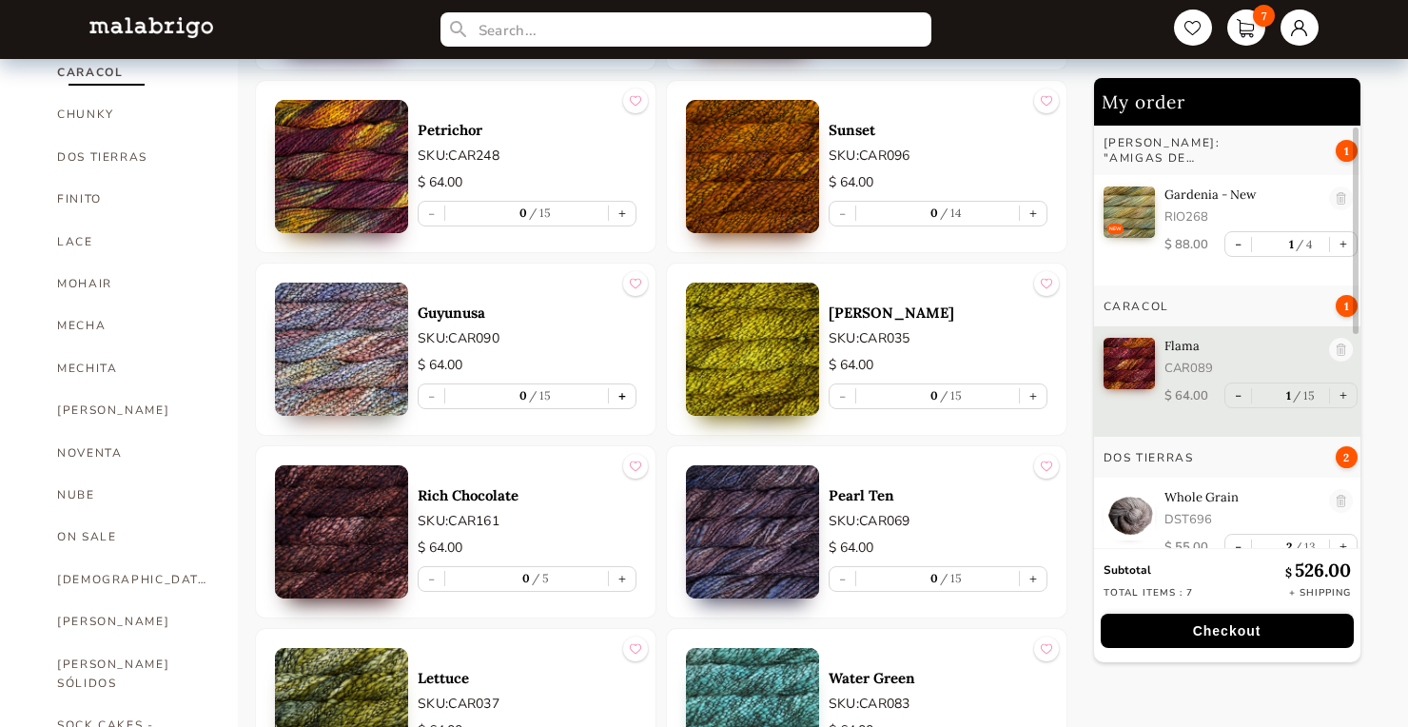
click at [620, 401] on button "+" at bounding box center [622, 396] width 27 height 24
type input "1"
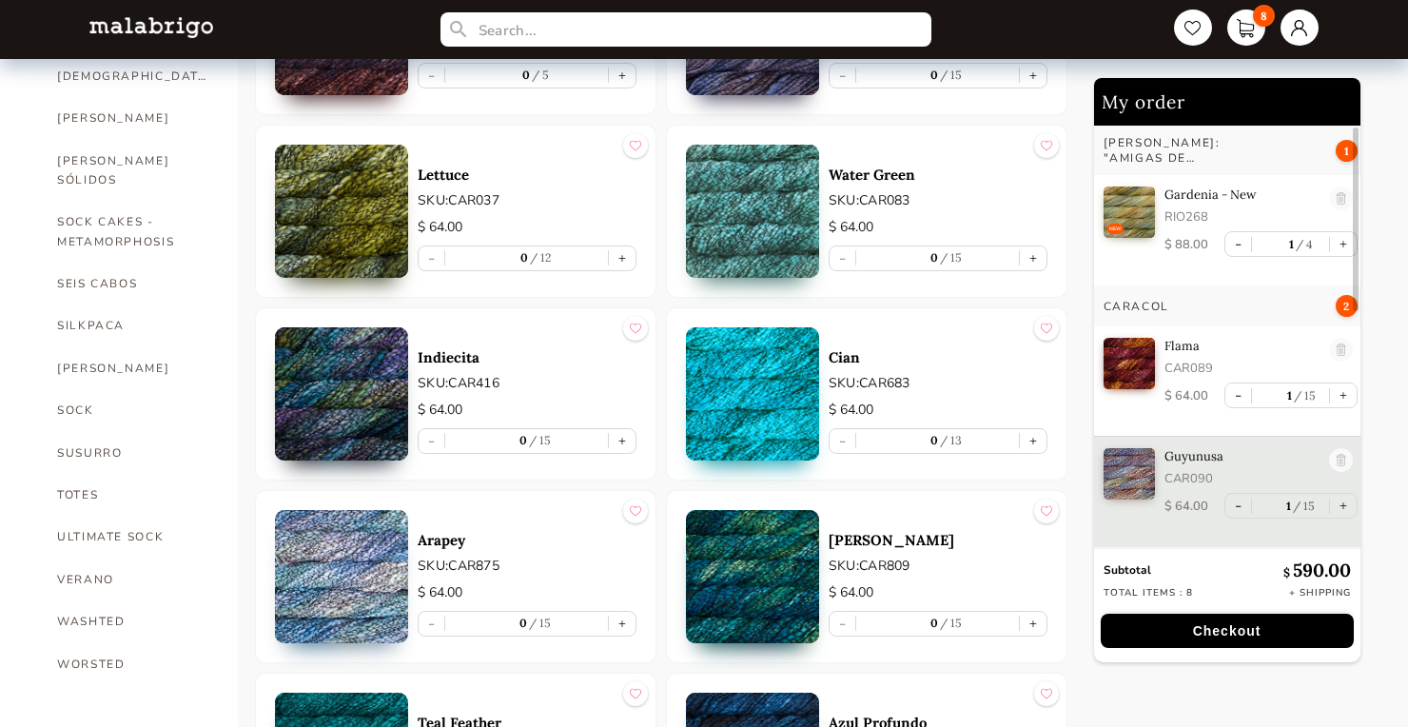
scroll to position [1279, 0]
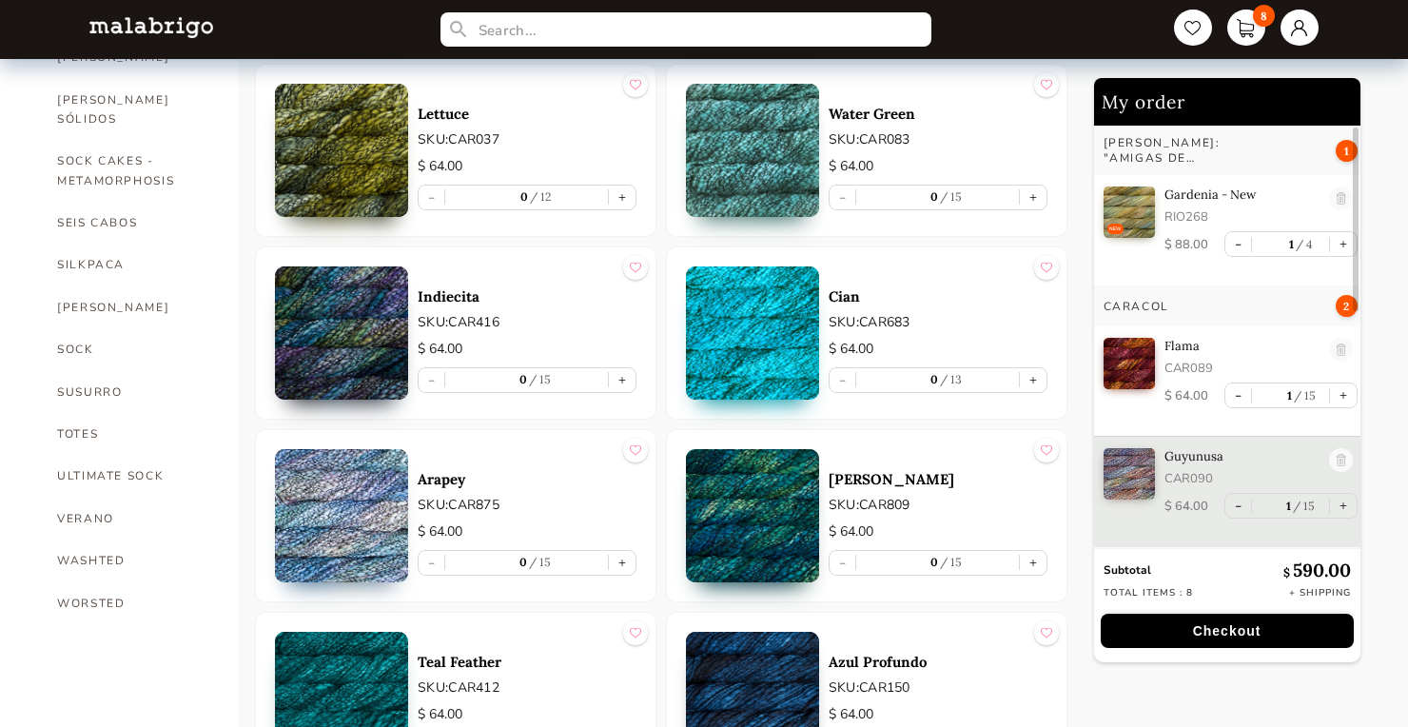
click at [781, 148] on img at bounding box center [752, 150] width 133 height 133
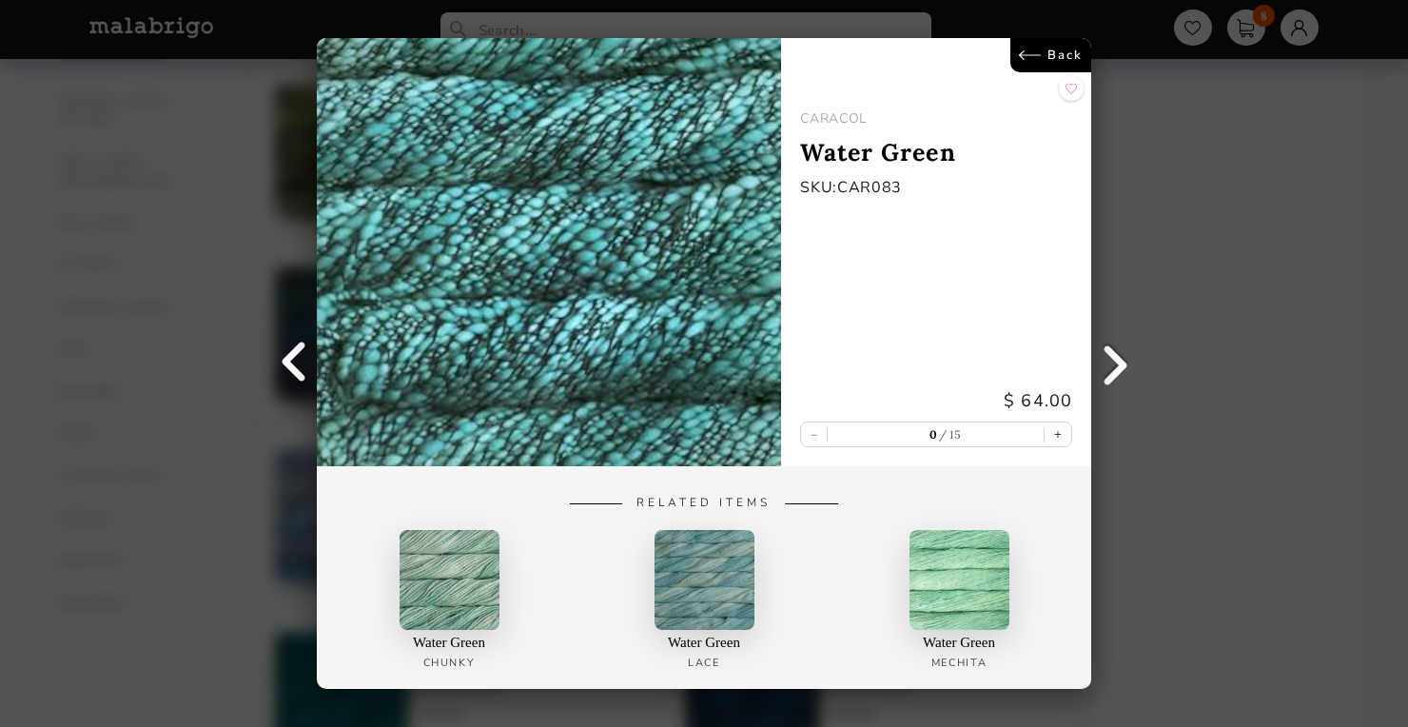
click at [1043, 52] on link "Back" at bounding box center [1050, 55] width 81 height 34
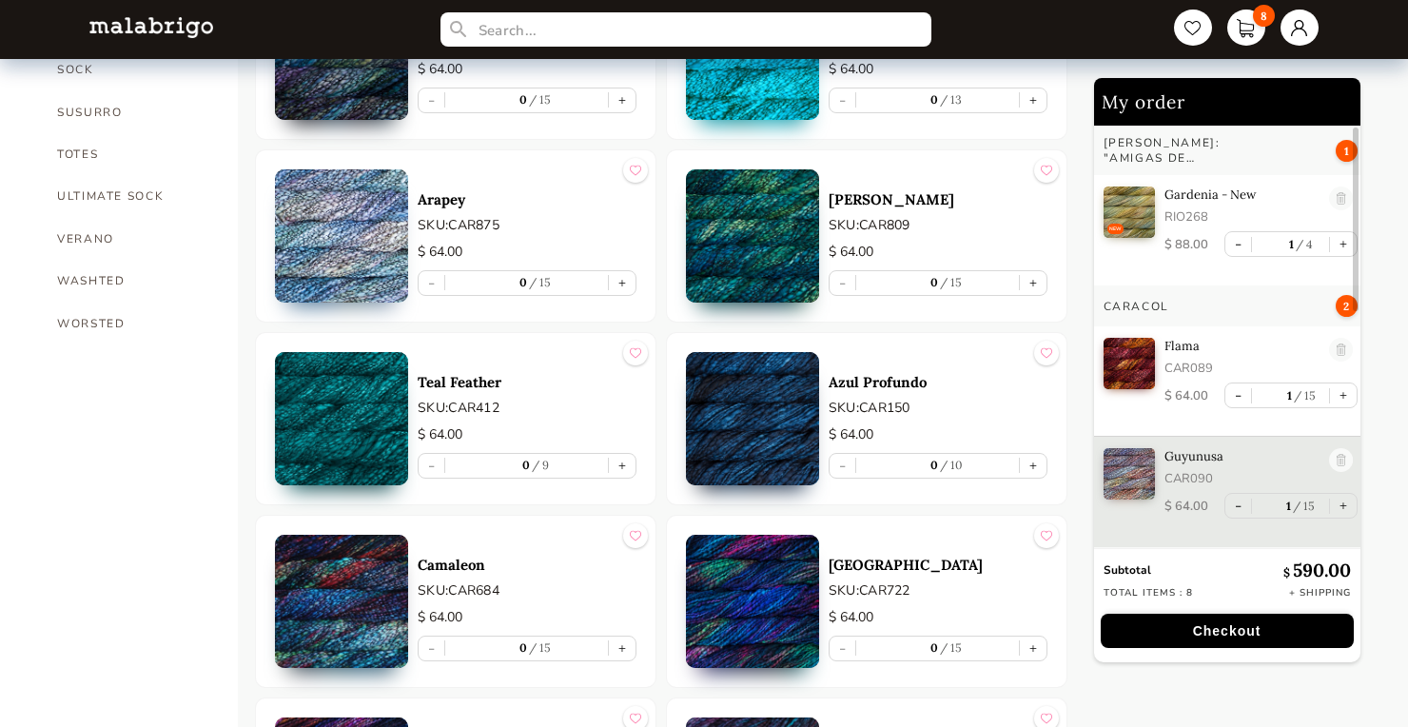
scroll to position [1588, 0]
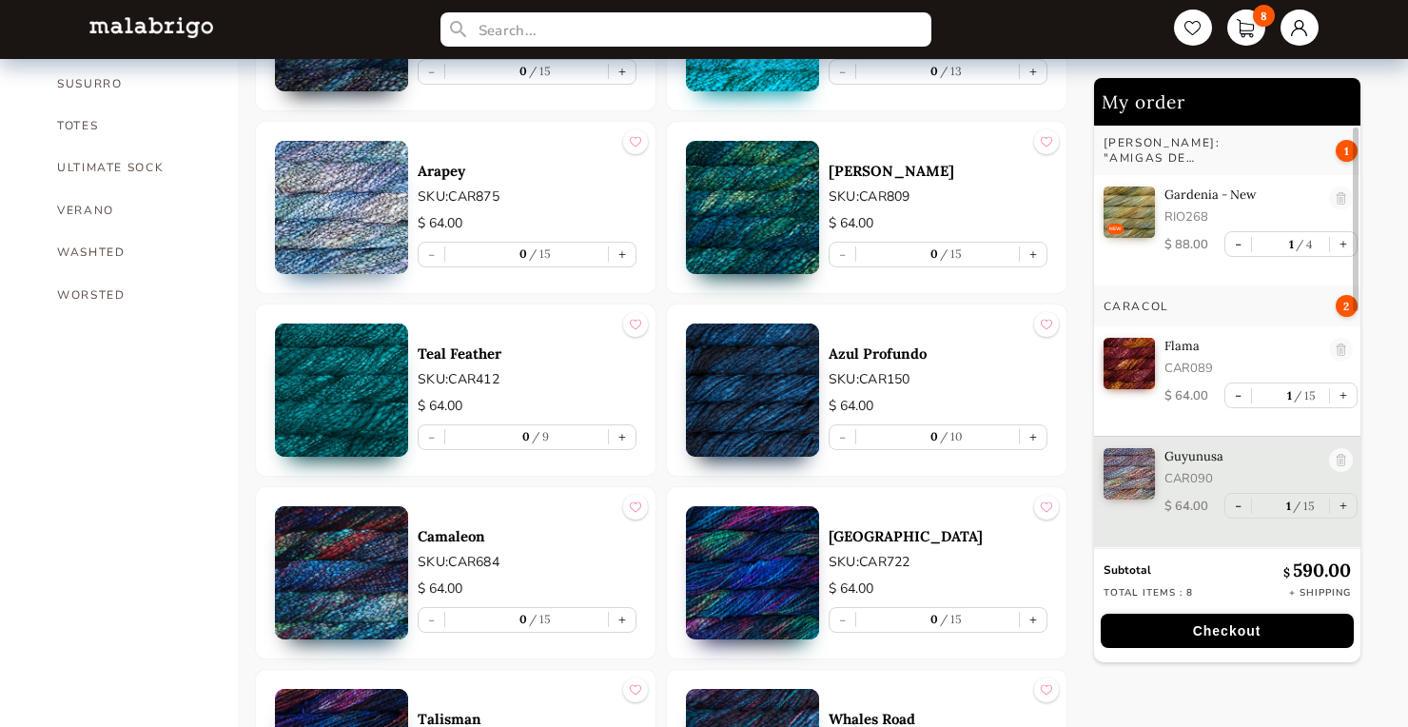
click at [755, 226] on img at bounding box center [752, 207] width 133 height 133
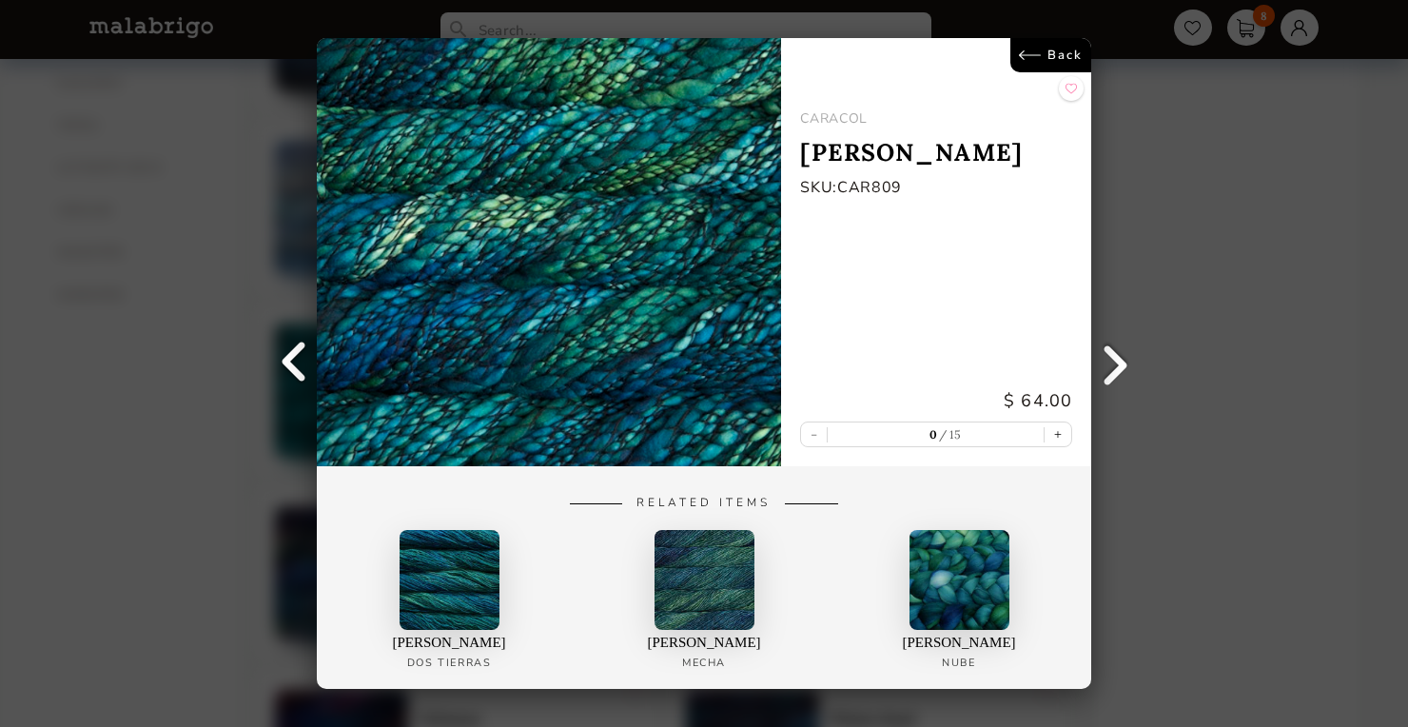
click at [1049, 51] on link "Back" at bounding box center [1050, 55] width 81 height 34
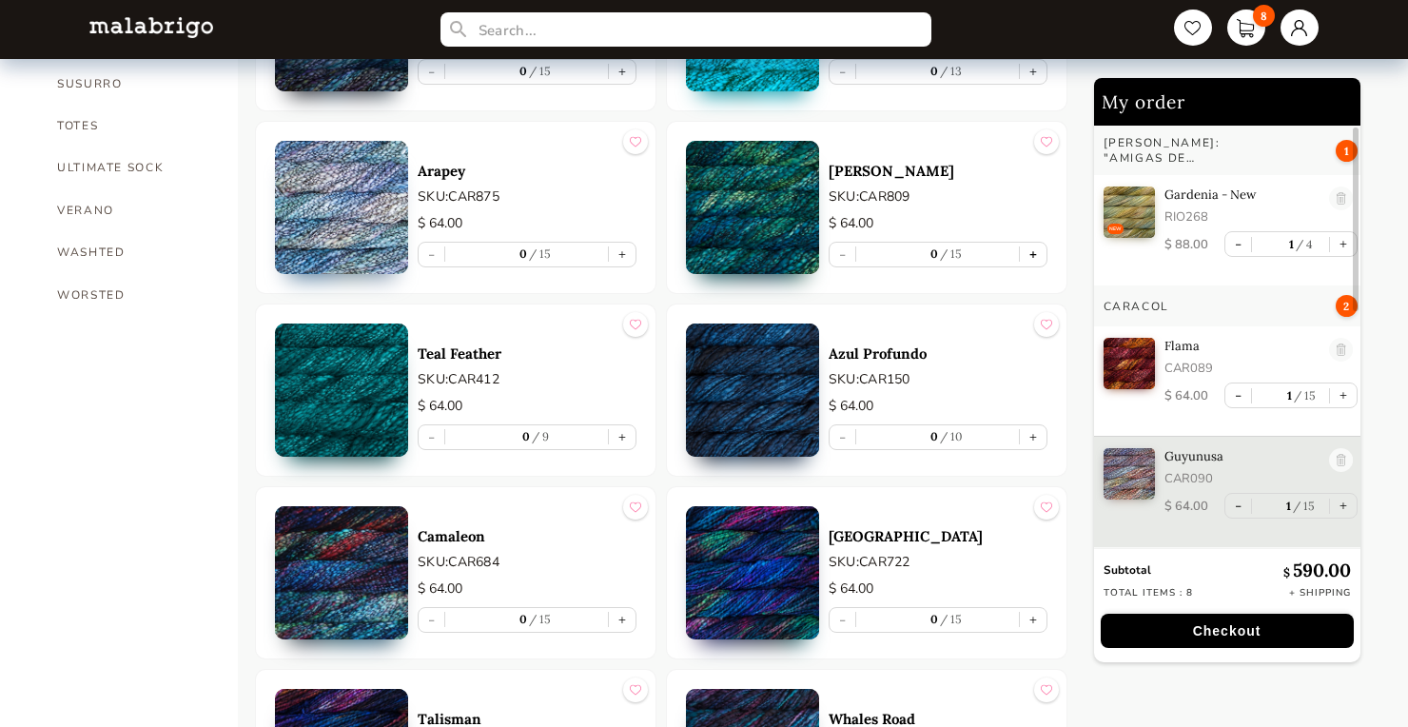
click at [1037, 247] on button "+" at bounding box center [1033, 255] width 27 height 24
type input "1"
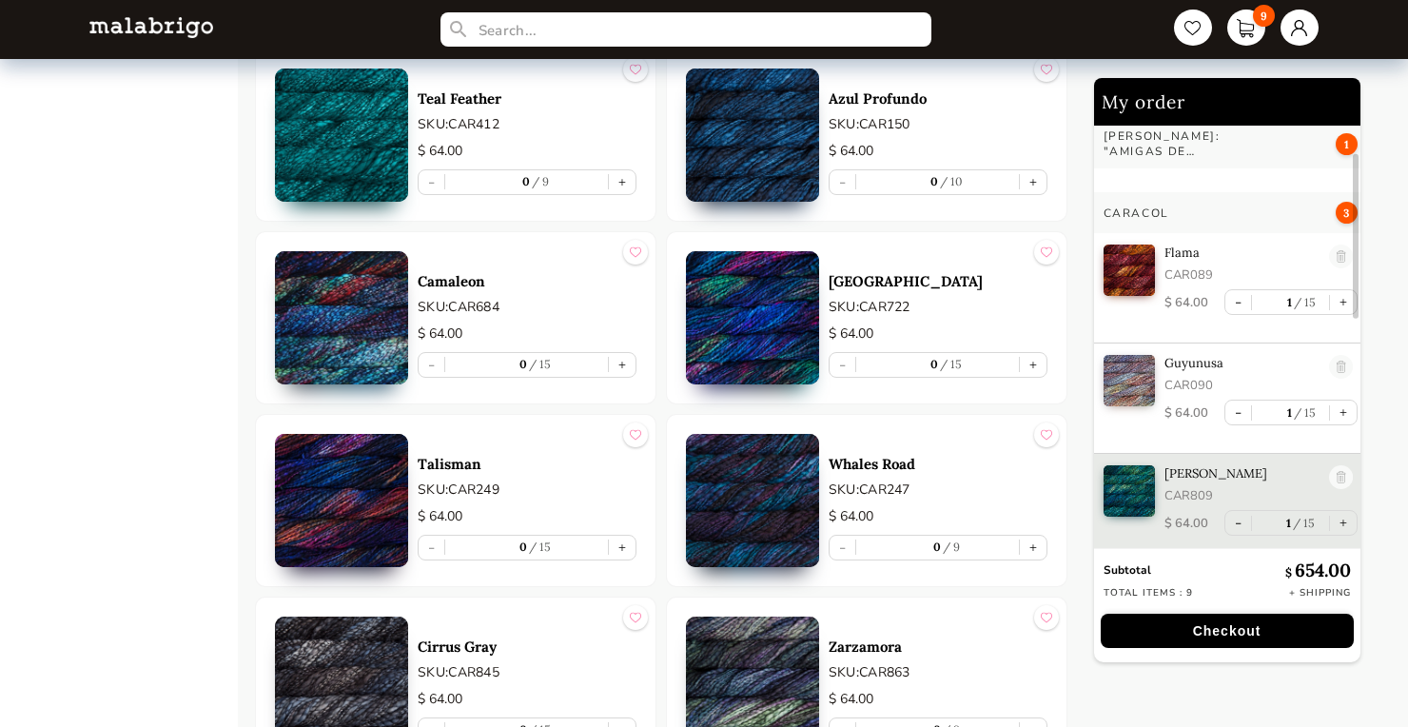
scroll to position [1857, 0]
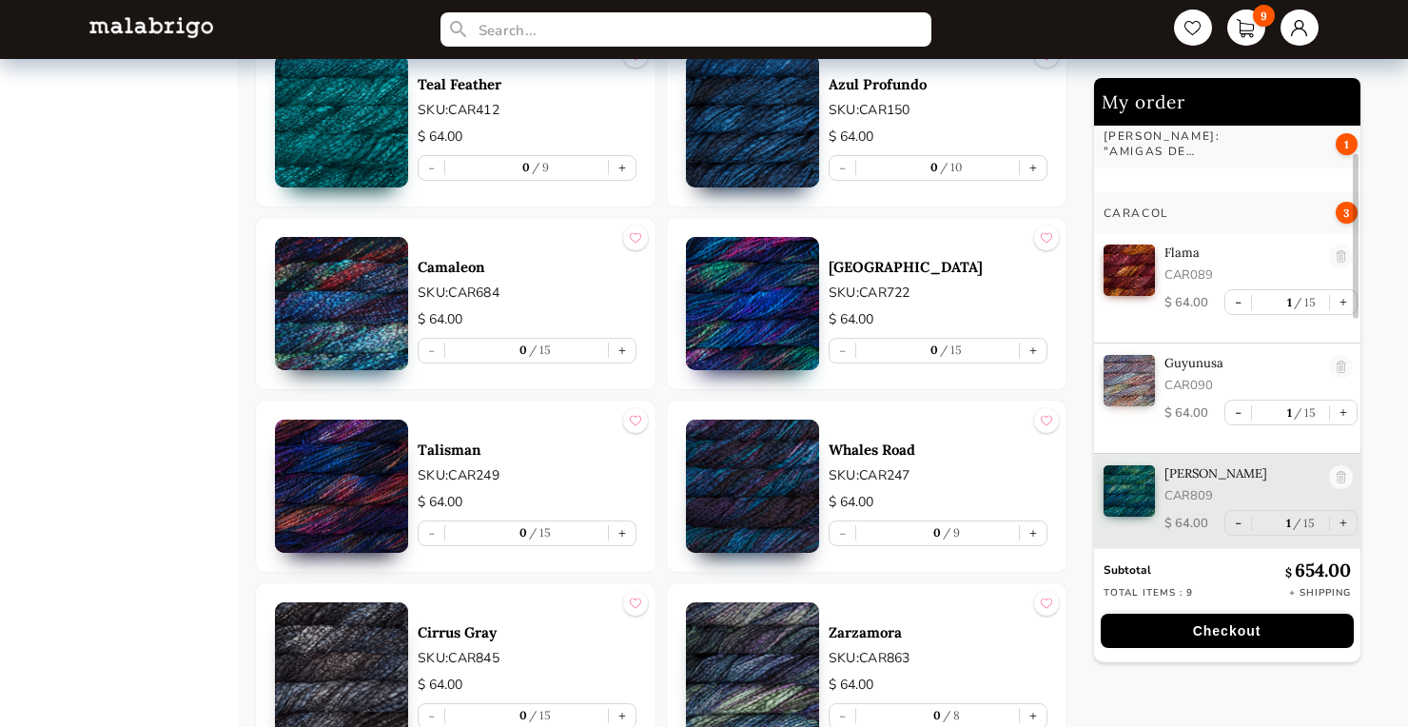
click at [351, 344] on img at bounding box center [341, 303] width 133 height 133
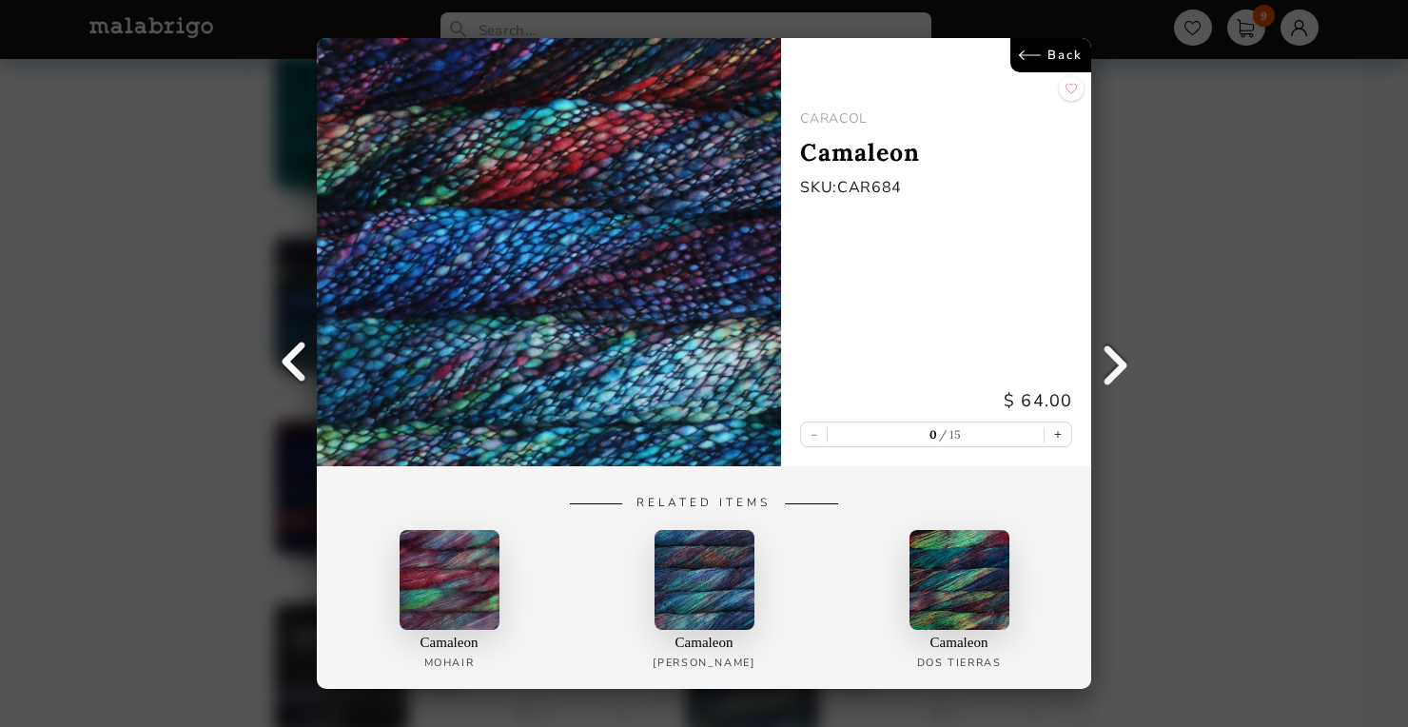
click at [1040, 55] on link "Back" at bounding box center [1050, 55] width 81 height 34
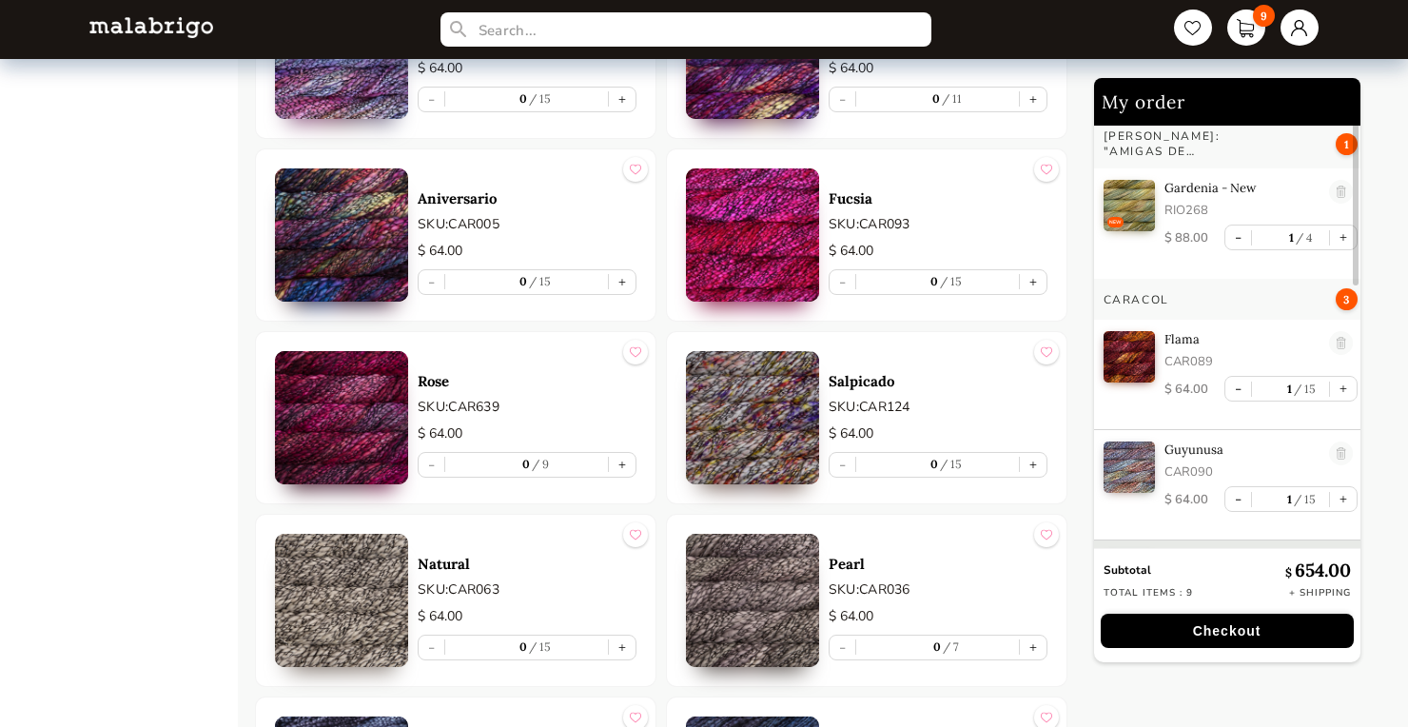
scroll to position [3104, 0]
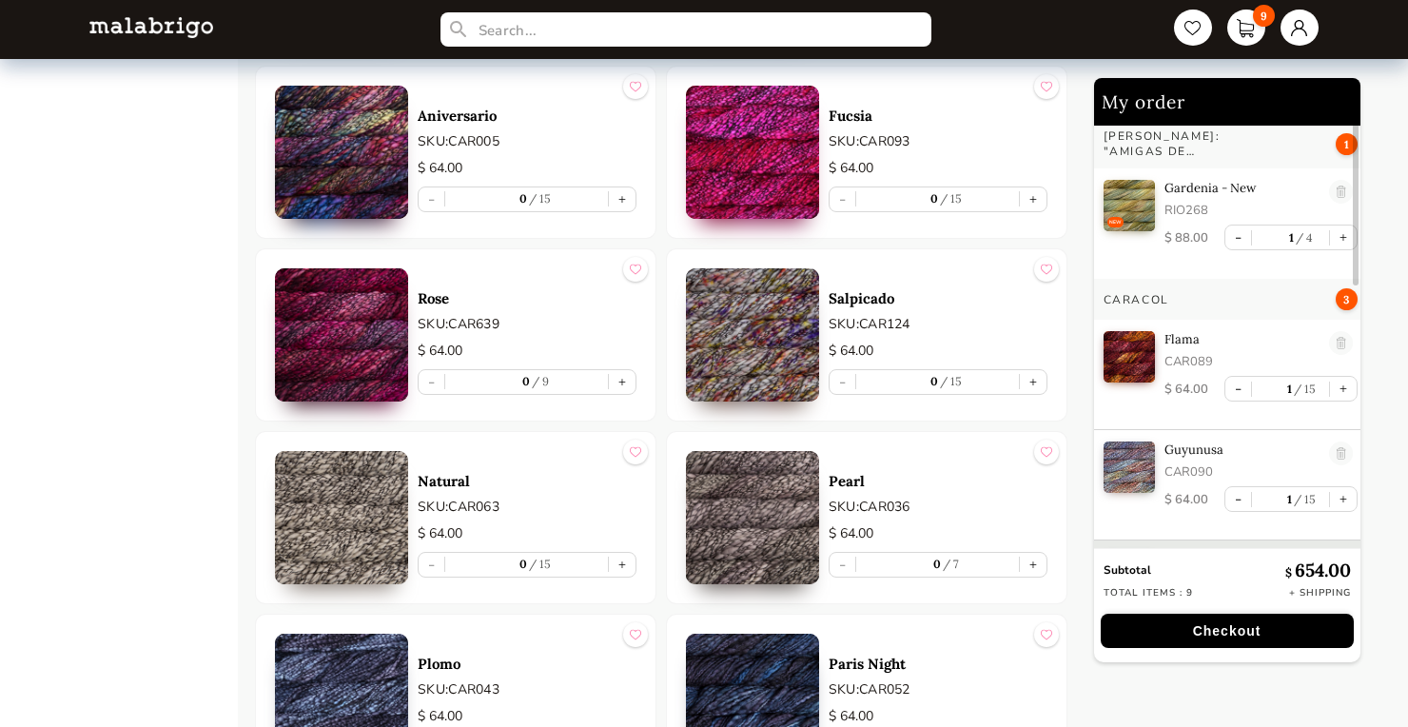
click at [769, 377] on img at bounding box center [752, 334] width 133 height 133
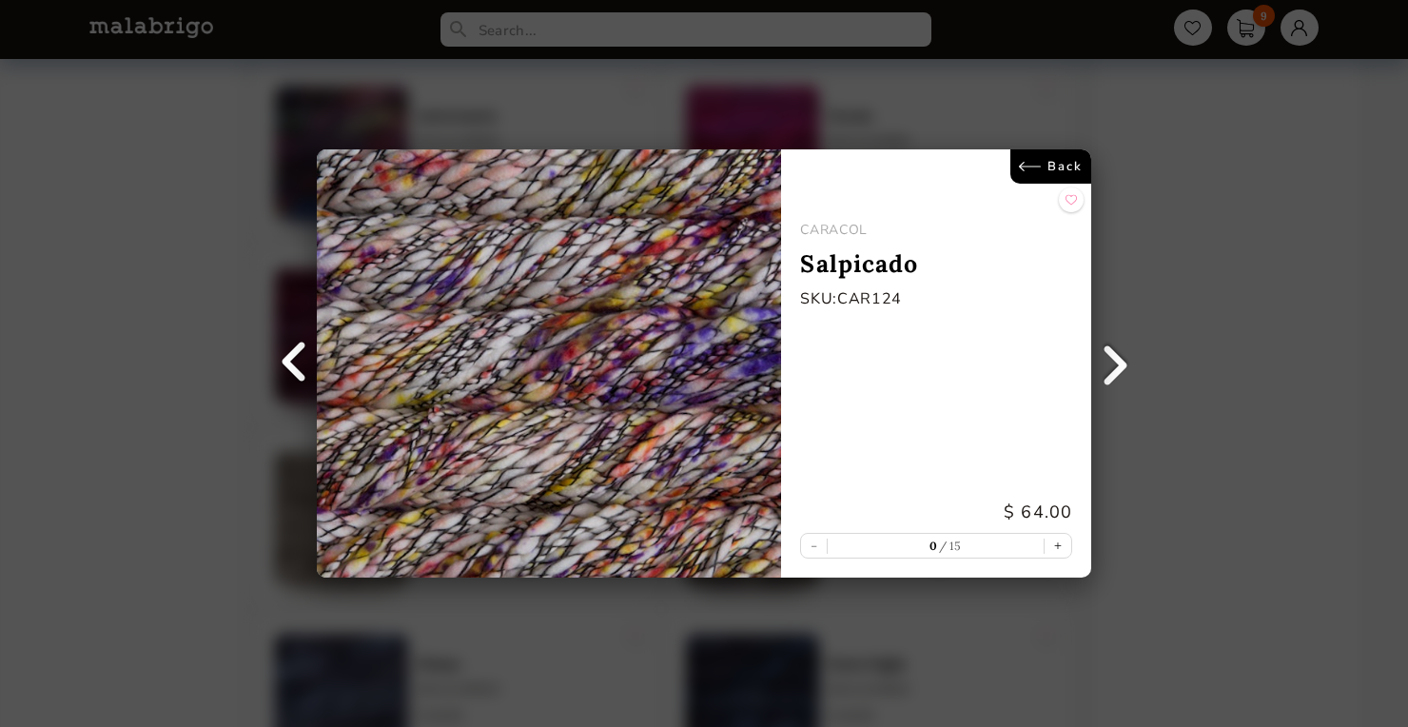
click at [1047, 163] on link "Back" at bounding box center [1050, 166] width 81 height 34
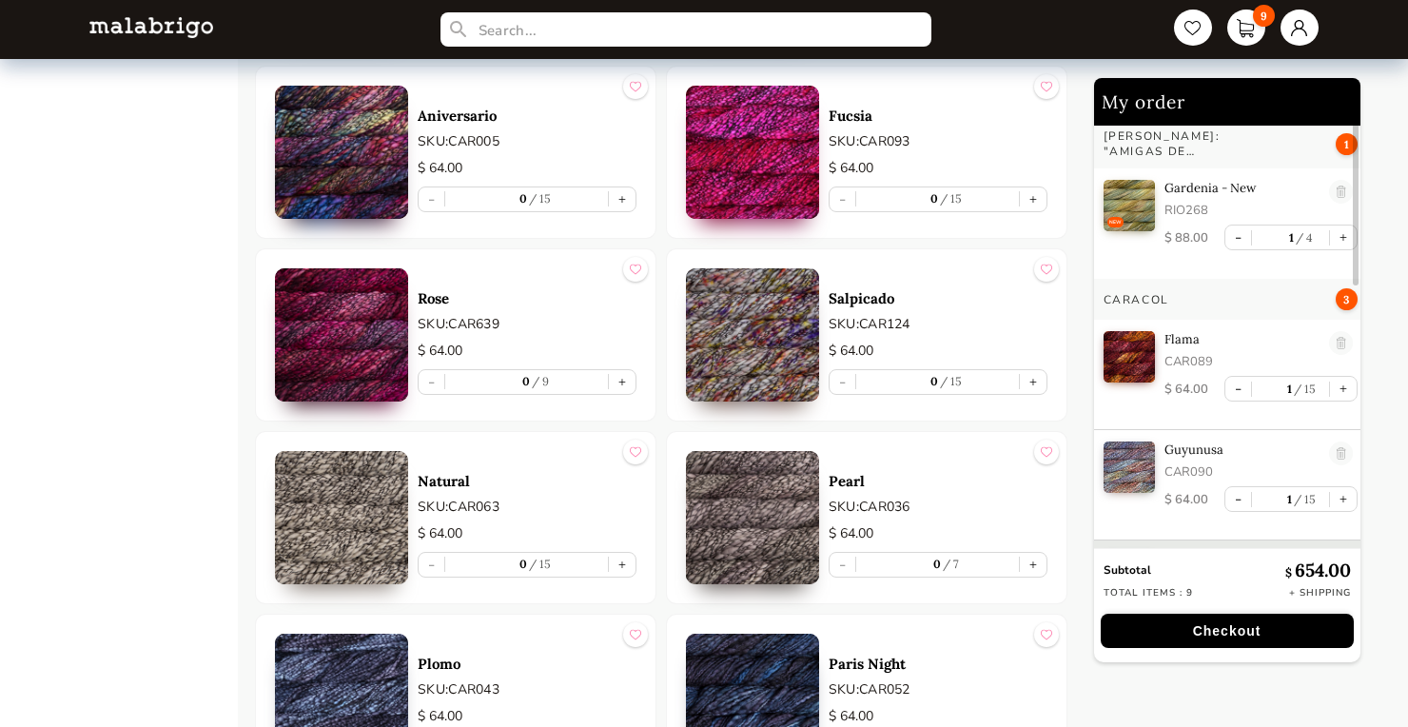
click at [327, 526] on img at bounding box center [341, 517] width 133 height 133
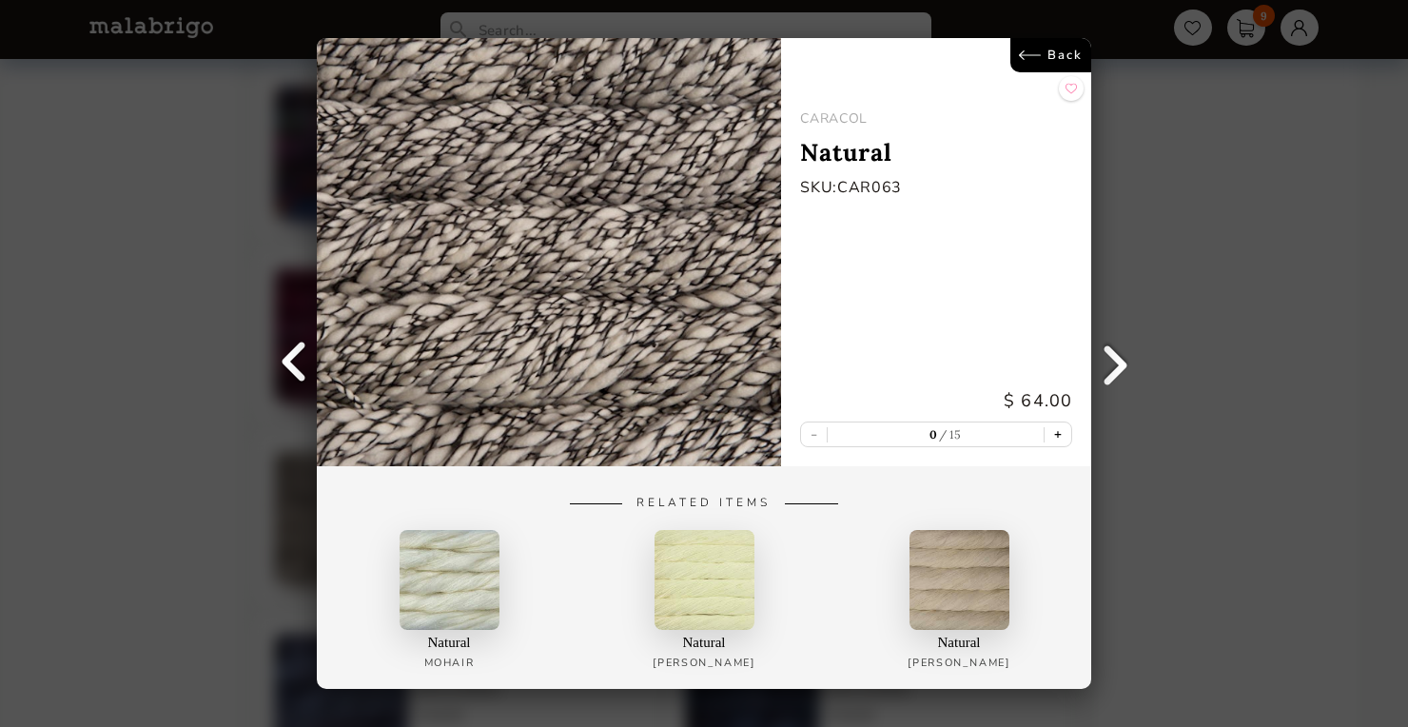
click at [1061, 434] on button "+" at bounding box center [1057, 434] width 27 height 24
type input "1"
click at [1054, 53] on link "Back" at bounding box center [1050, 55] width 81 height 34
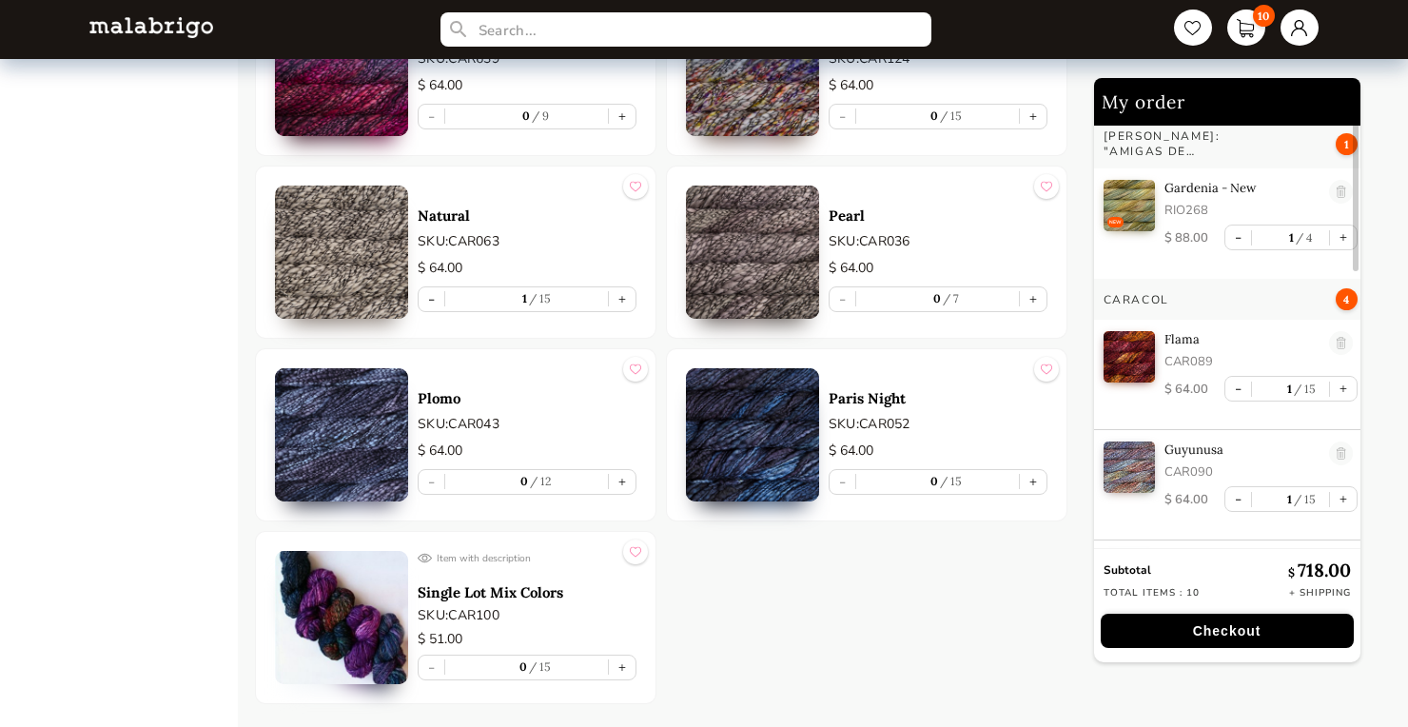
scroll to position [3391, 0]
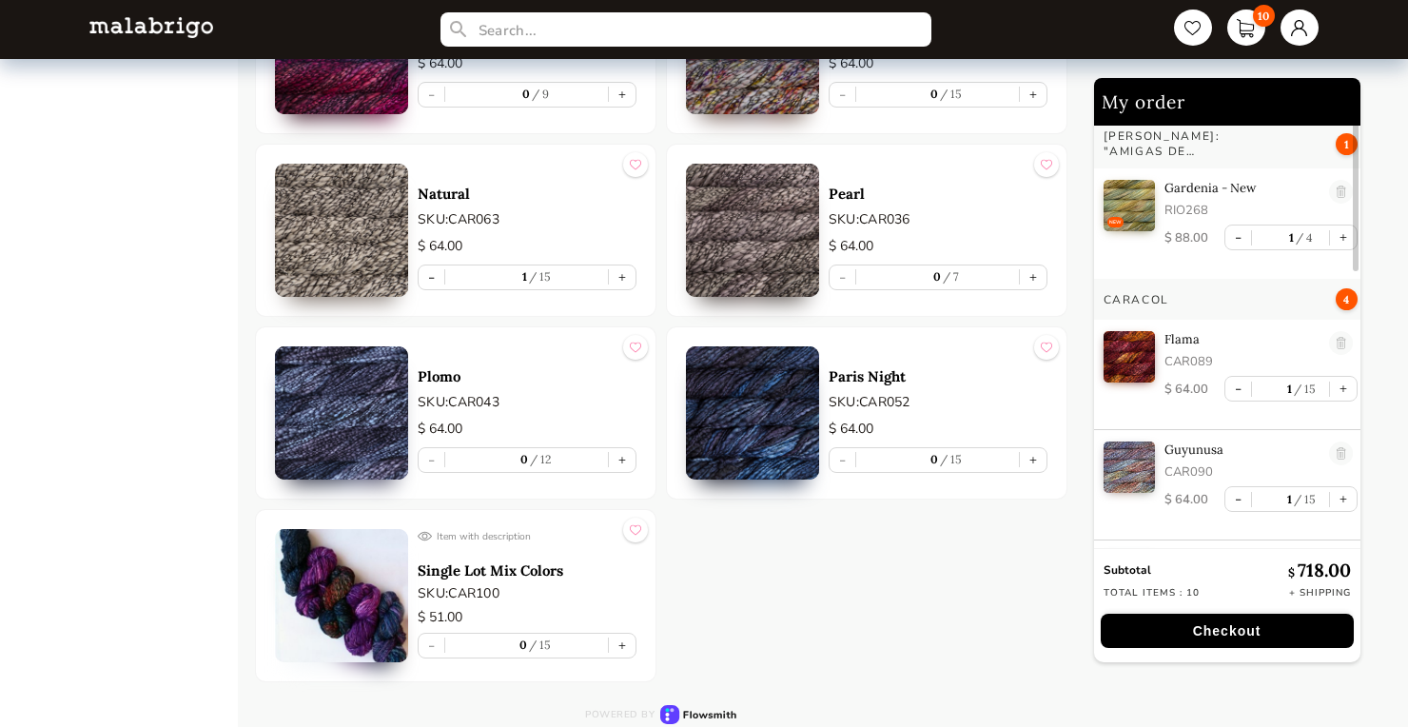
click at [752, 205] on img at bounding box center [752, 230] width 133 height 133
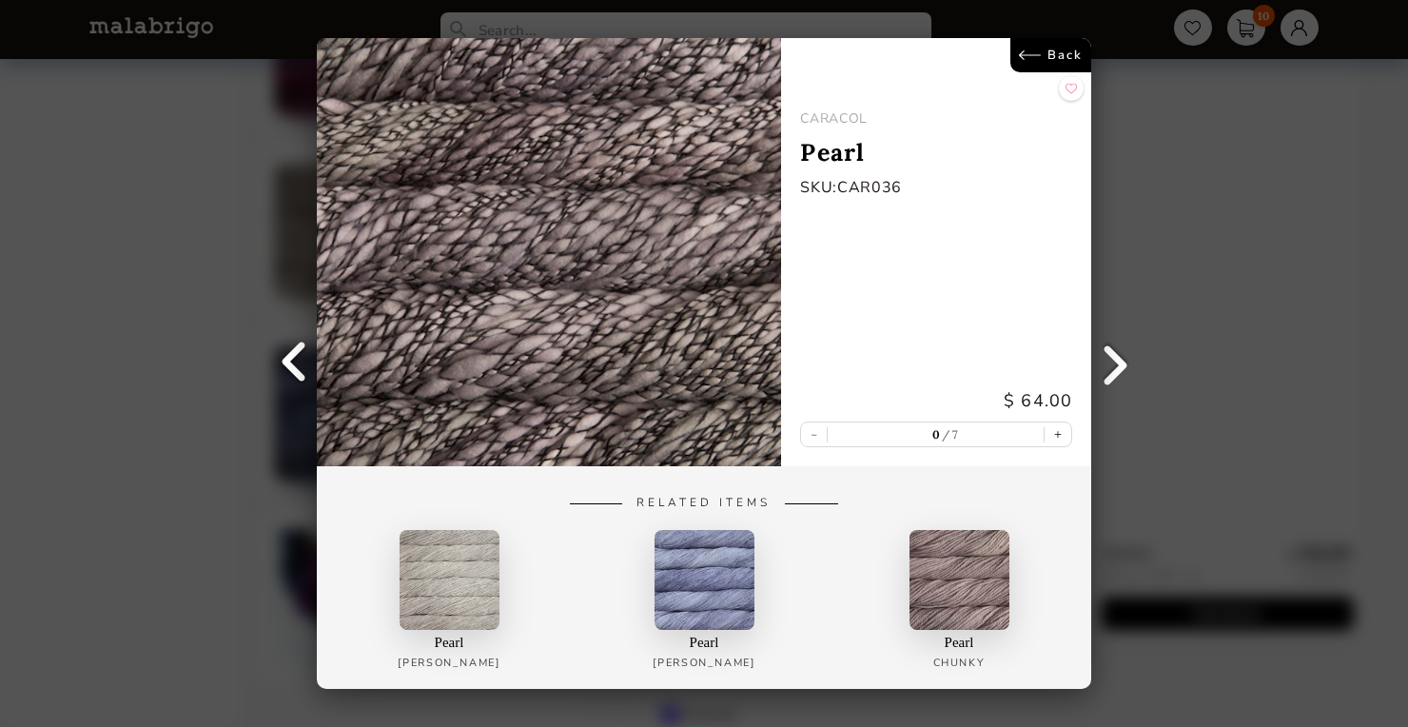
click at [1048, 50] on link "Back" at bounding box center [1050, 55] width 81 height 34
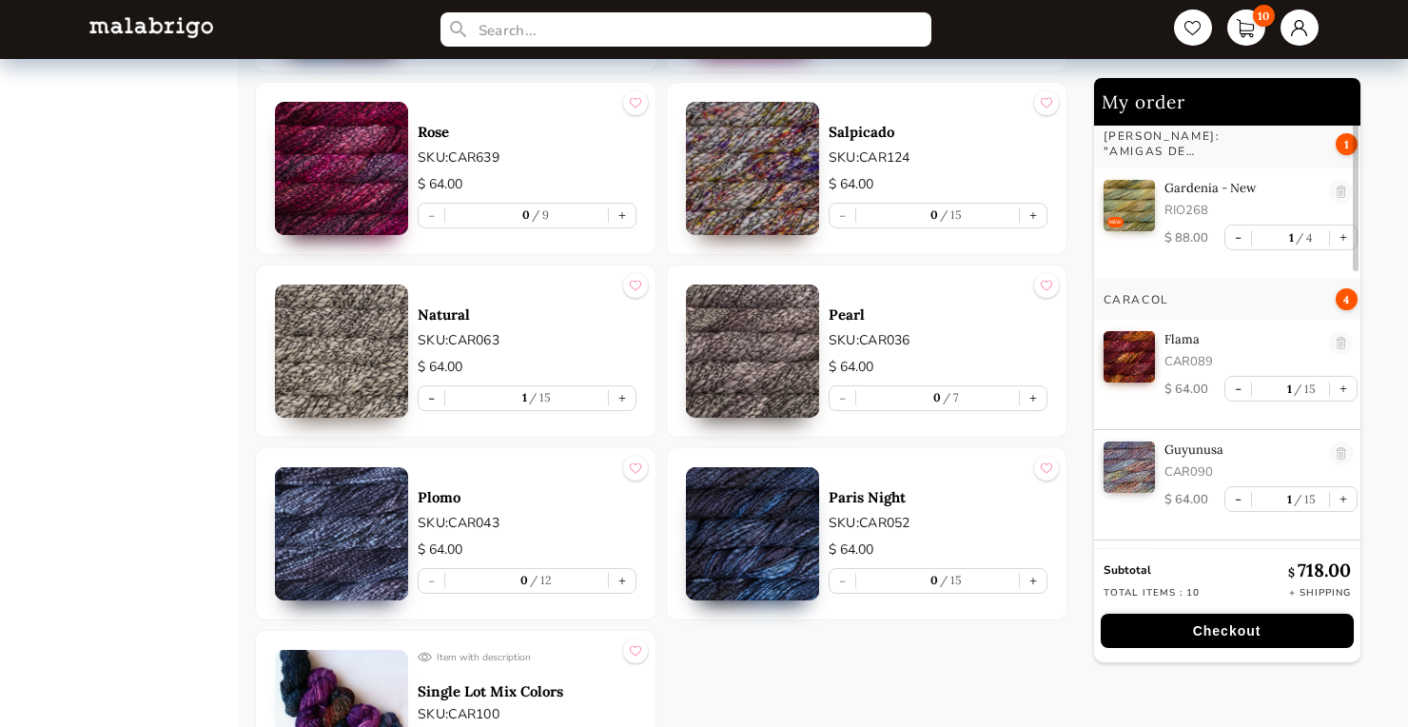
scroll to position [3268, 0]
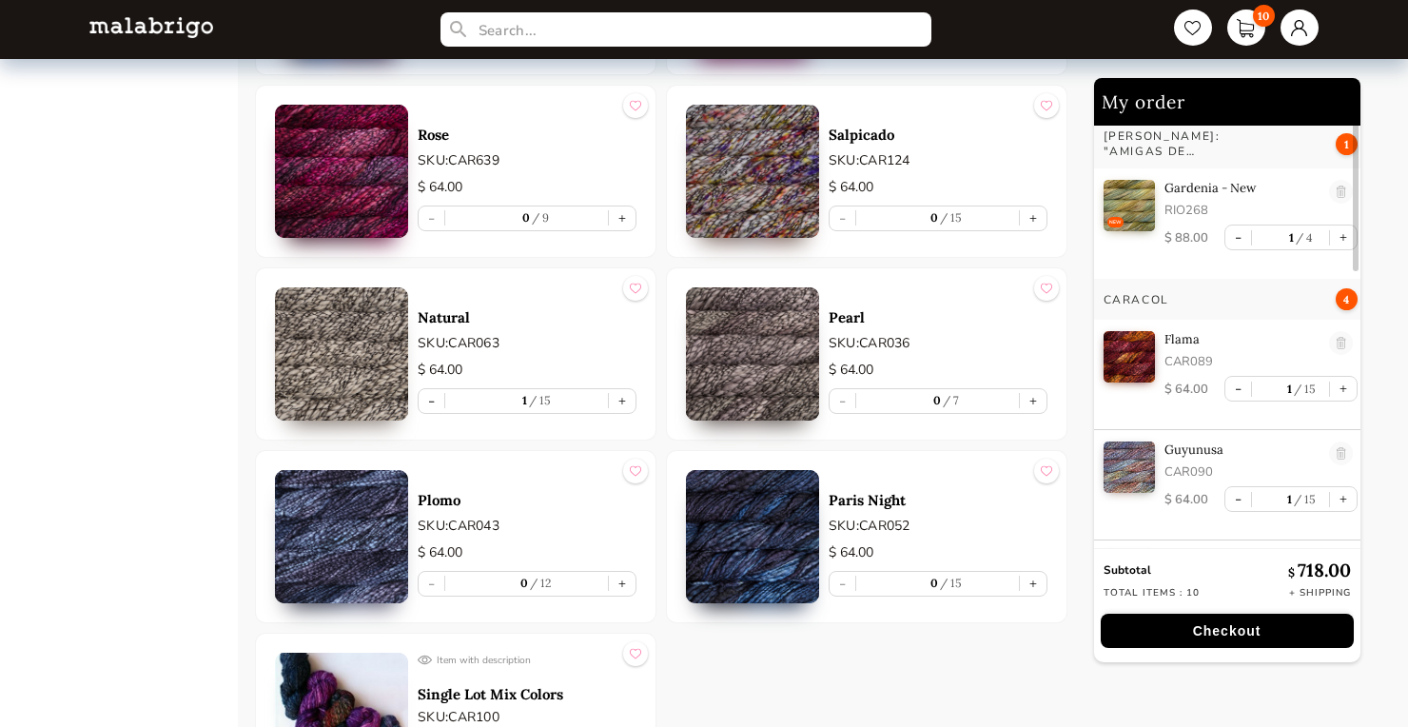
click at [759, 208] on img at bounding box center [752, 171] width 133 height 133
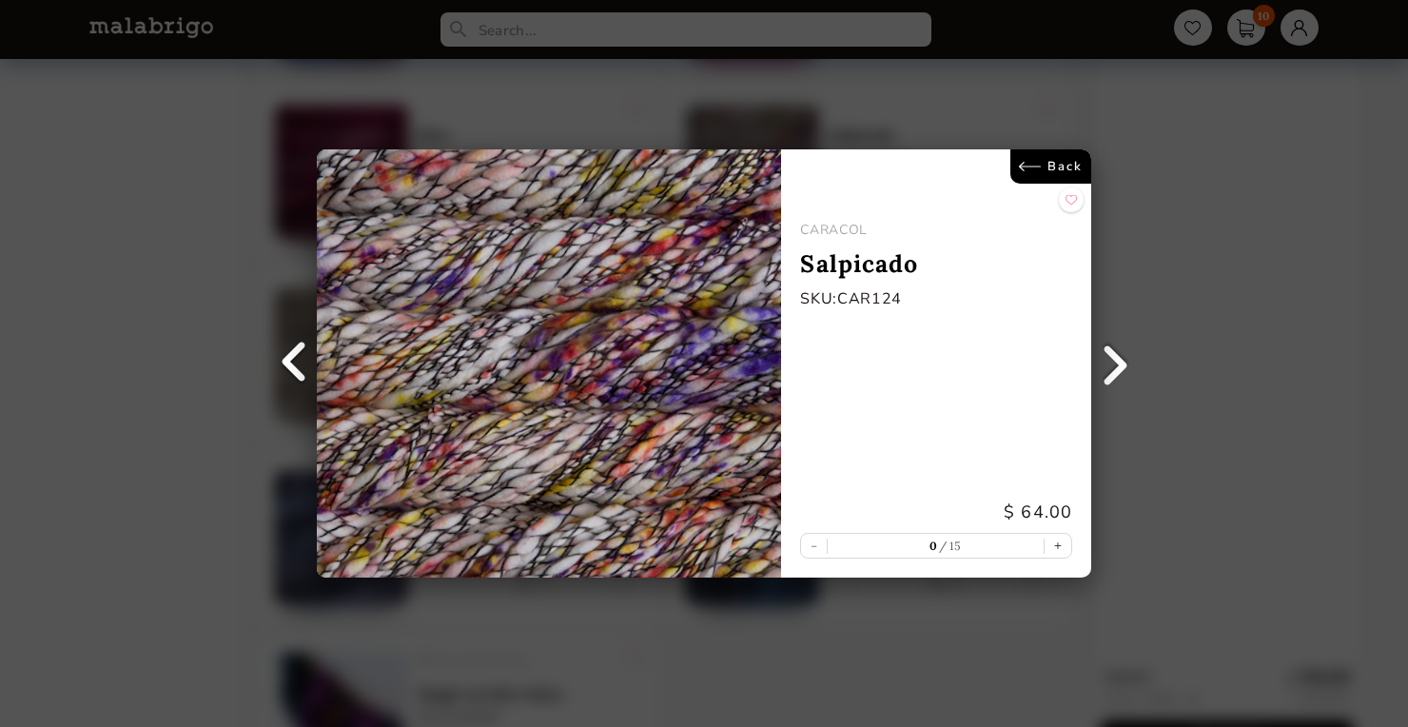
click at [1059, 163] on link "Back" at bounding box center [1050, 166] width 81 height 34
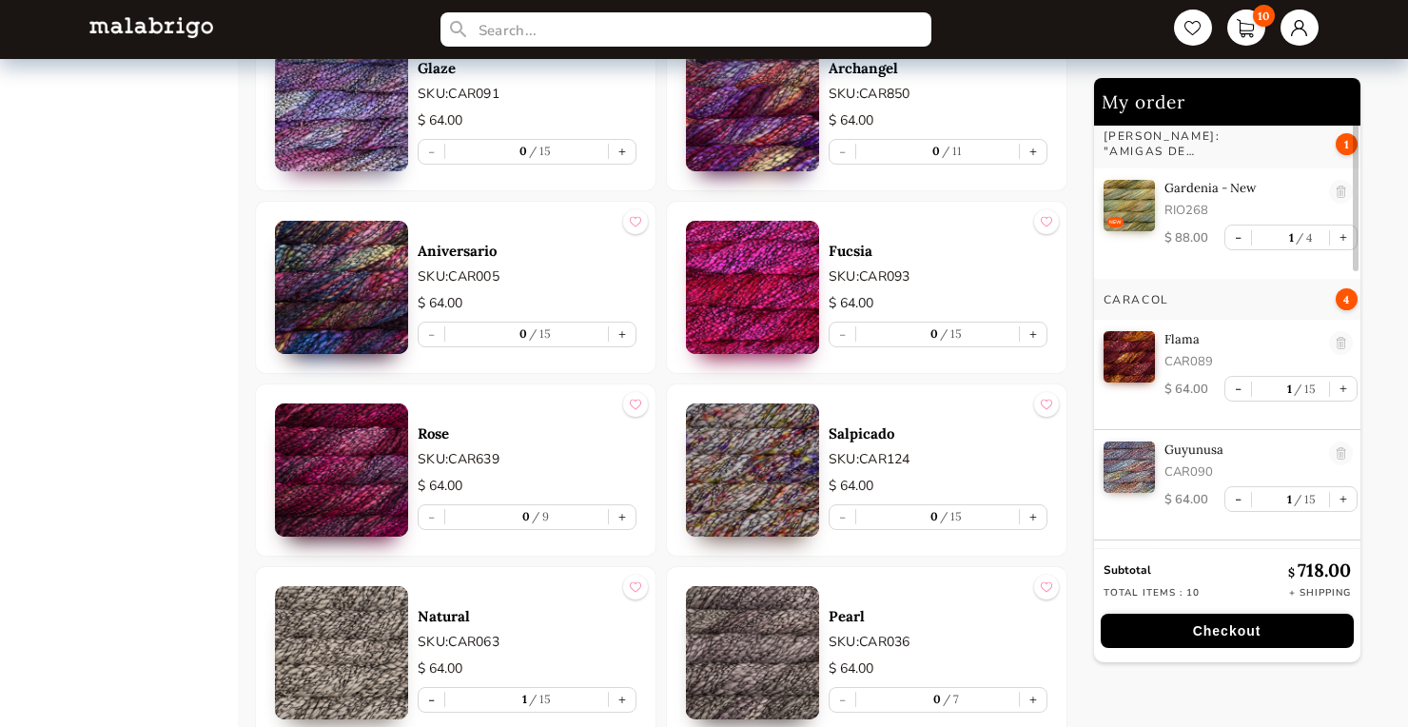
scroll to position [2977, 0]
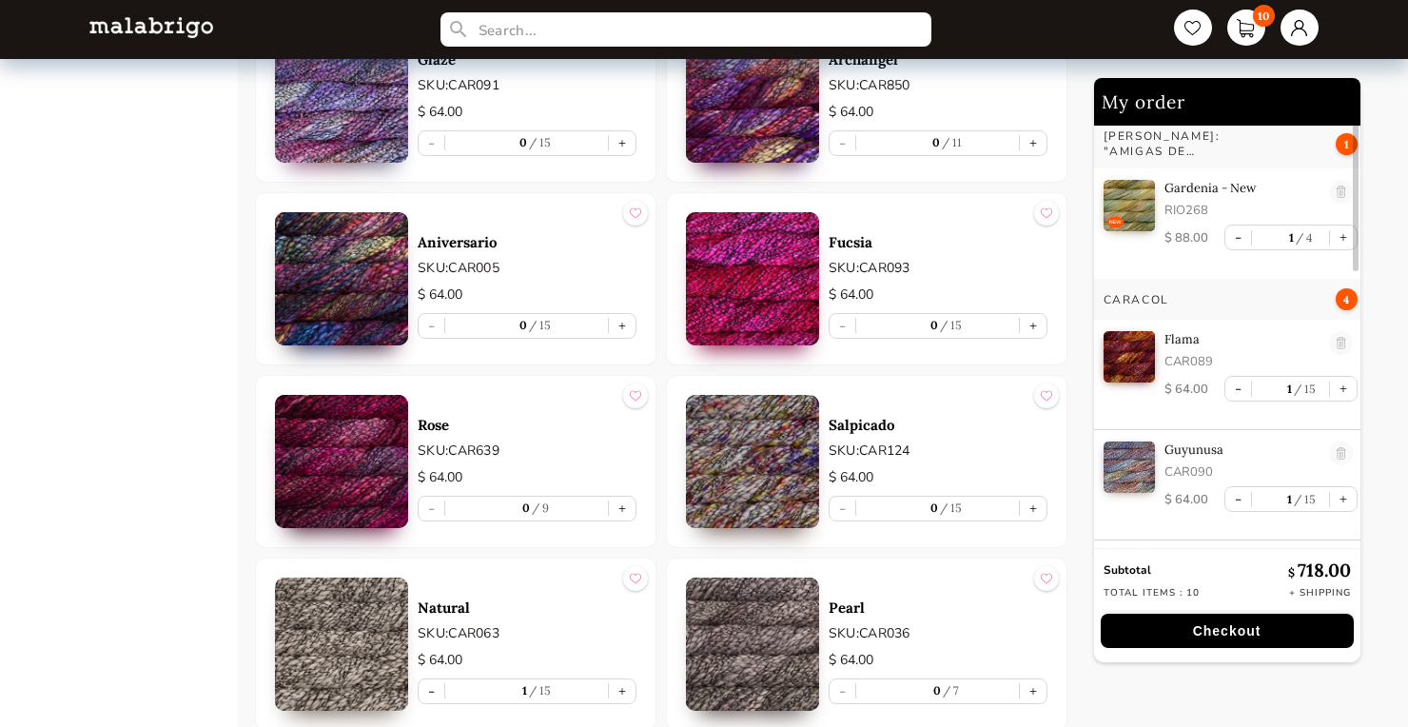
click at [320, 512] on img at bounding box center [341, 461] width 133 height 133
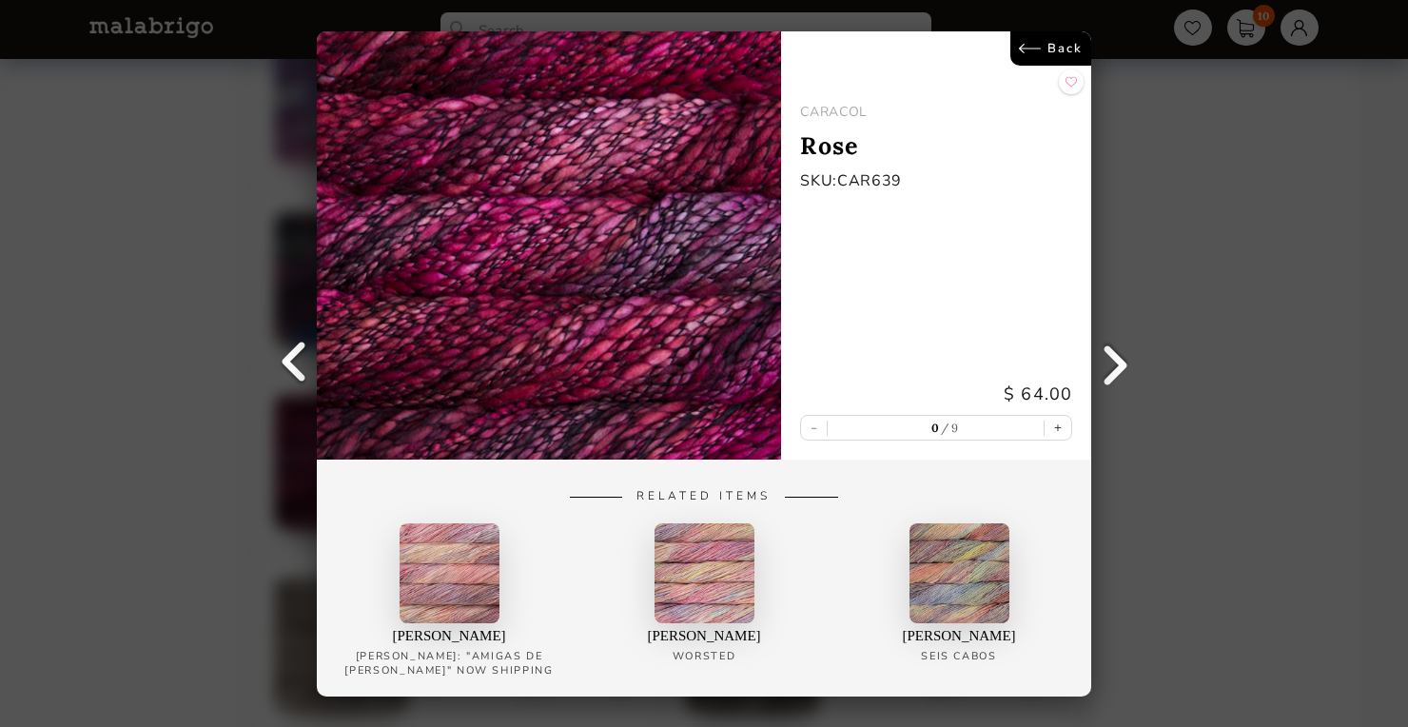
click at [1033, 53] on link "Back" at bounding box center [1050, 48] width 81 height 34
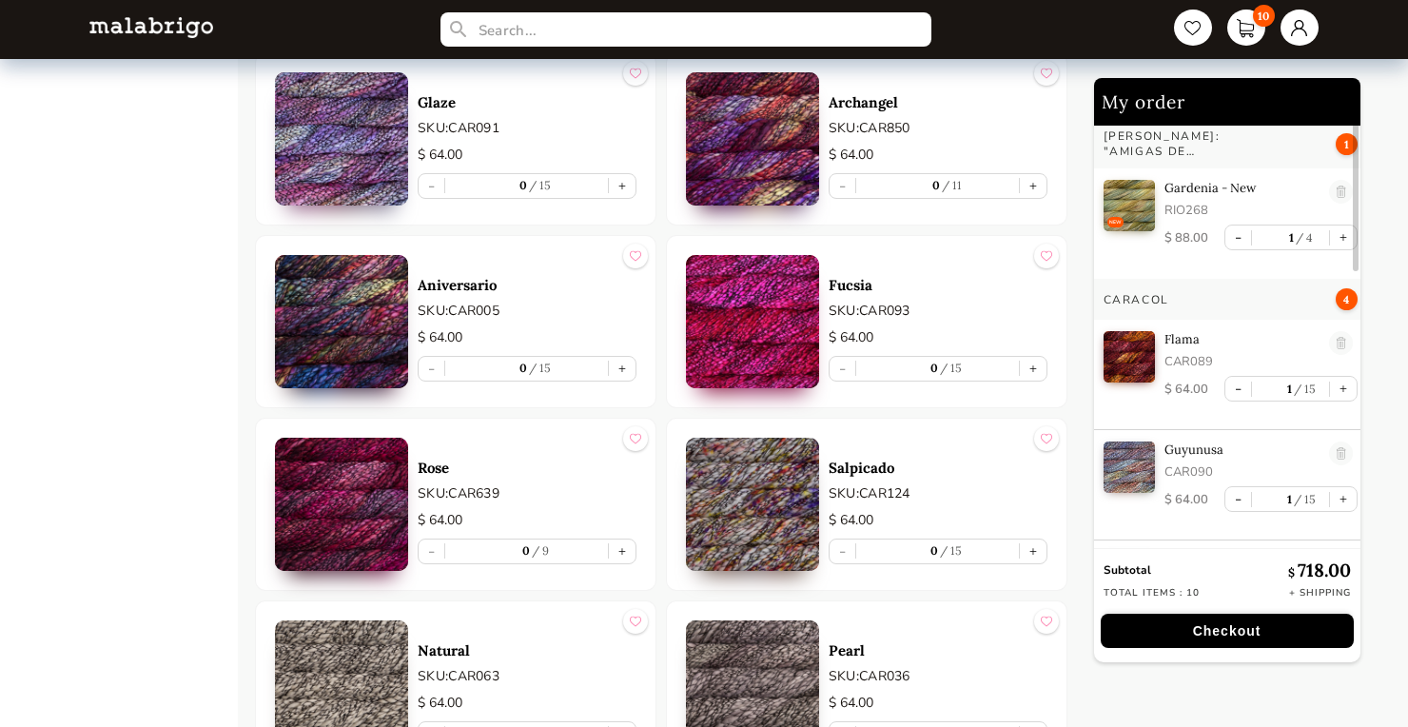
scroll to position [2934, 0]
click at [739, 386] on img at bounding box center [752, 322] width 133 height 133
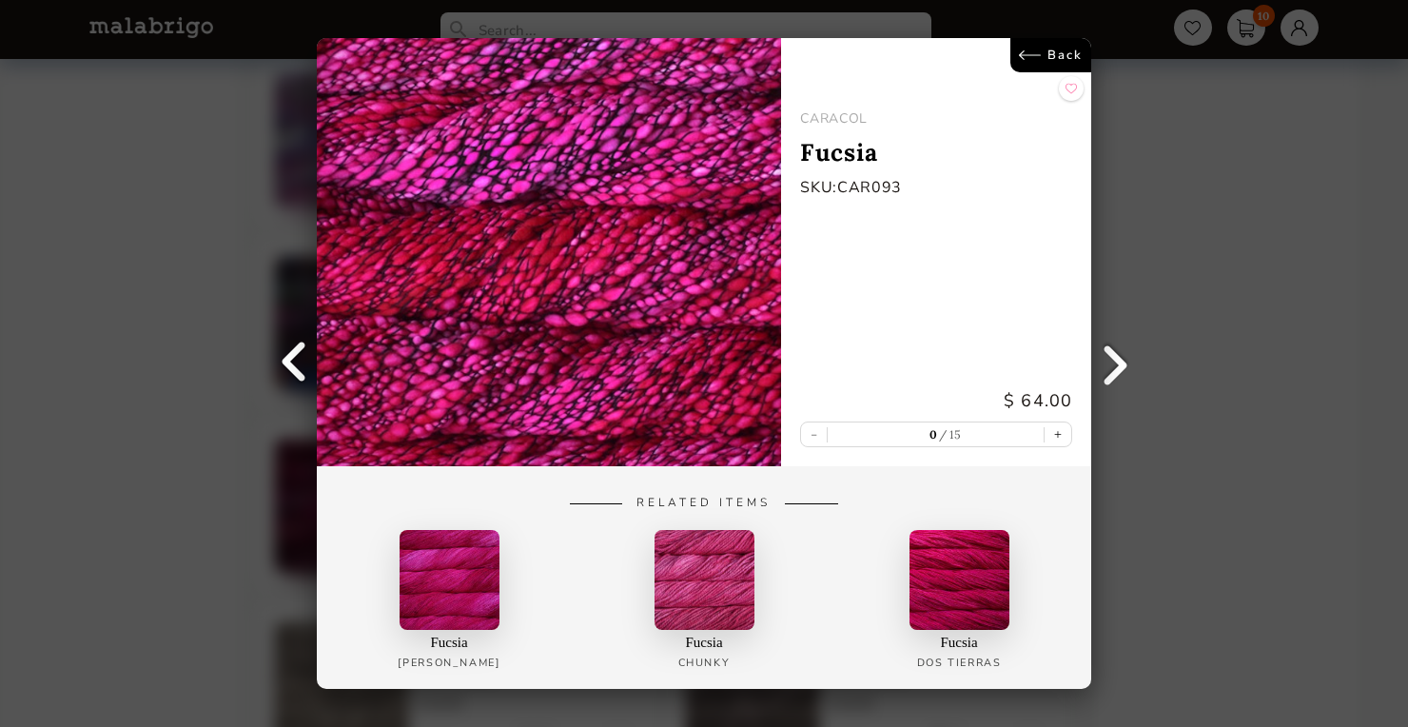
click at [1066, 59] on link "Back" at bounding box center [1050, 55] width 81 height 34
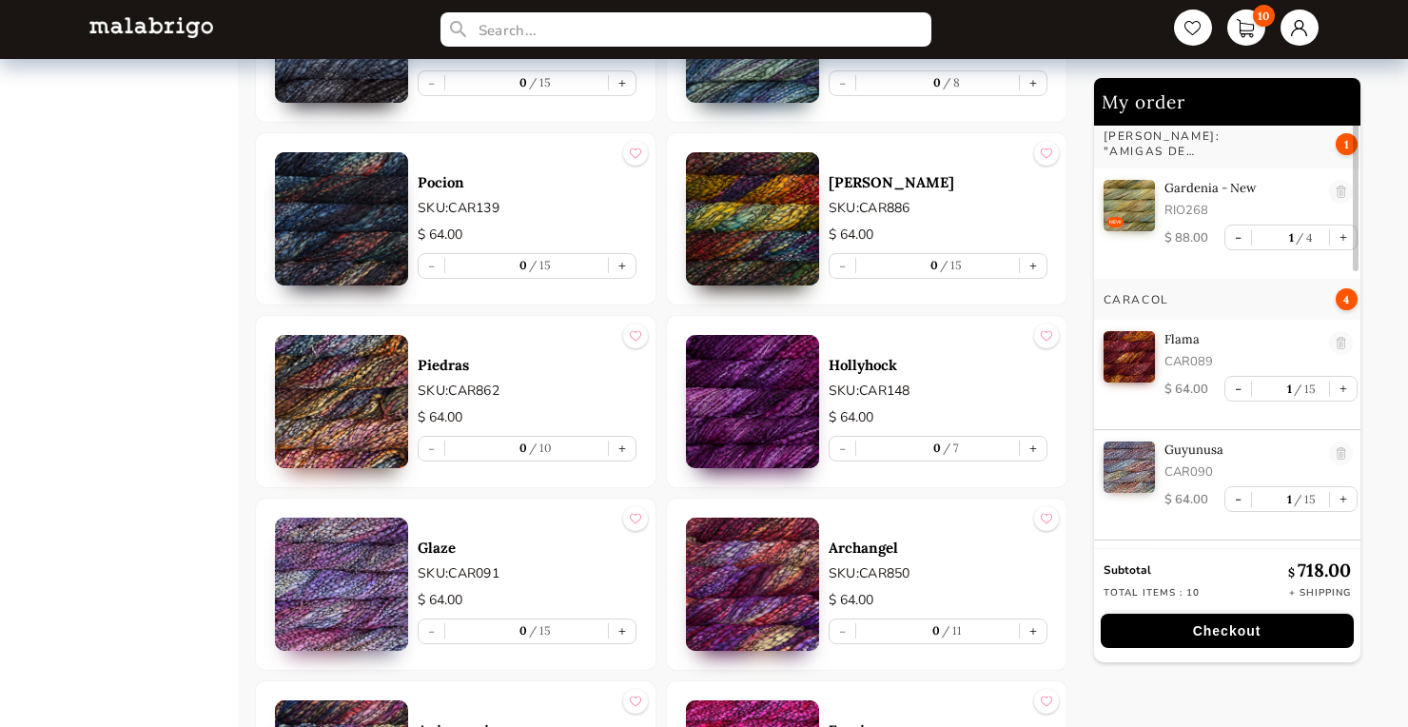
scroll to position [2470, 0]
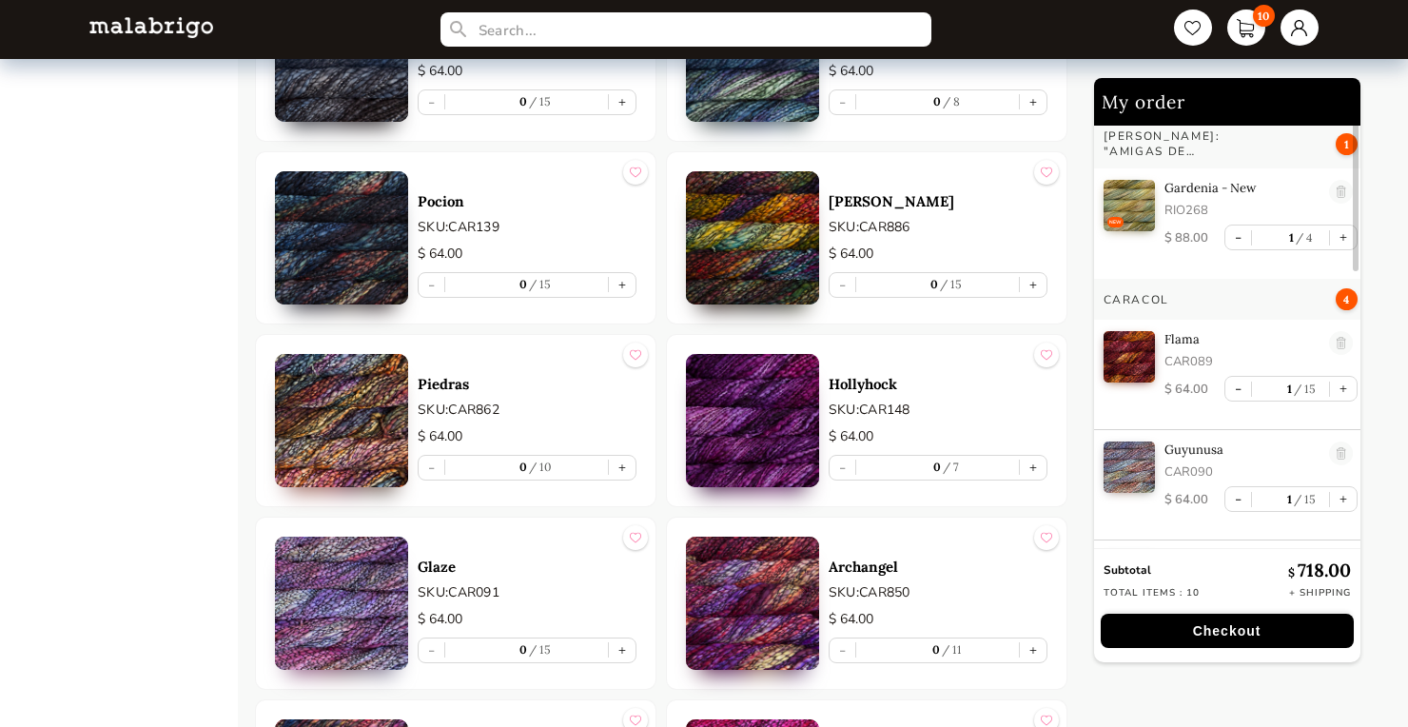
click at [708, 576] on img at bounding box center [752, 603] width 133 height 133
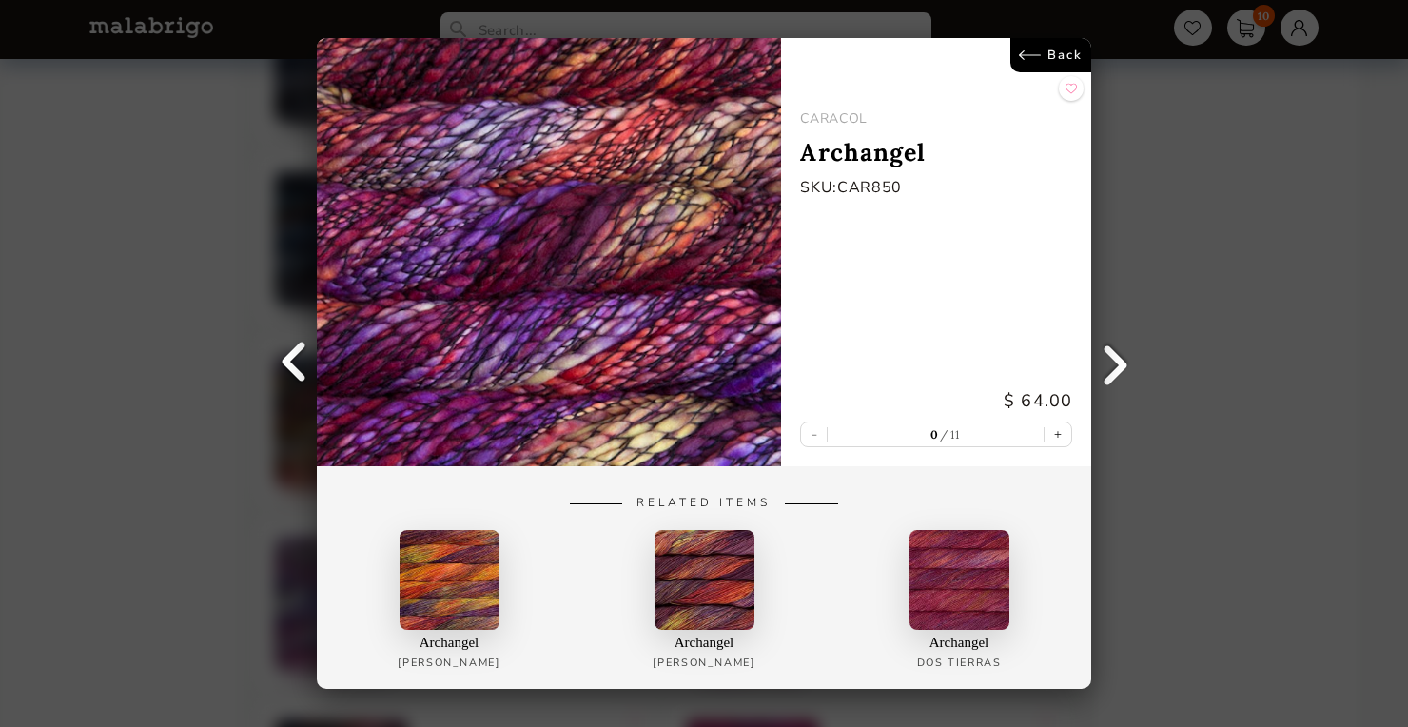
click at [1054, 54] on link "Back" at bounding box center [1050, 55] width 81 height 34
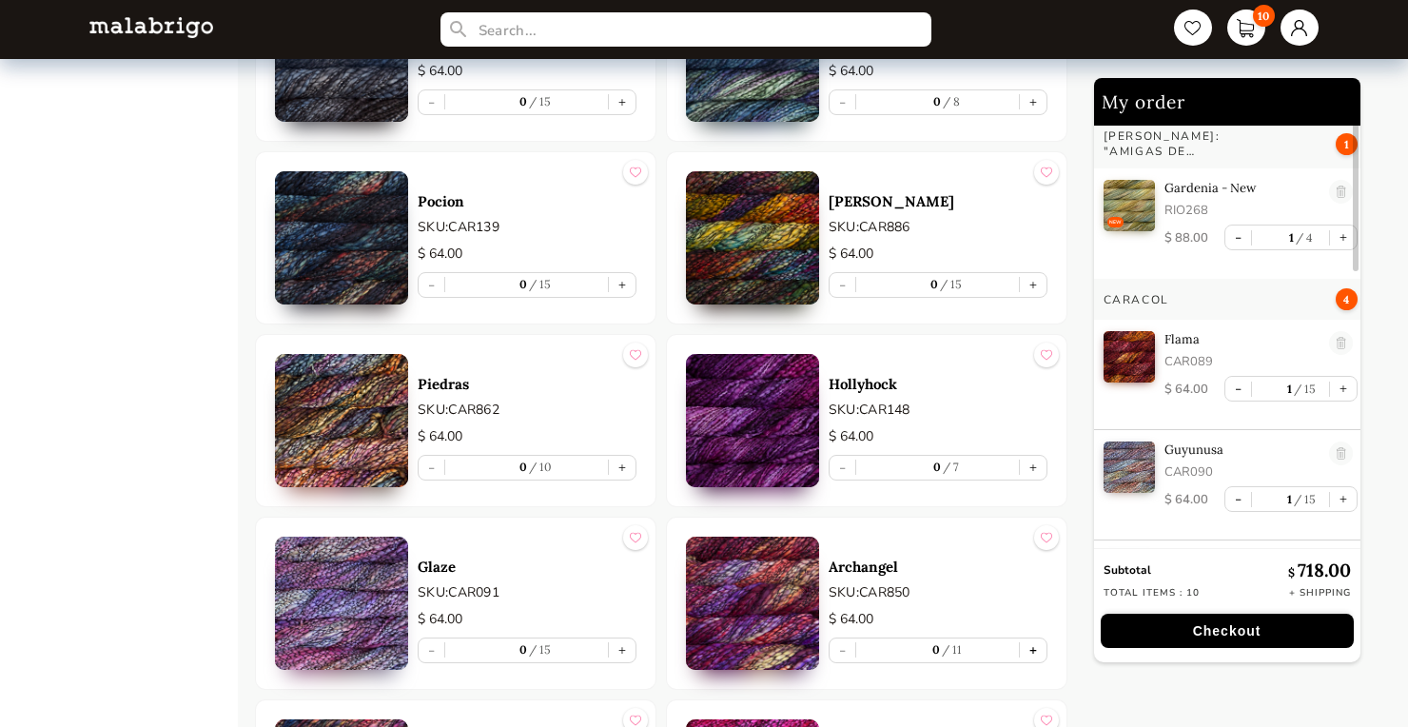
click at [1028, 651] on button "+" at bounding box center [1033, 650] width 27 height 24
type input "1"
